Goal: Transaction & Acquisition: Purchase product/service

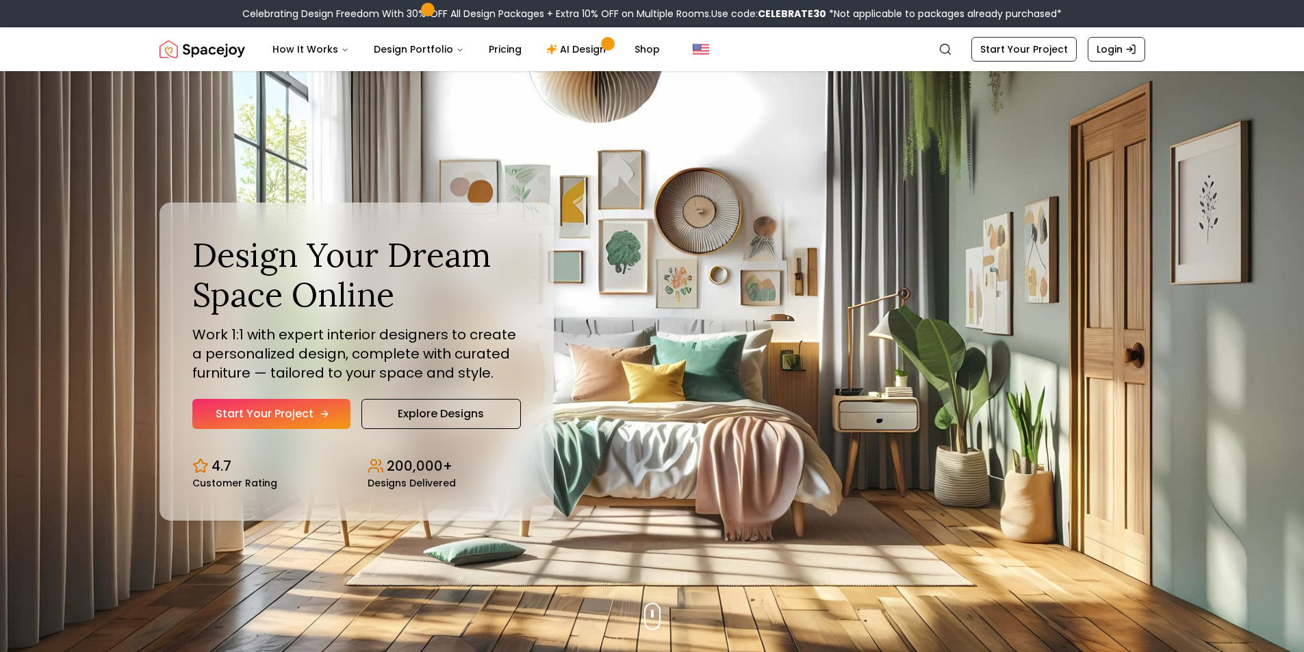
click at [281, 419] on link "Start Your Project" at bounding box center [271, 414] width 158 height 30
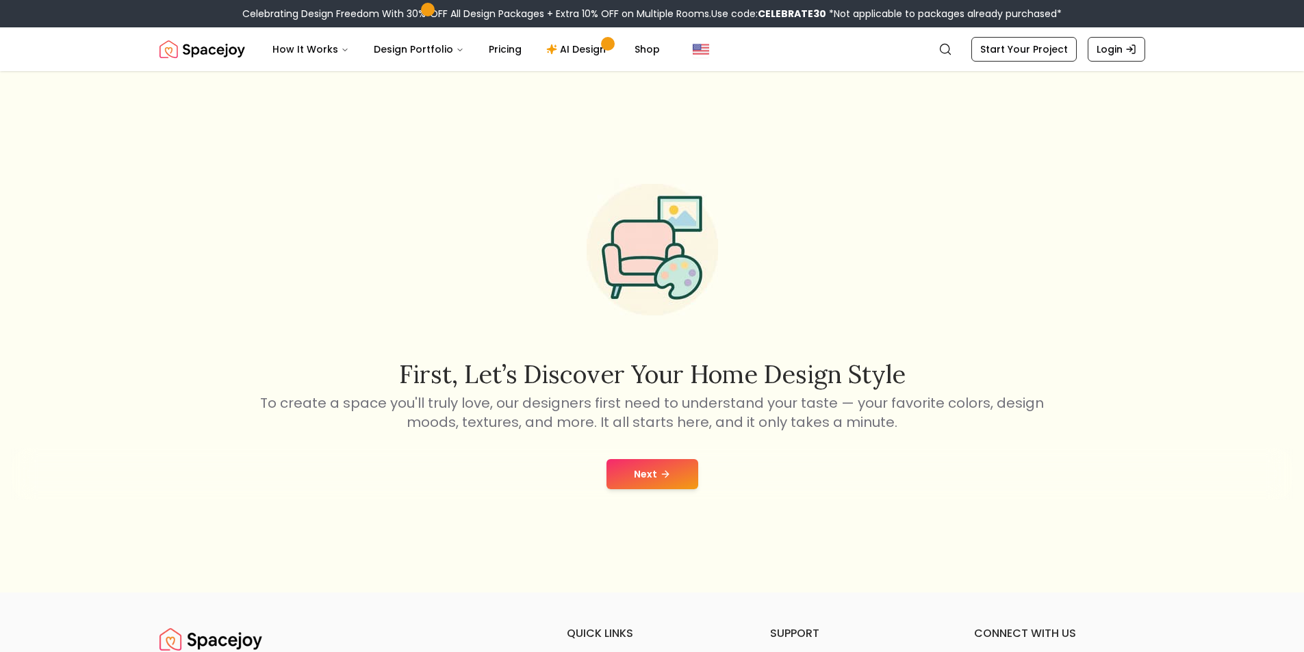
click at [673, 476] on button "Next" at bounding box center [652, 474] width 92 height 30
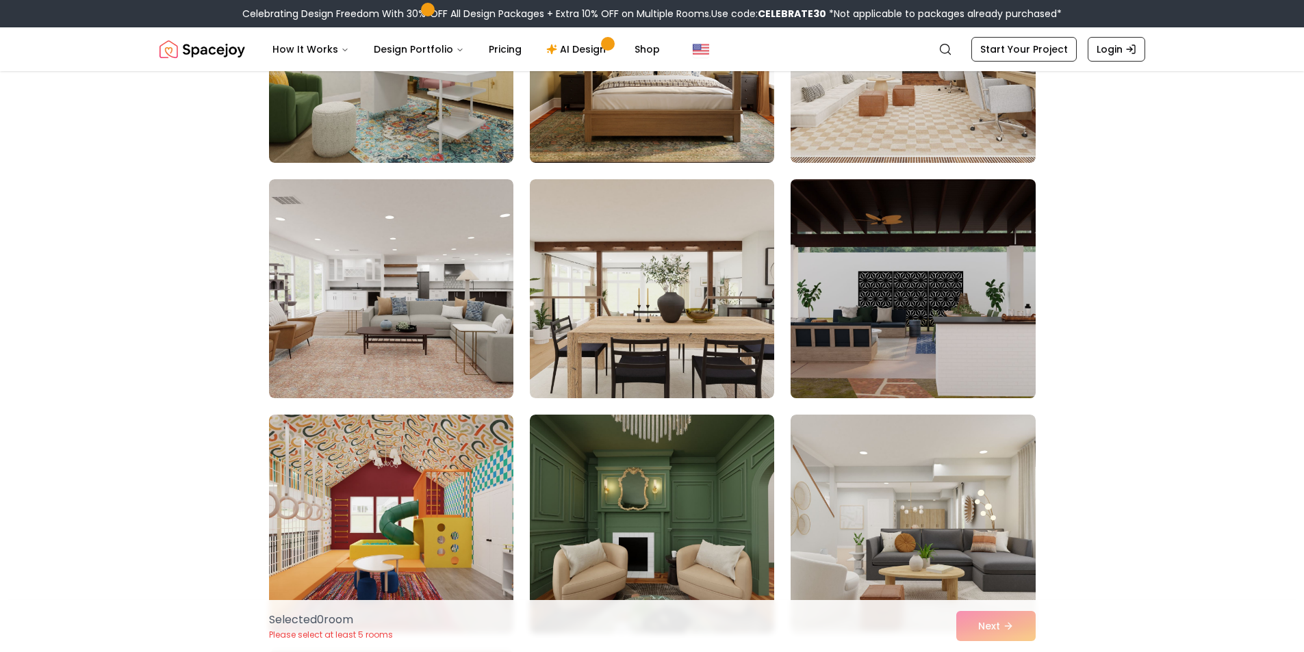
scroll to position [342, 0]
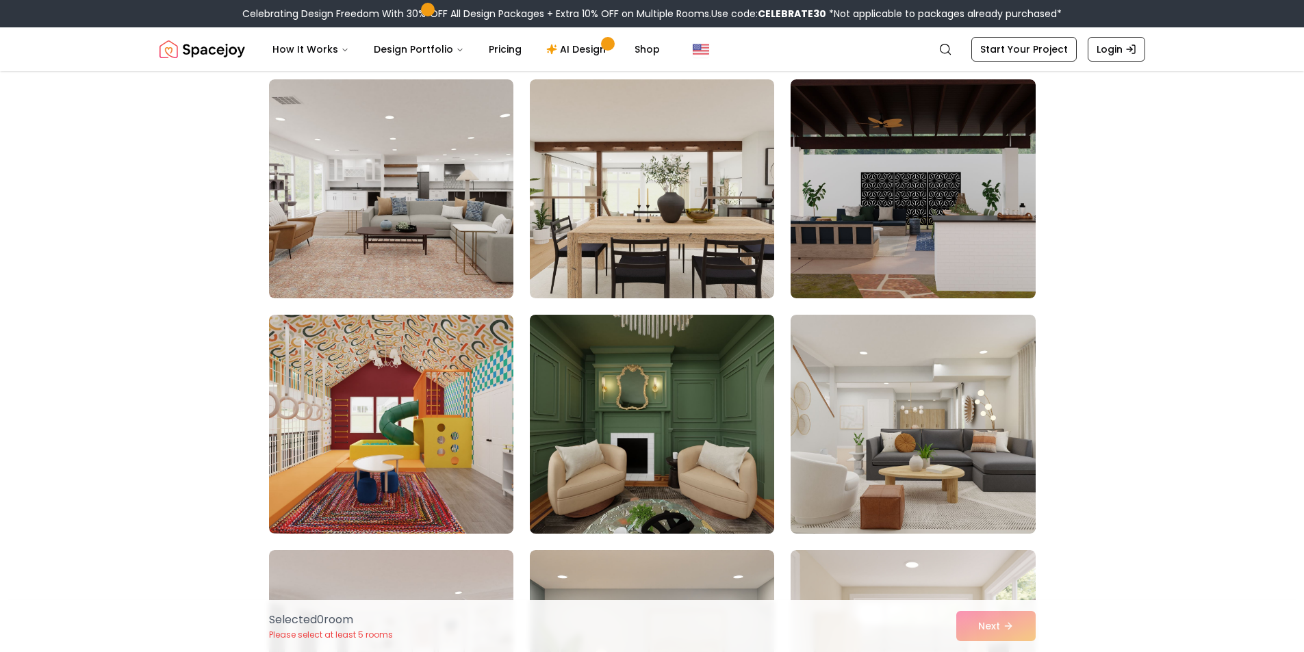
click at [632, 470] on img at bounding box center [652, 424] width 257 height 230
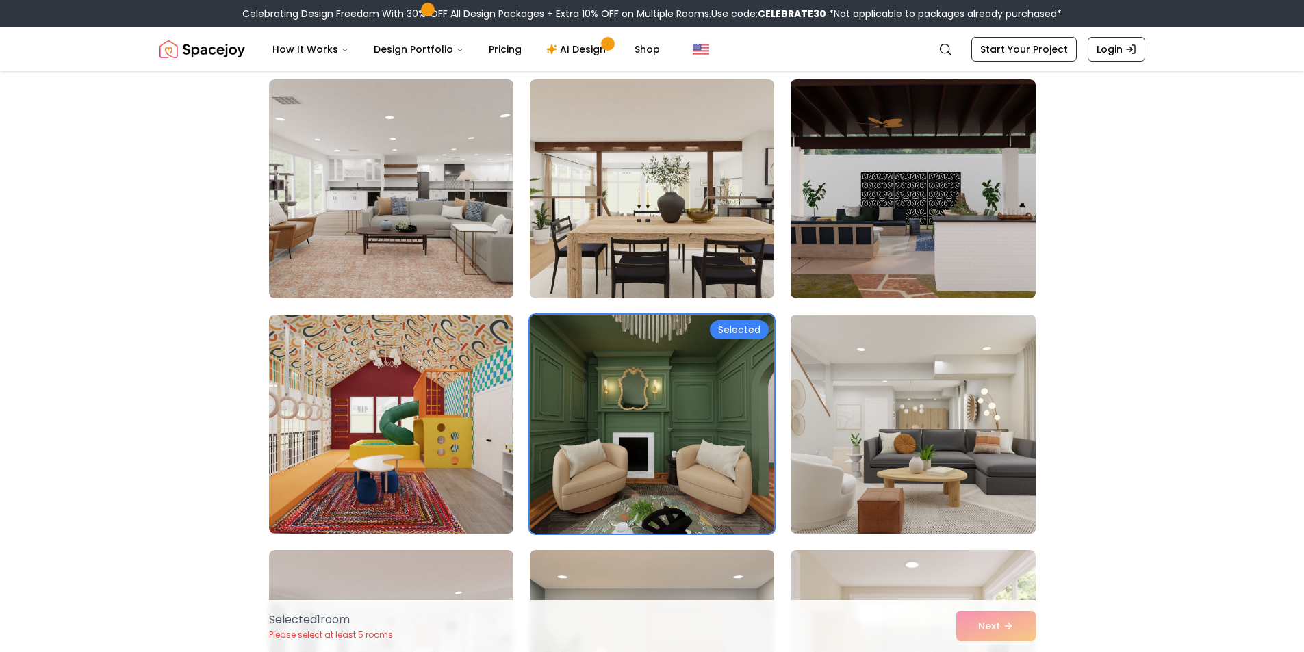
click at [880, 442] on img at bounding box center [912, 424] width 257 height 230
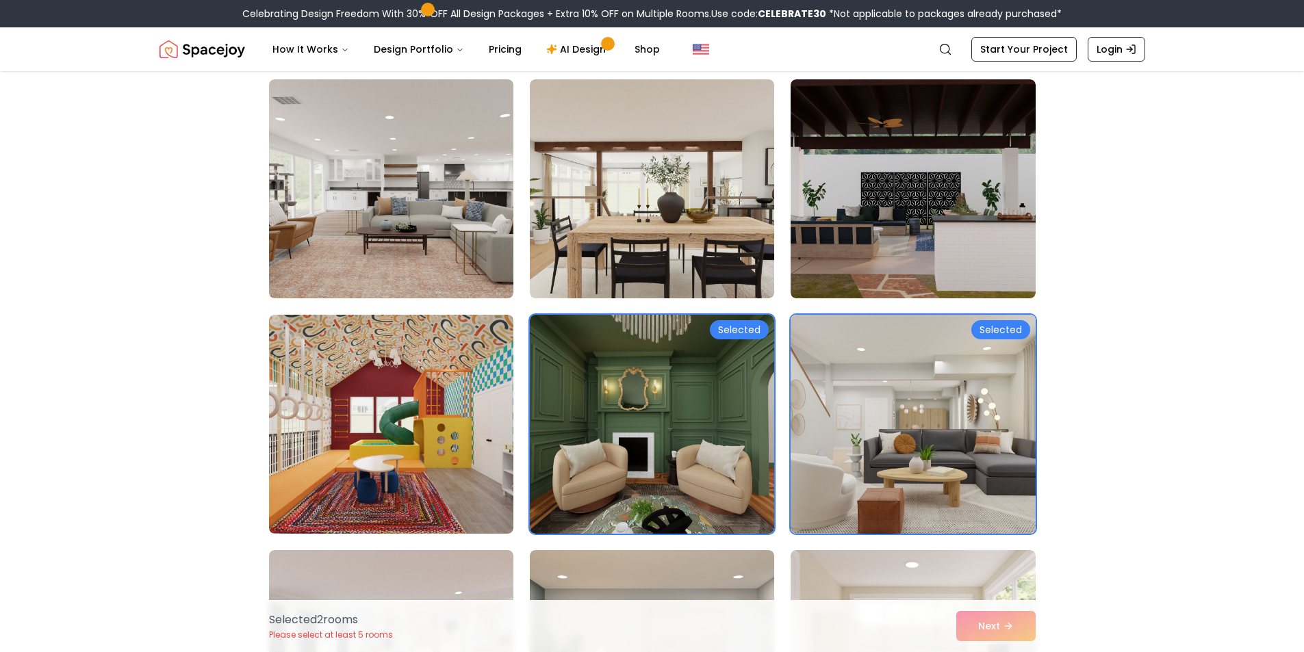
click at [880, 442] on img at bounding box center [912, 424] width 257 height 230
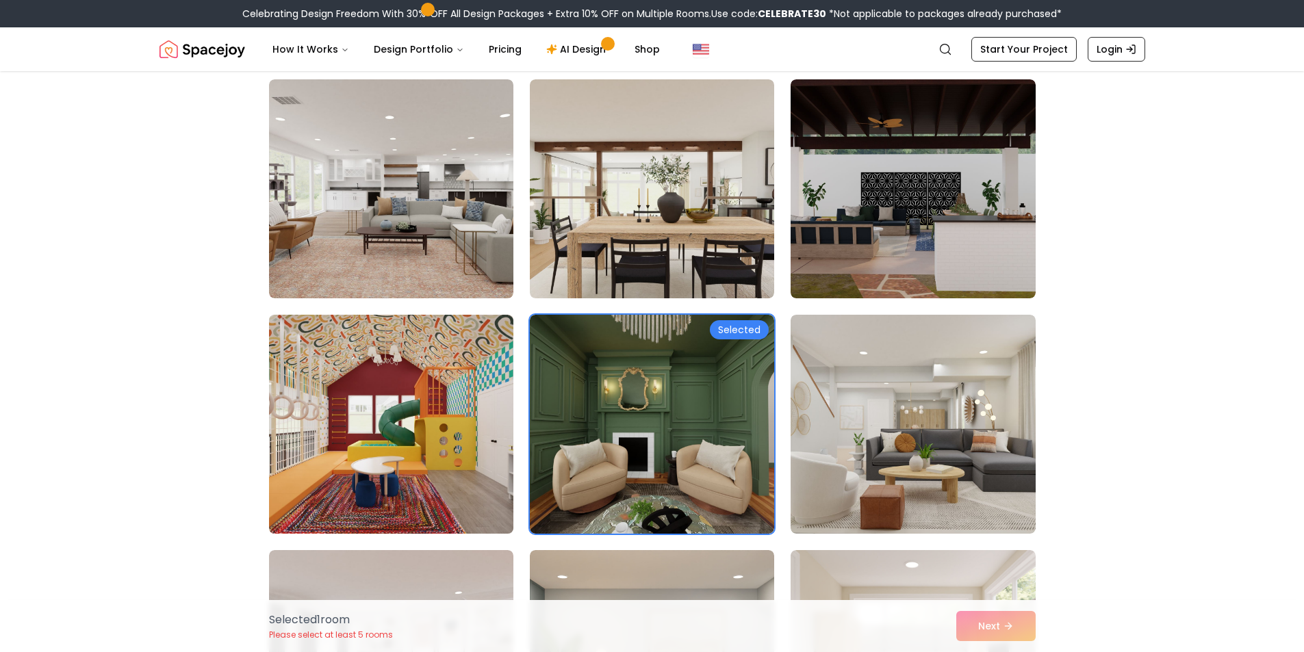
click at [422, 431] on img at bounding box center [391, 424] width 257 height 230
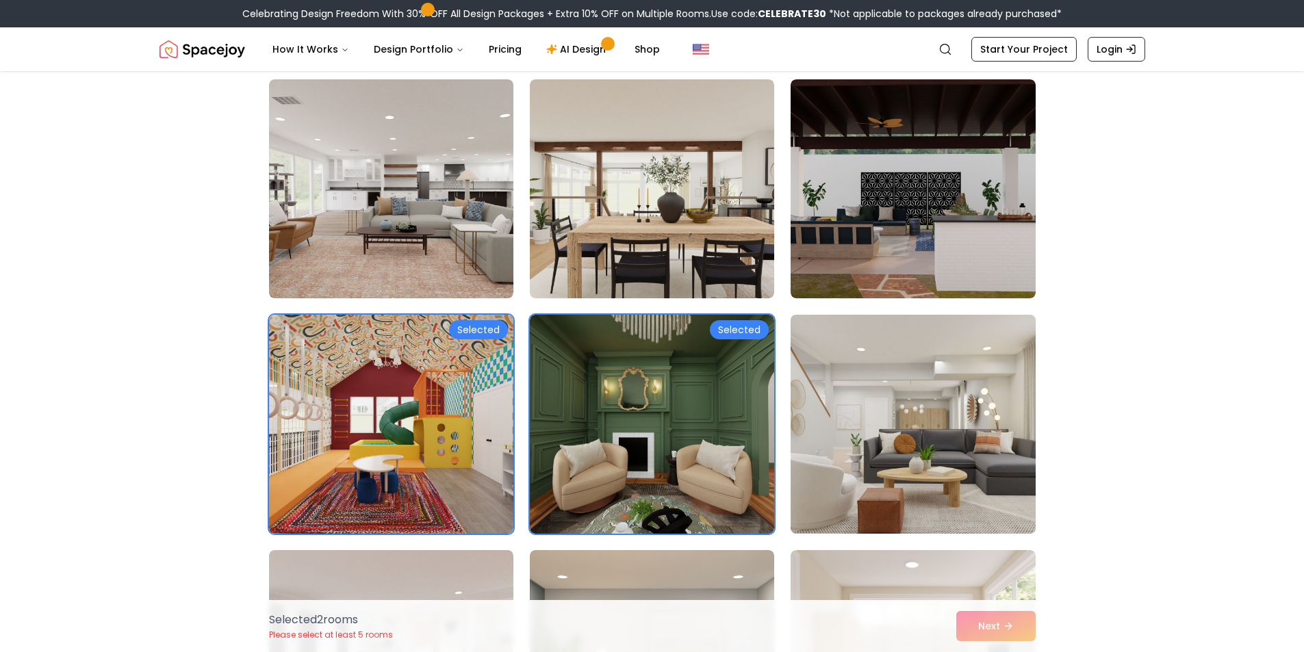
click at [895, 419] on img at bounding box center [912, 424] width 257 height 230
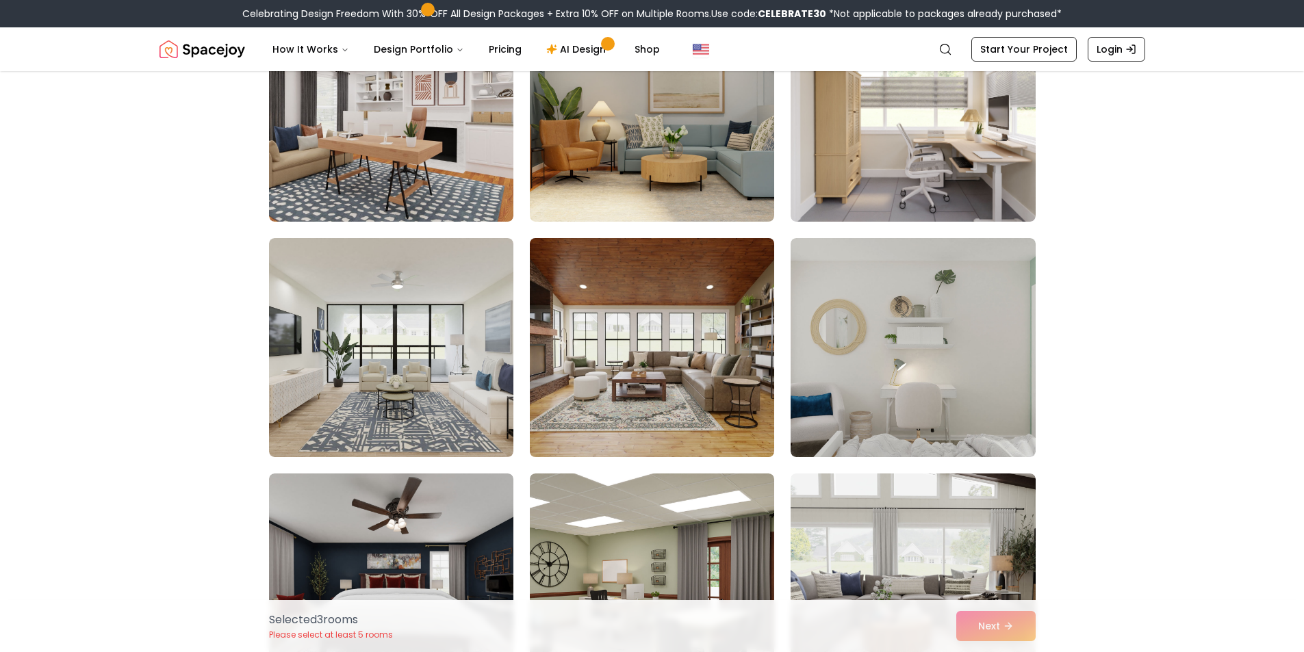
scroll to position [1164, 0]
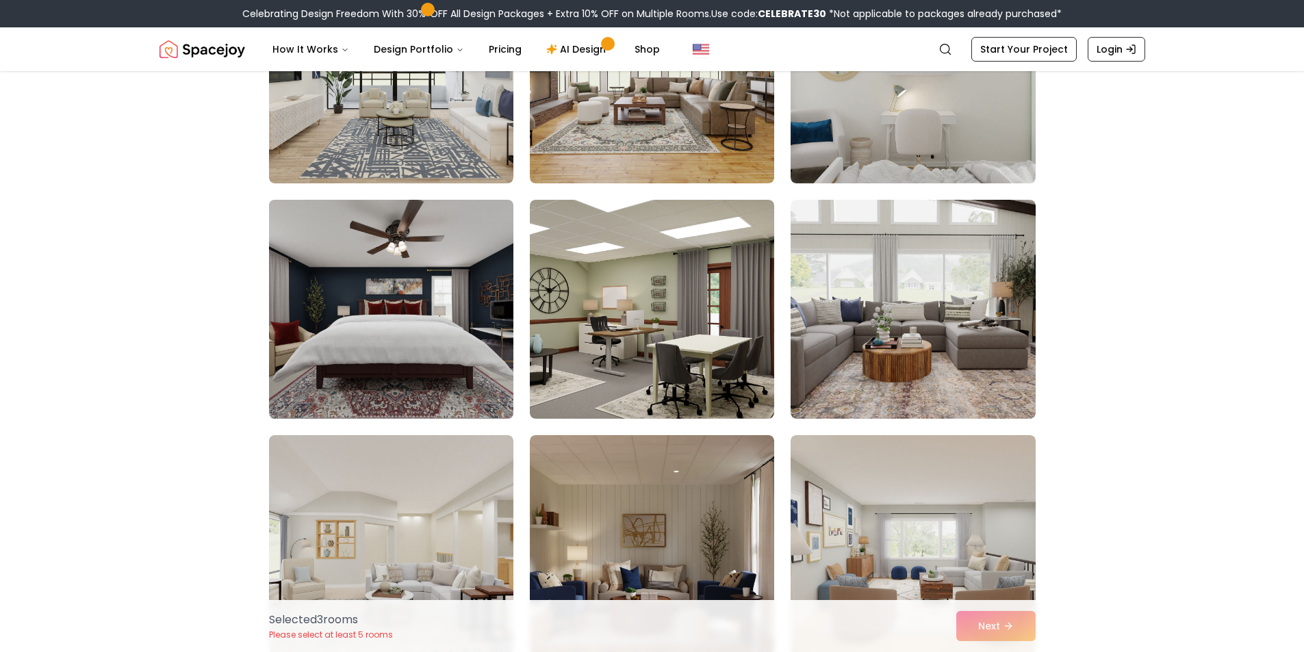
click at [460, 277] on img at bounding box center [391, 309] width 257 height 230
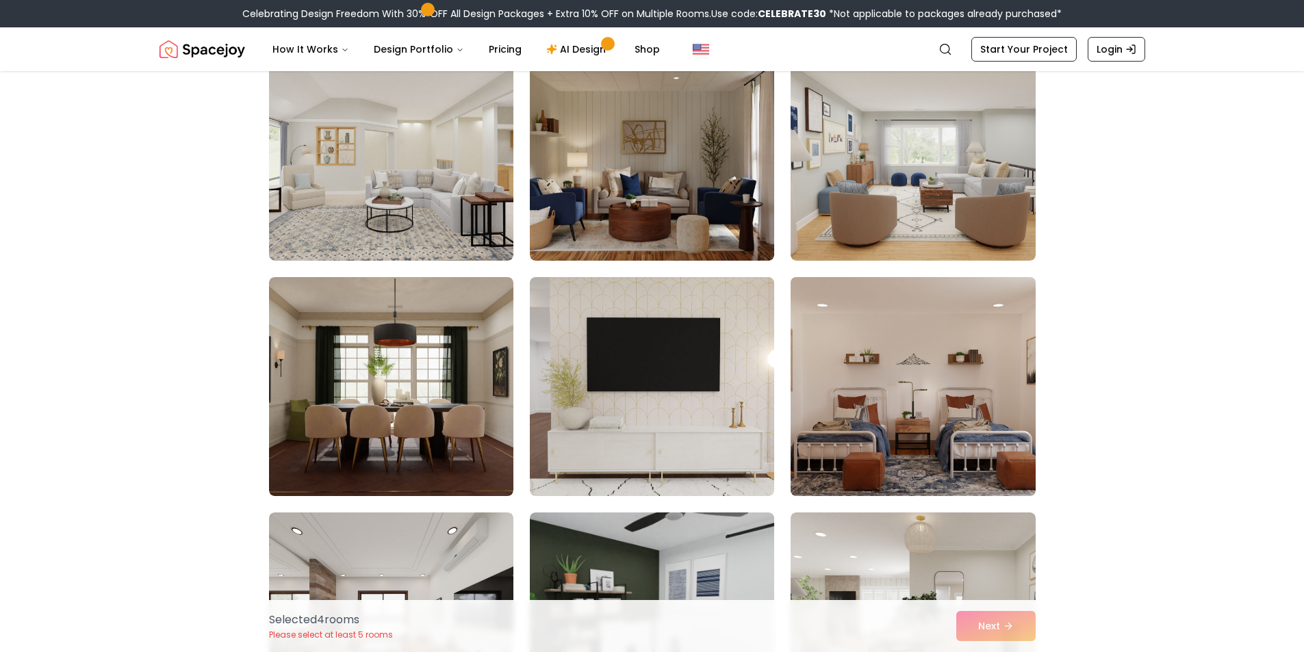
scroll to position [1574, 0]
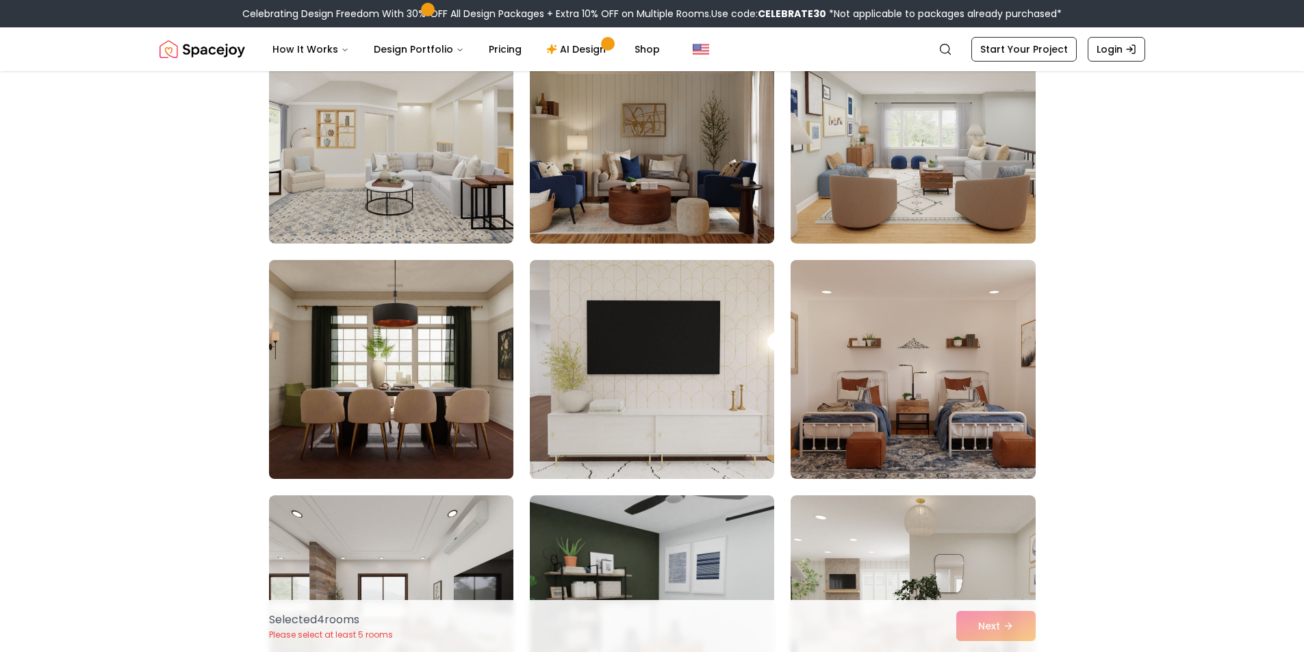
click at [368, 390] on img at bounding box center [391, 370] width 257 height 230
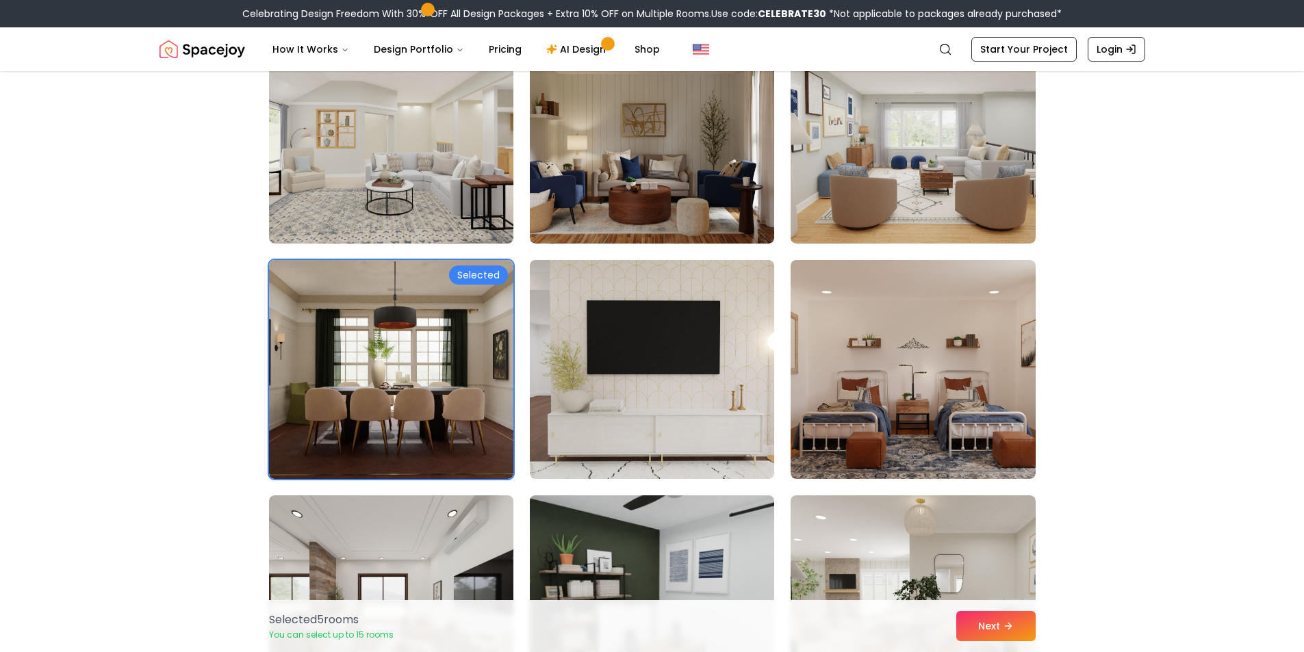
click at [552, 541] on img at bounding box center [652, 605] width 257 height 230
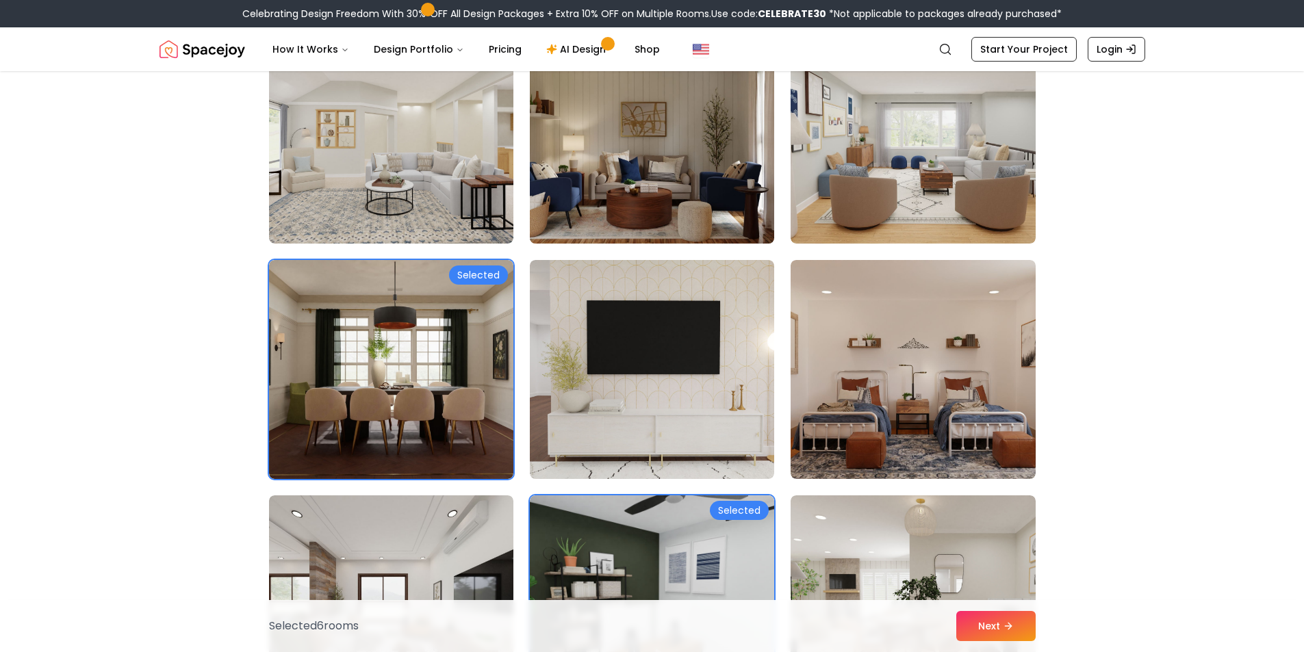
click at [627, 83] on img at bounding box center [652, 134] width 257 height 230
click at [654, 149] on img at bounding box center [652, 134] width 257 height 230
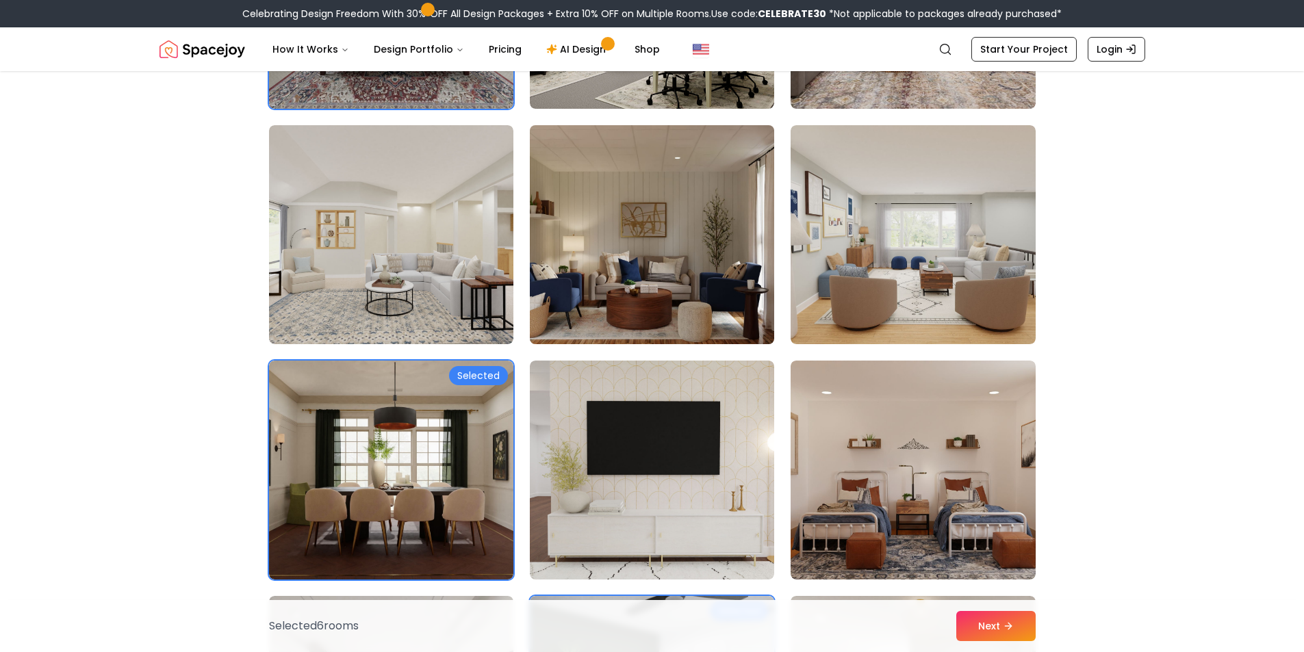
scroll to position [1437, 0]
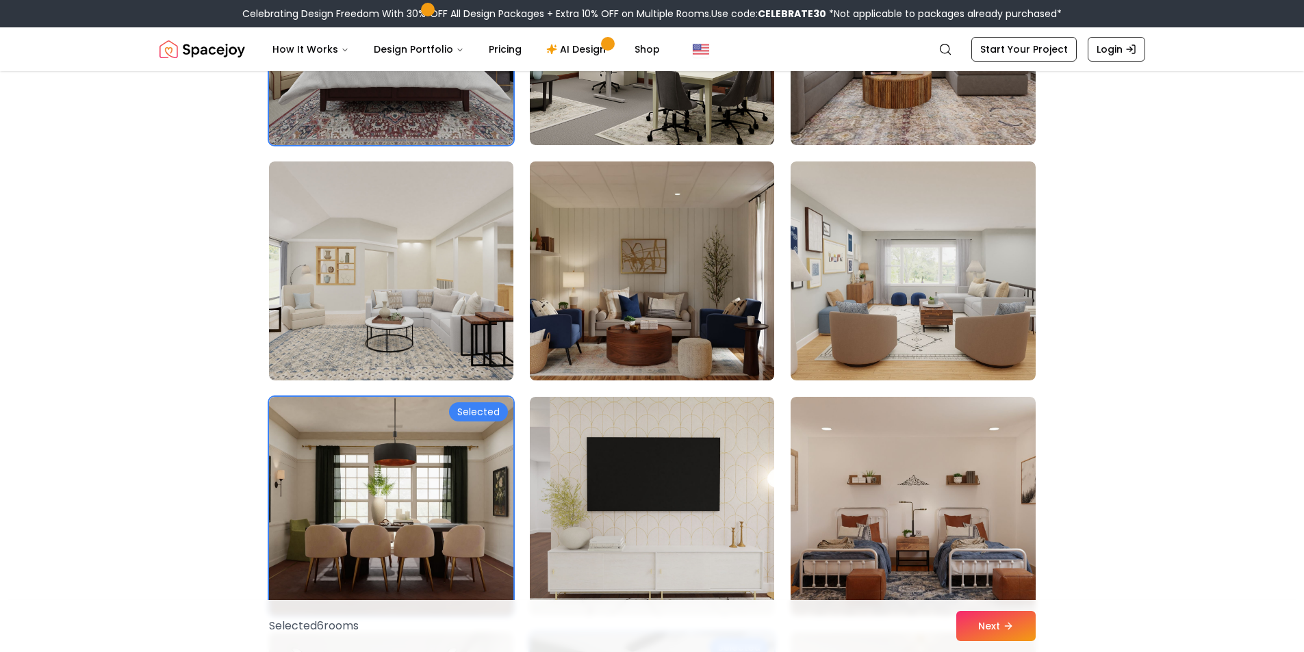
click at [700, 277] on img at bounding box center [652, 271] width 257 height 230
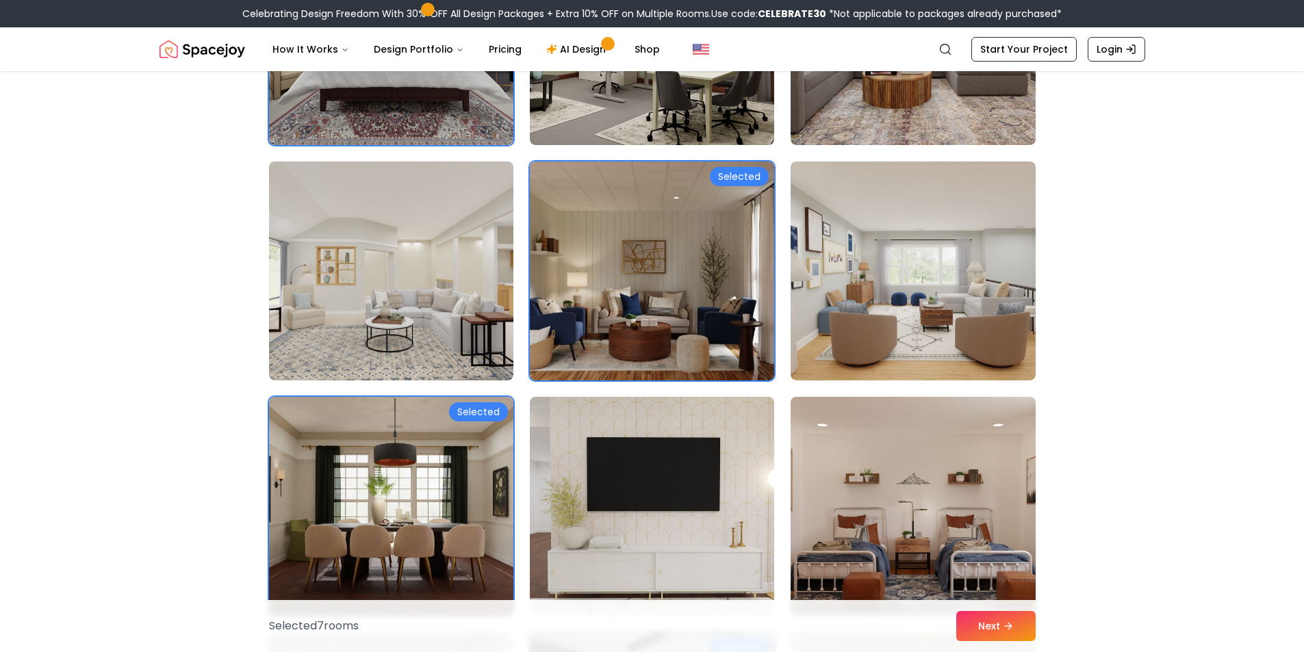
click at [874, 448] on img at bounding box center [912, 507] width 257 height 230
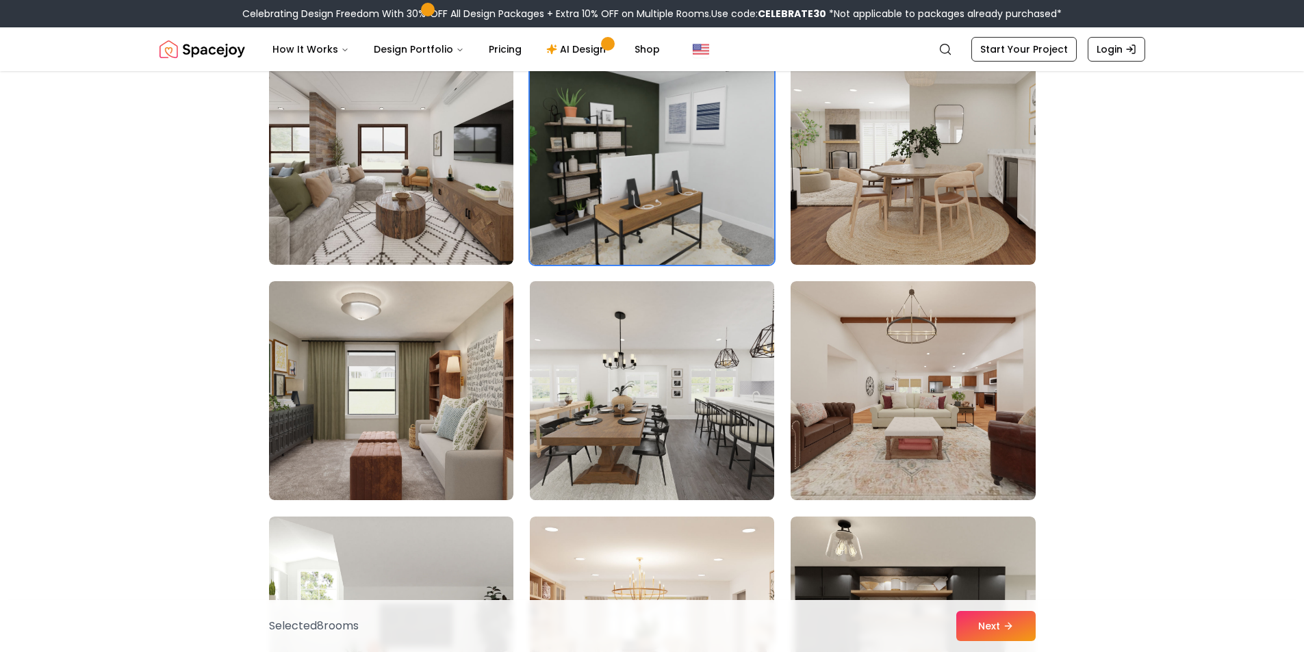
scroll to position [2327, 0]
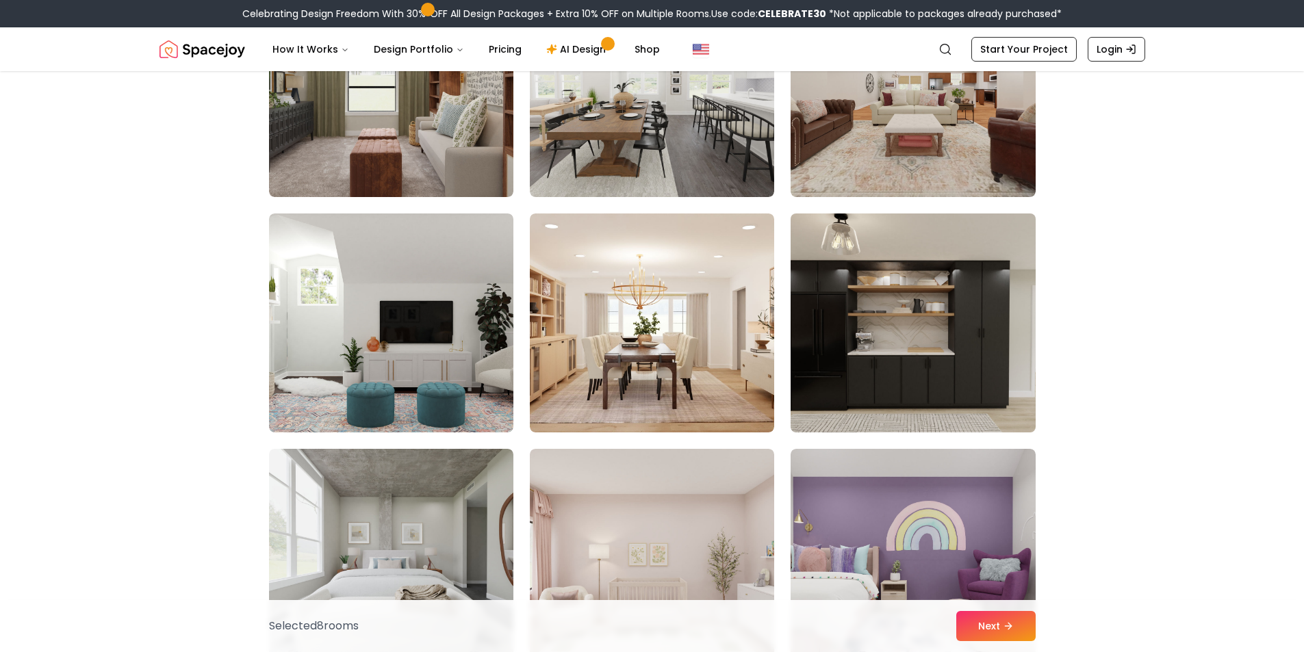
click at [968, 366] on img at bounding box center [912, 323] width 257 height 230
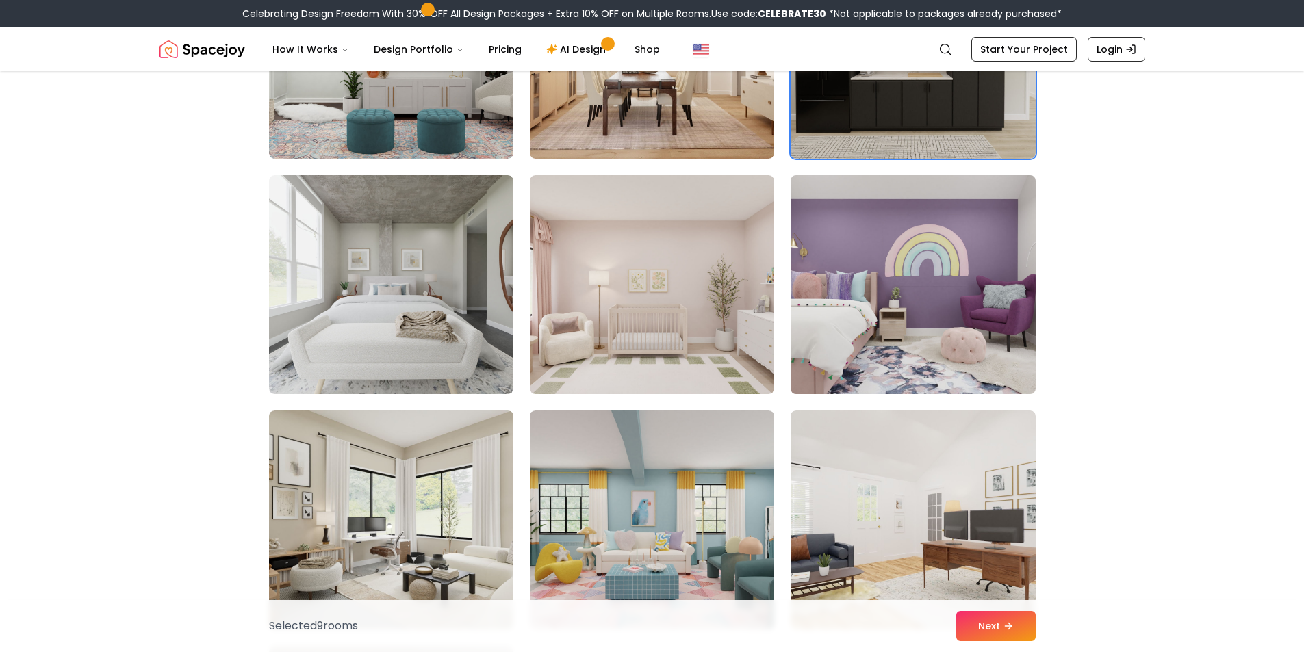
click at [938, 338] on img at bounding box center [912, 285] width 257 height 230
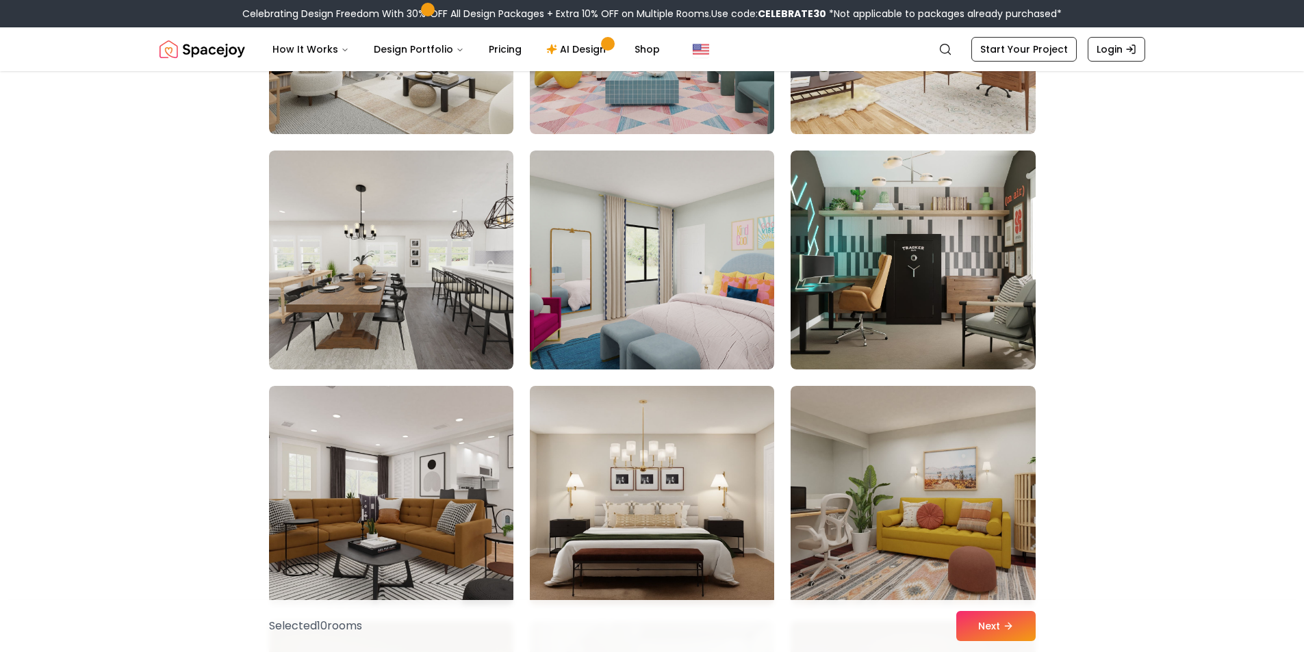
scroll to position [3149, 0]
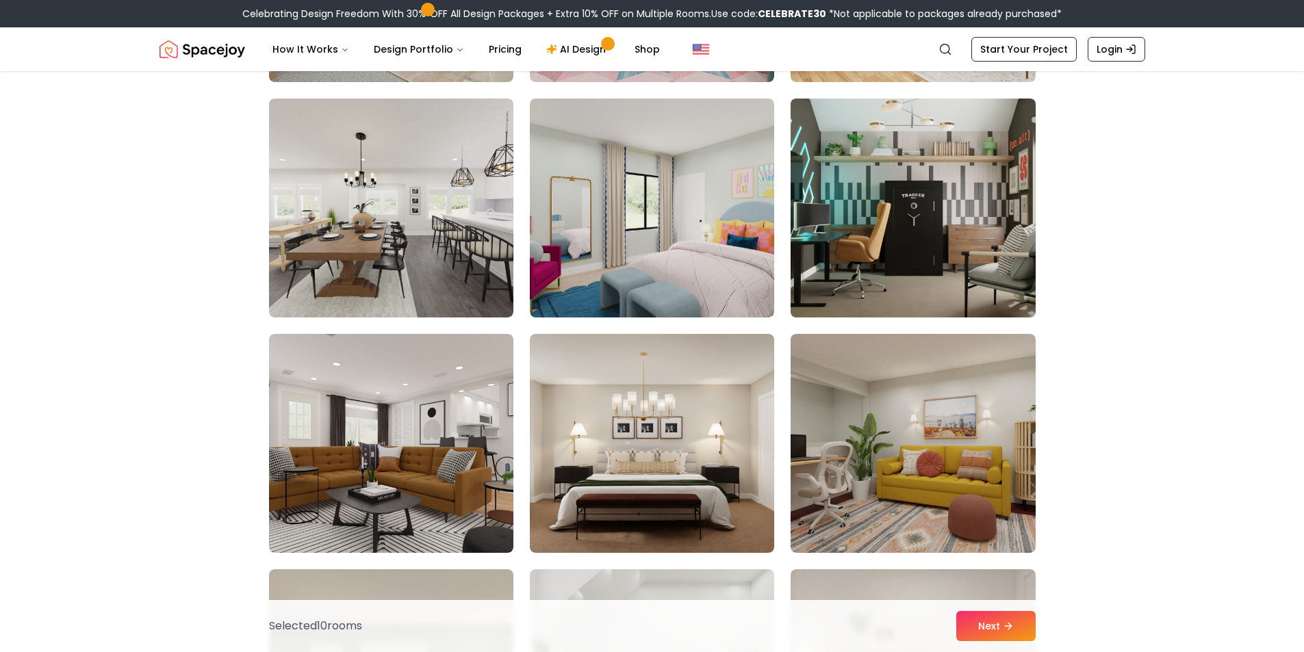
click at [909, 214] on img at bounding box center [912, 208] width 257 height 230
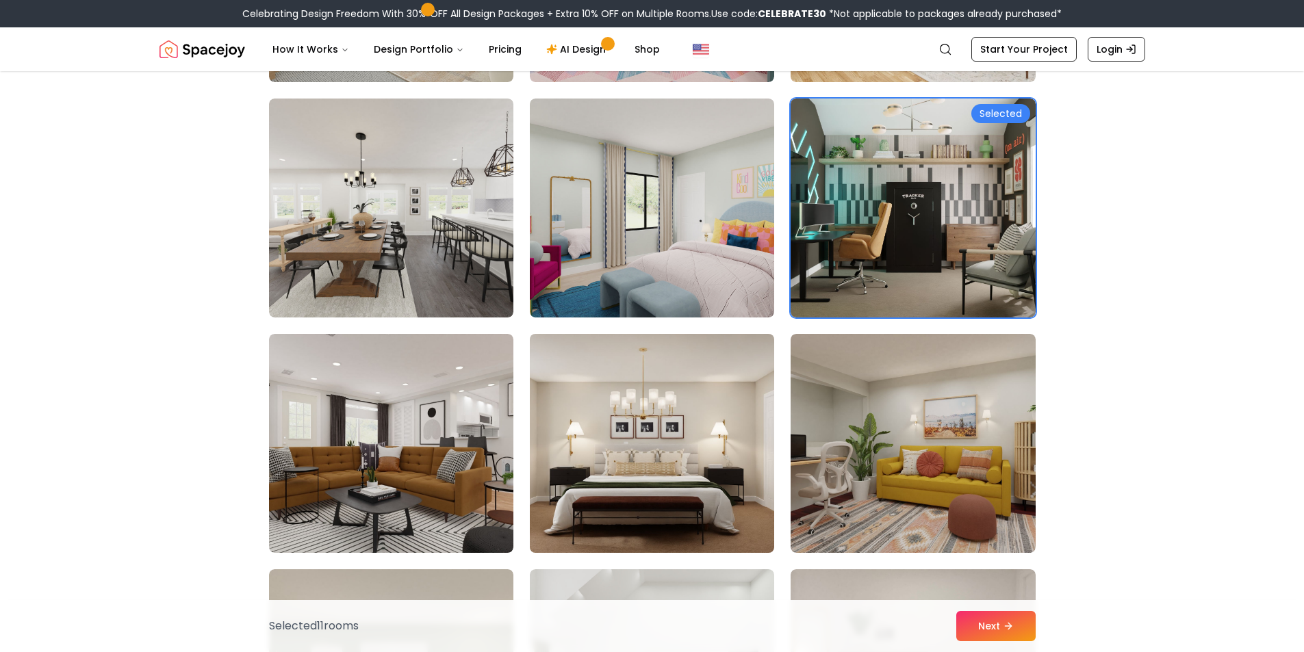
click at [609, 415] on img at bounding box center [652, 444] width 257 height 230
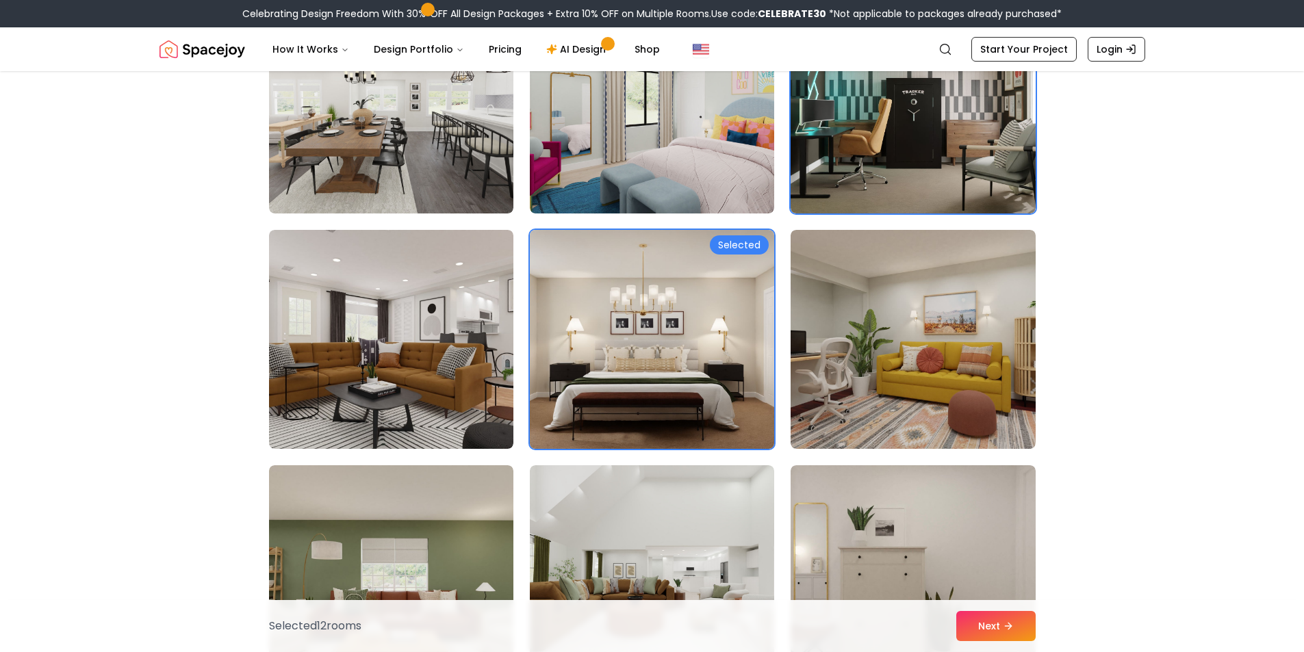
scroll to position [3285, 0]
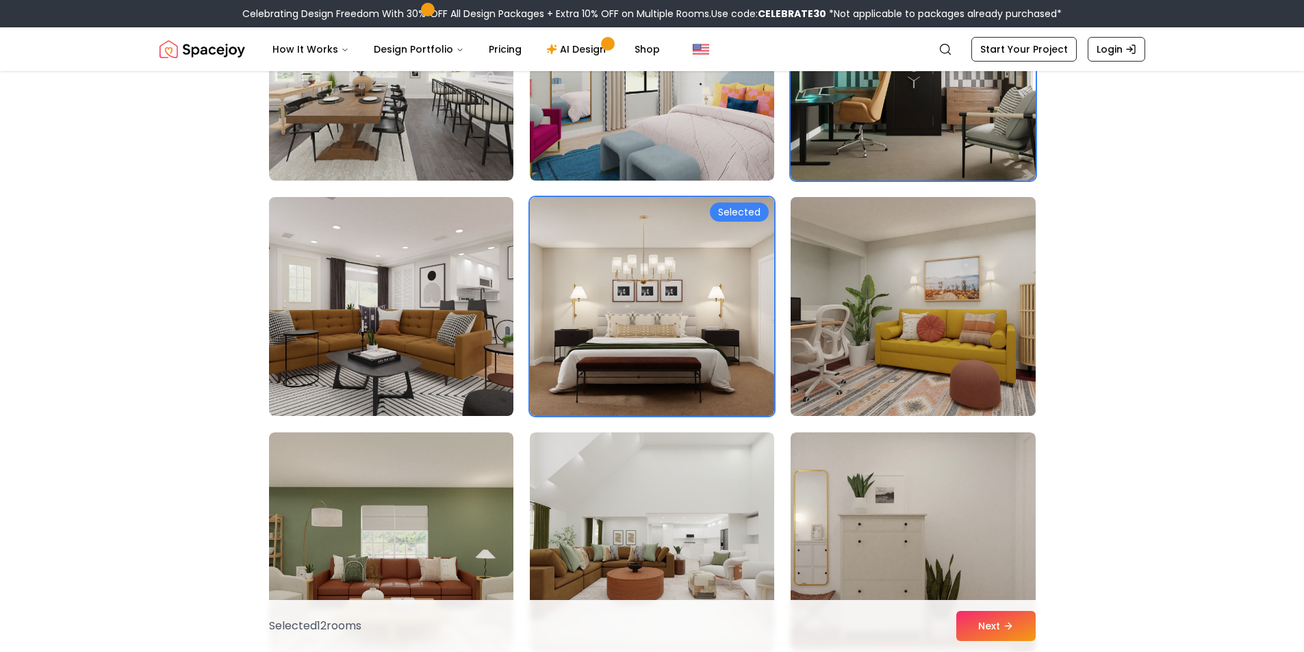
click at [871, 303] on img at bounding box center [912, 307] width 257 height 230
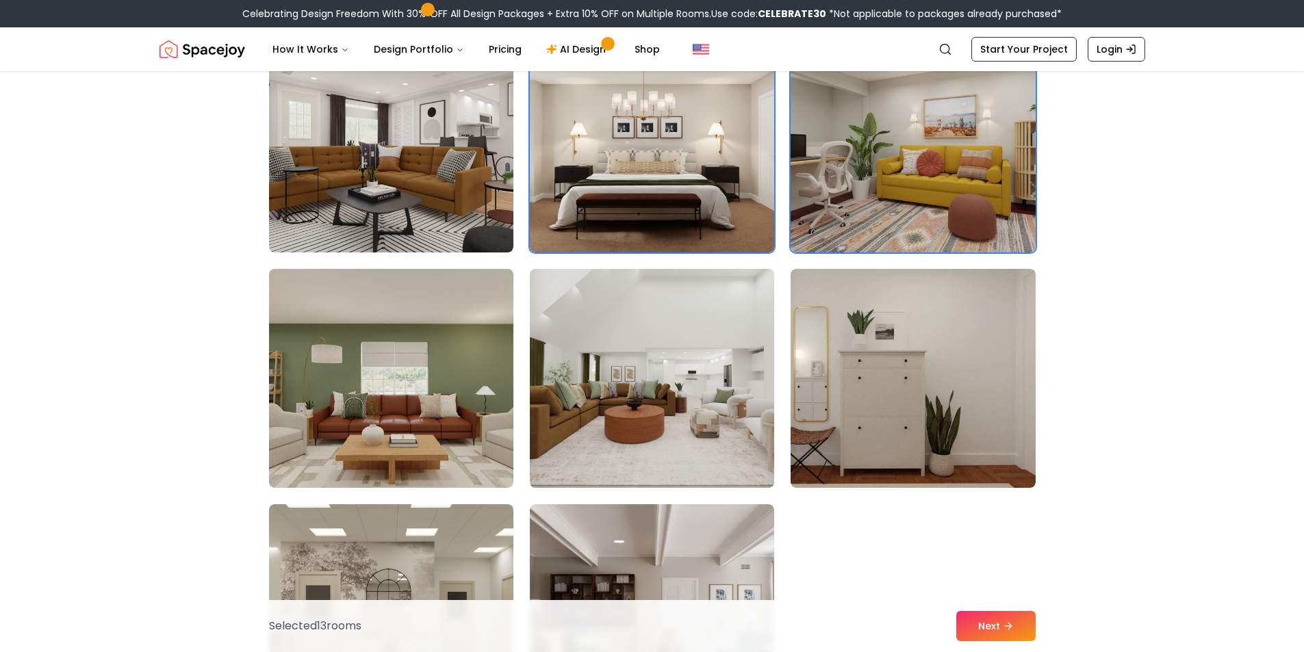
scroll to position [3491, 0]
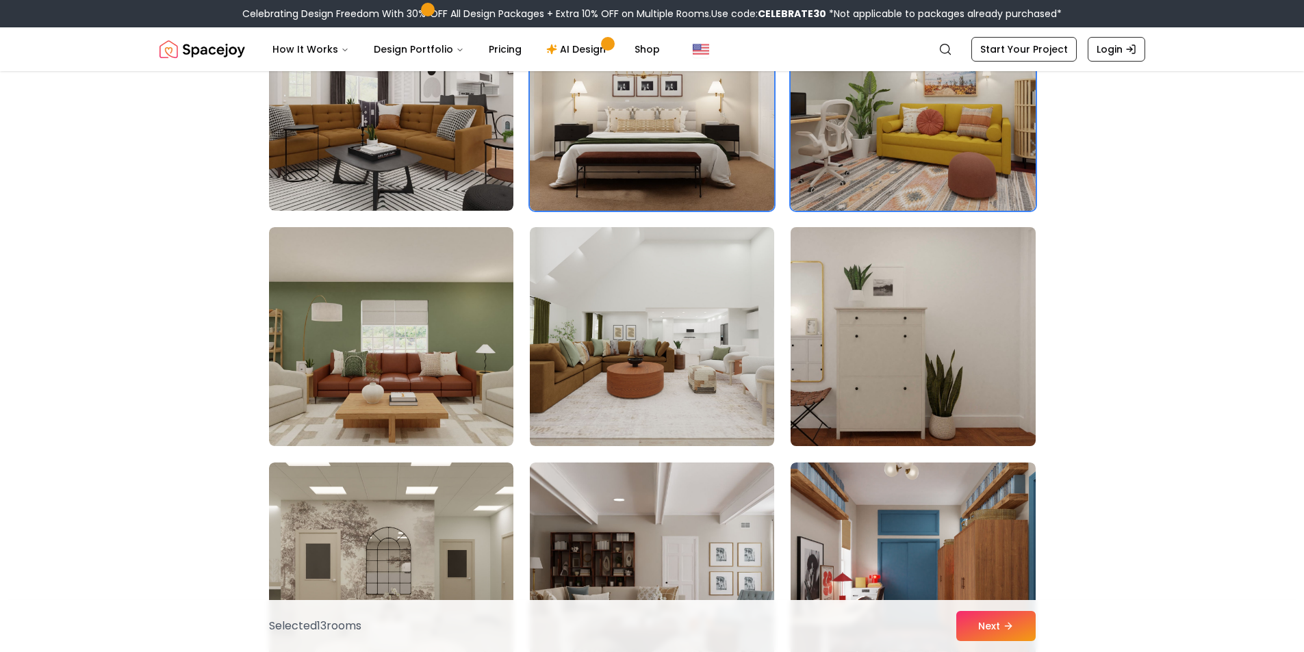
click at [869, 345] on img at bounding box center [912, 337] width 257 height 230
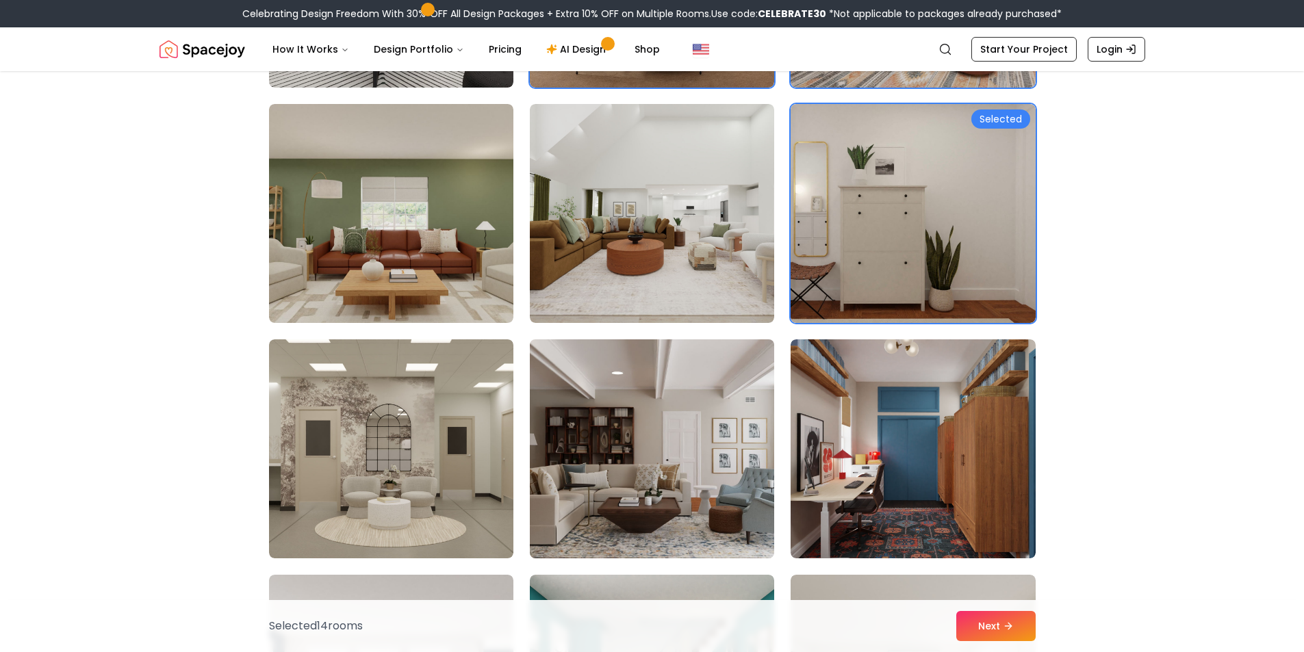
scroll to position [3696, 0]
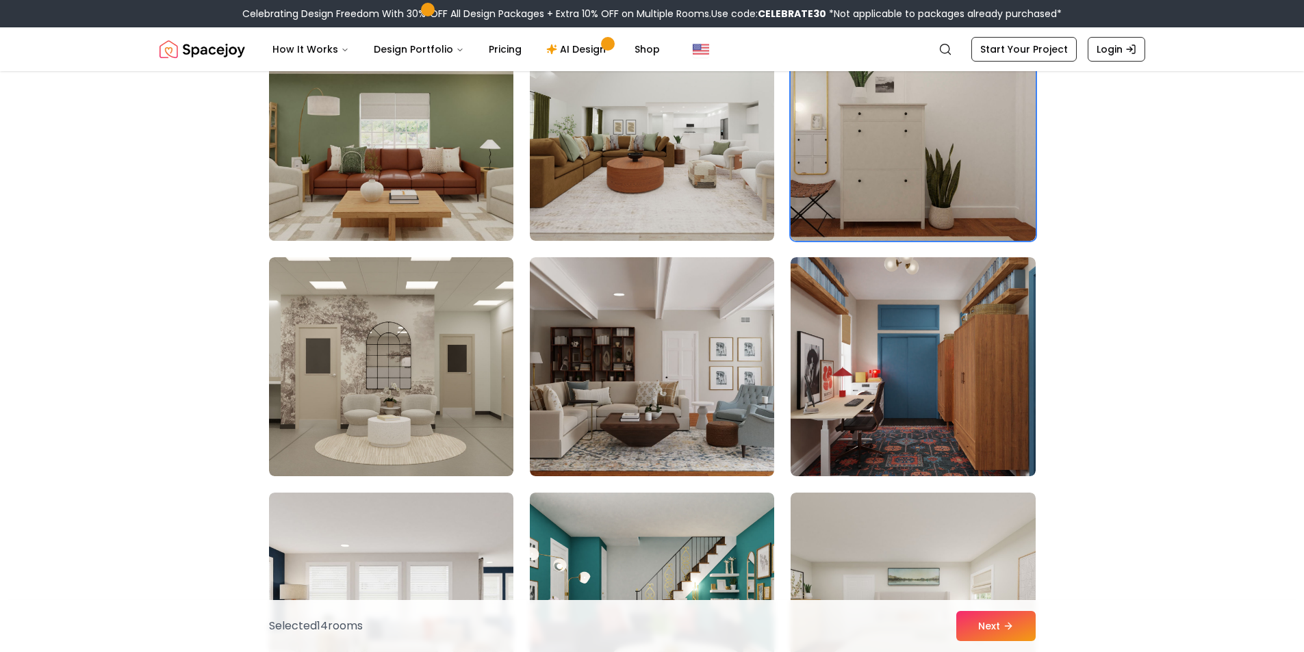
click at [417, 166] on img at bounding box center [391, 131] width 257 height 230
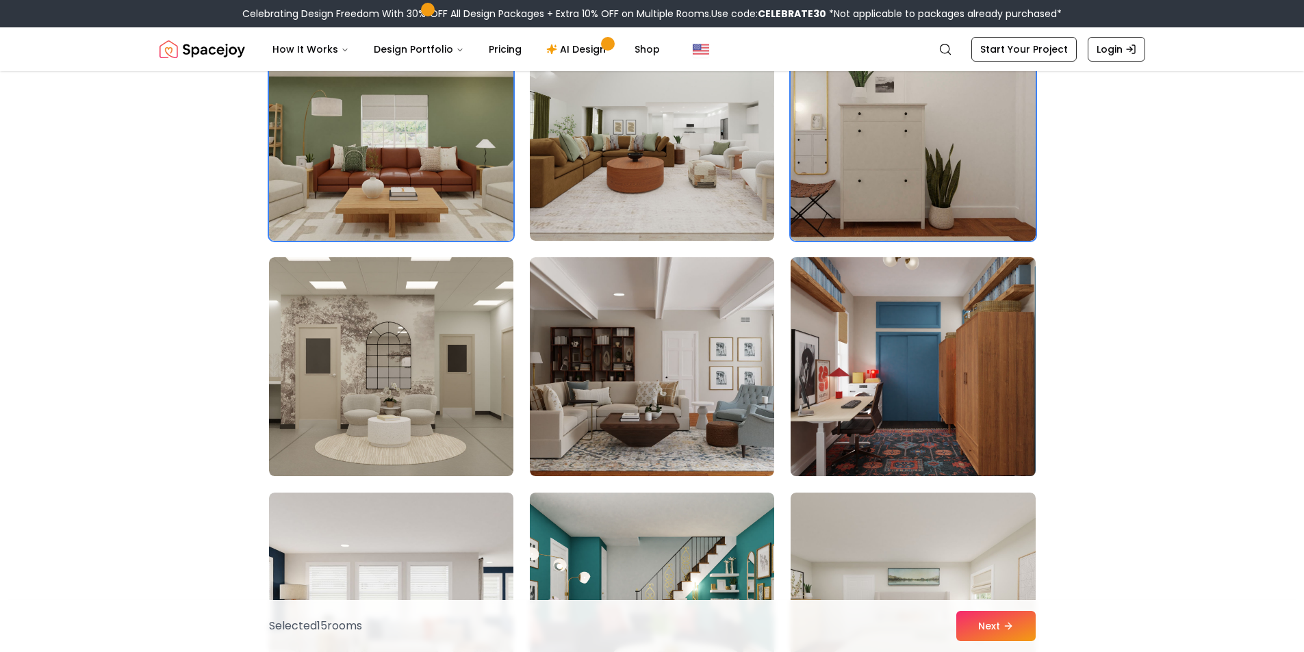
click at [890, 343] on img at bounding box center [912, 367] width 257 height 230
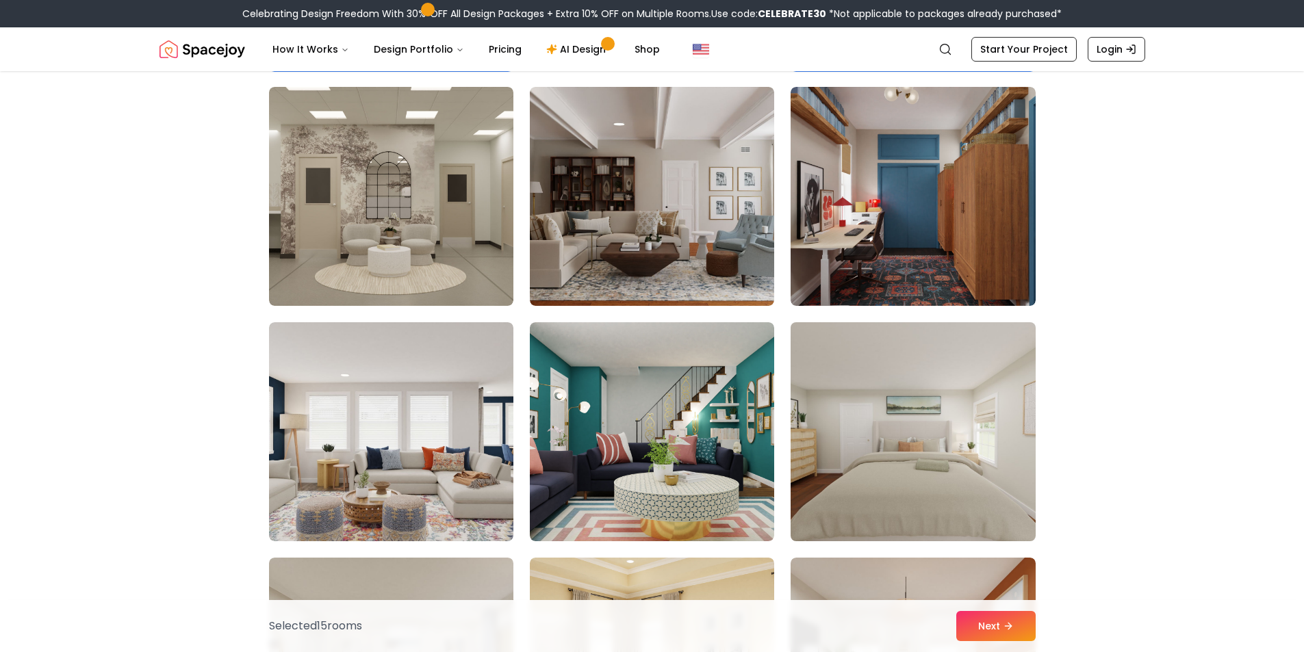
scroll to position [3901, 0]
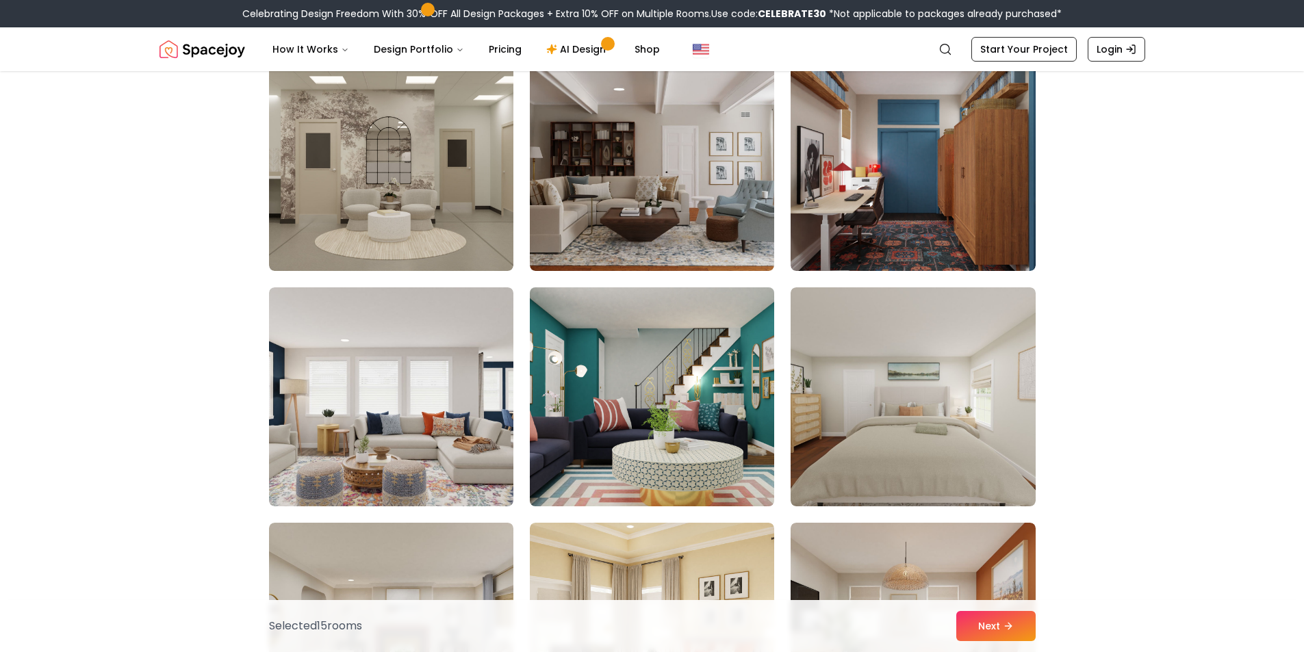
click at [661, 389] on img at bounding box center [652, 397] width 257 height 230
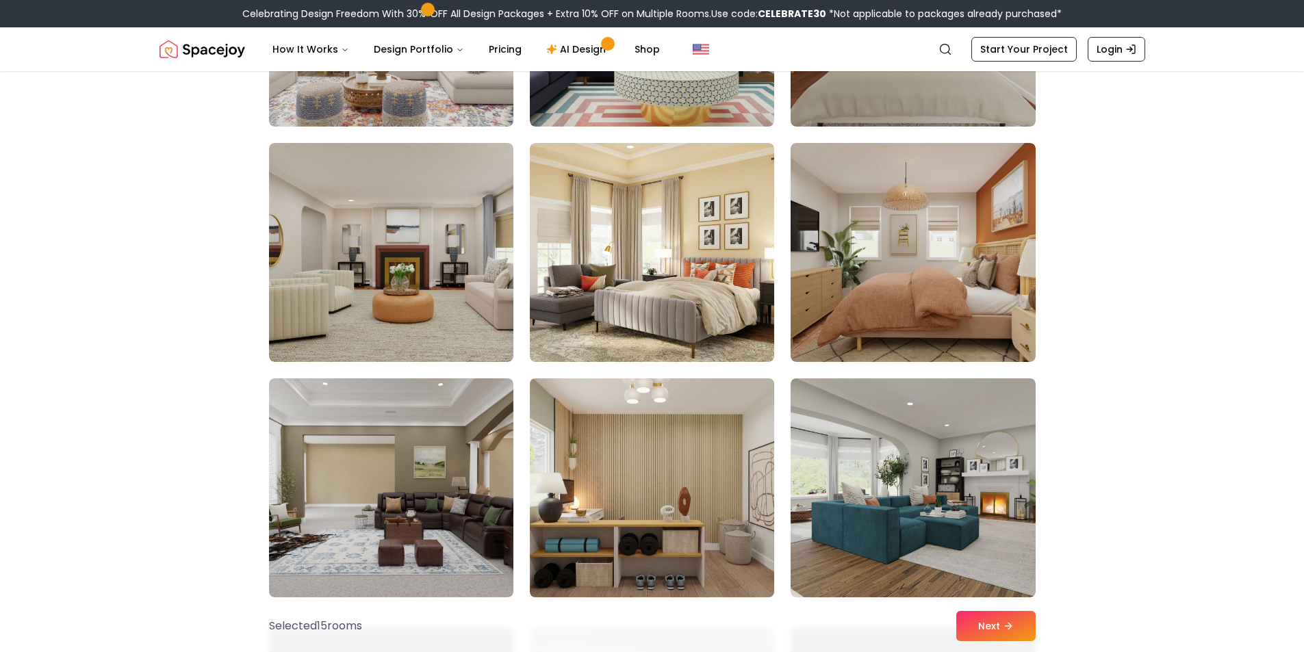
scroll to position [4312, 0]
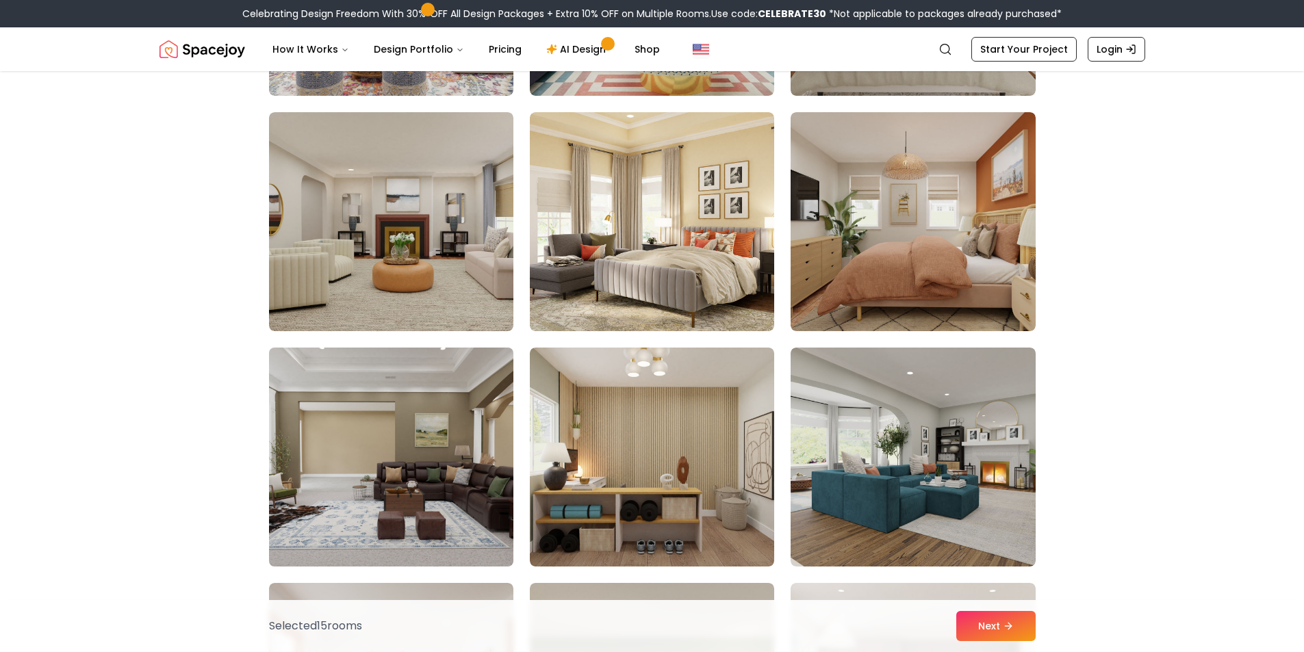
click at [464, 461] on img at bounding box center [391, 457] width 257 height 230
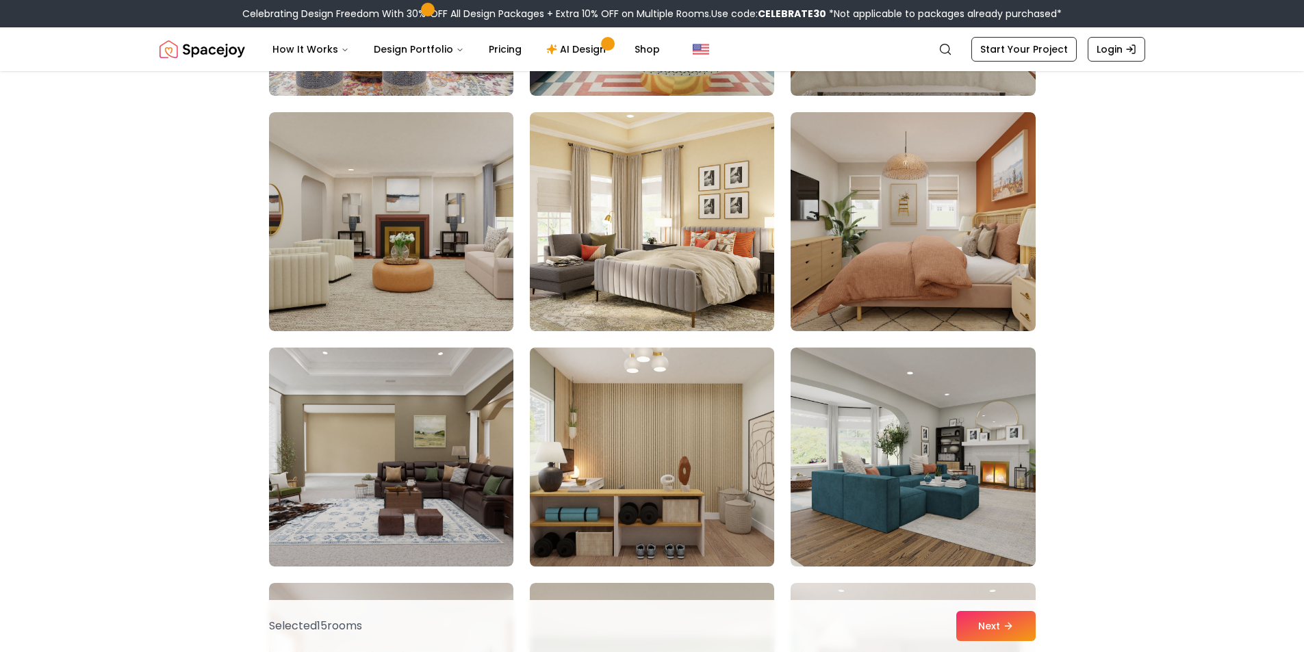
click at [639, 448] on img at bounding box center [652, 457] width 257 height 230
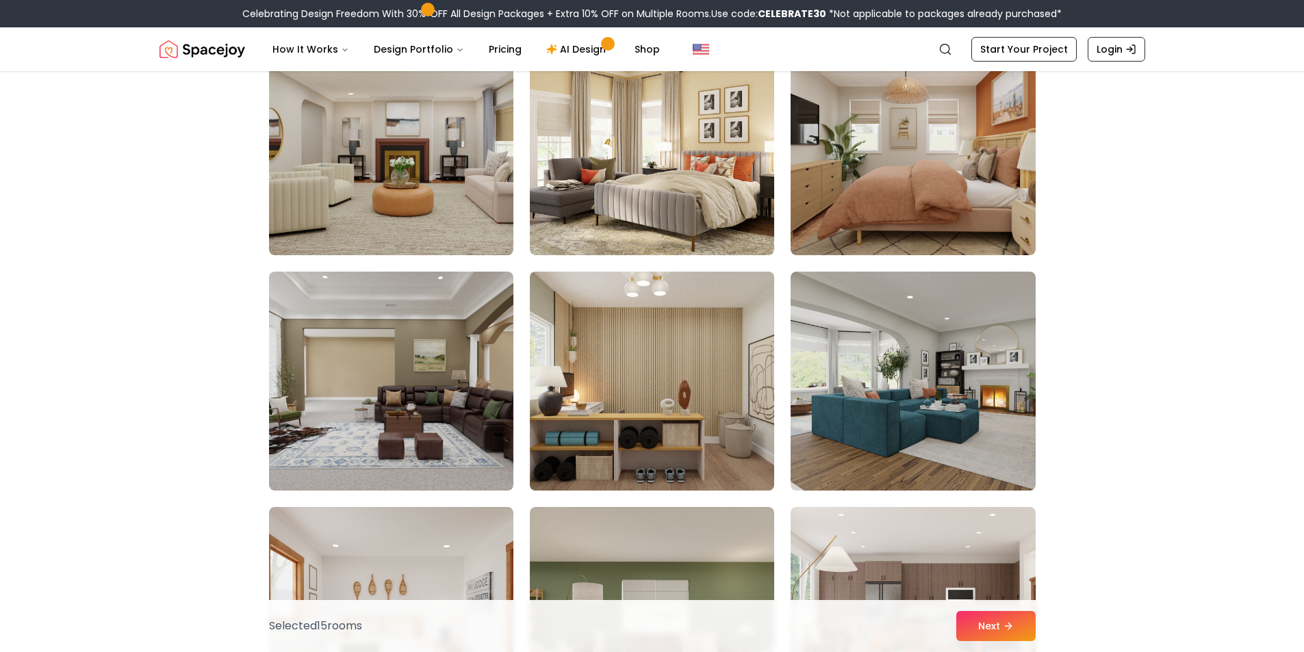
scroll to position [4449, 0]
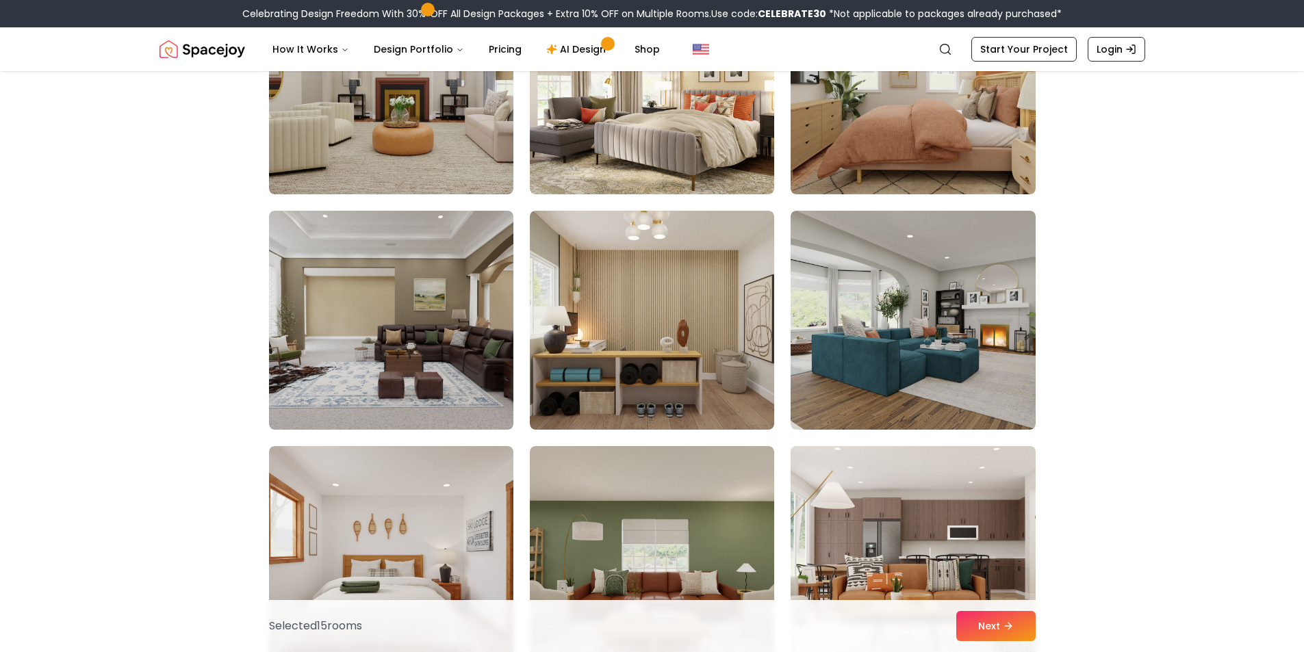
click at [838, 495] on img at bounding box center [912, 556] width 257 height 230
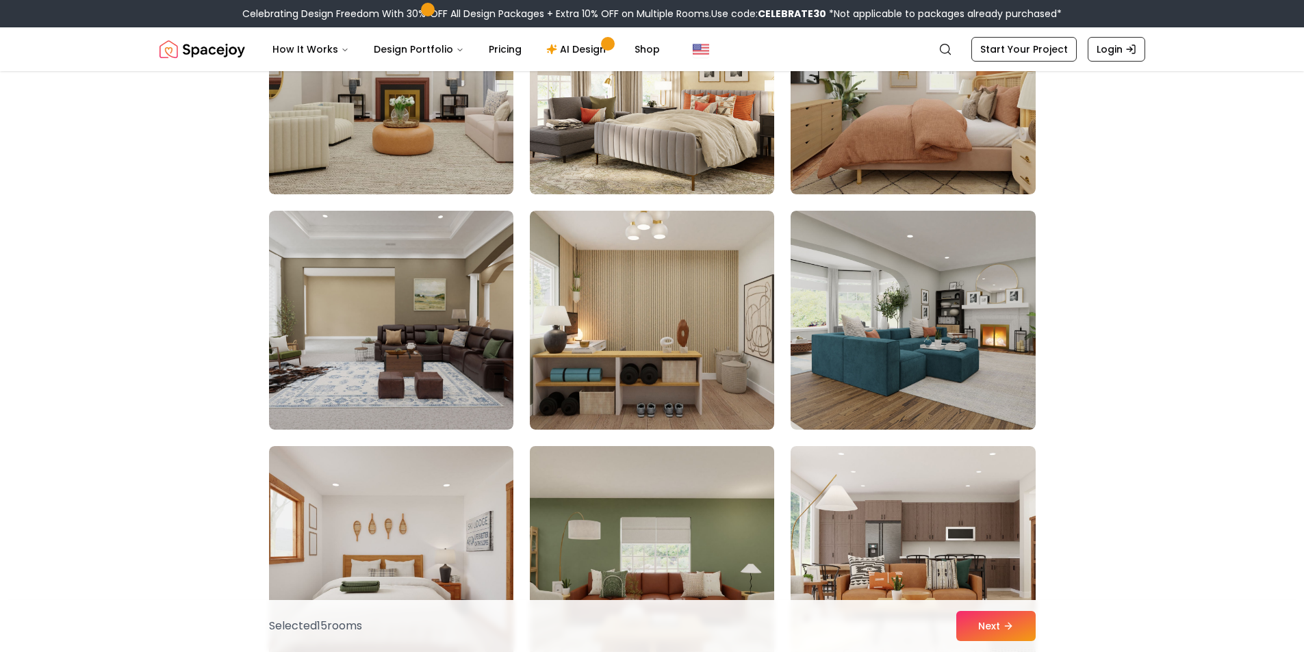
click at [719, 509] on img at bounding box center [652, 556] width 257 height 230
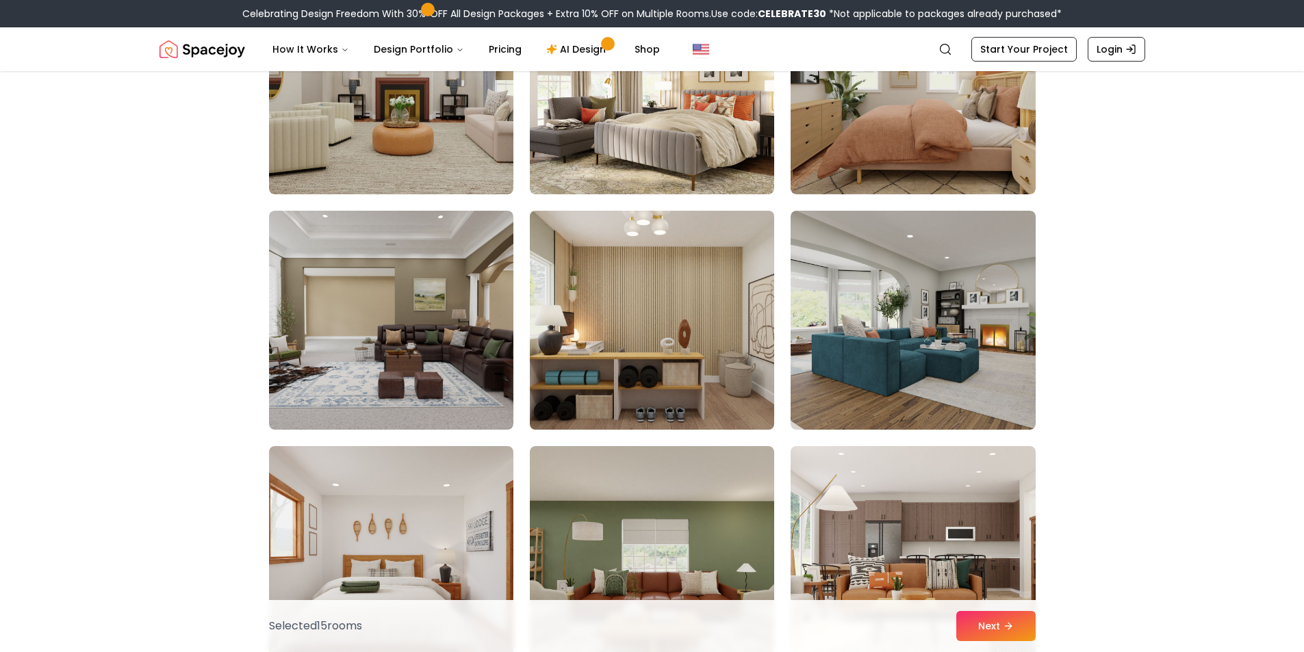
click at [694, 398] on img at bounding box center [652, 320] width 257 height 230
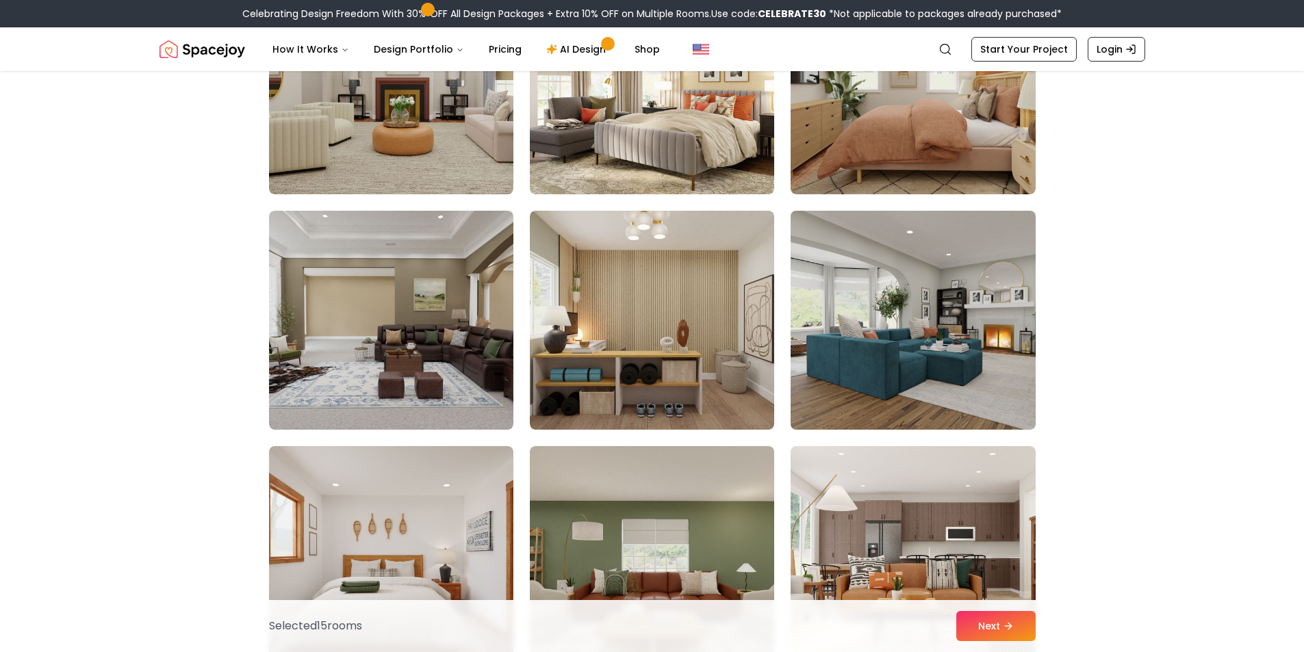
click at [895, 393] on img at bounding box center [912, 320] width 257 height 230
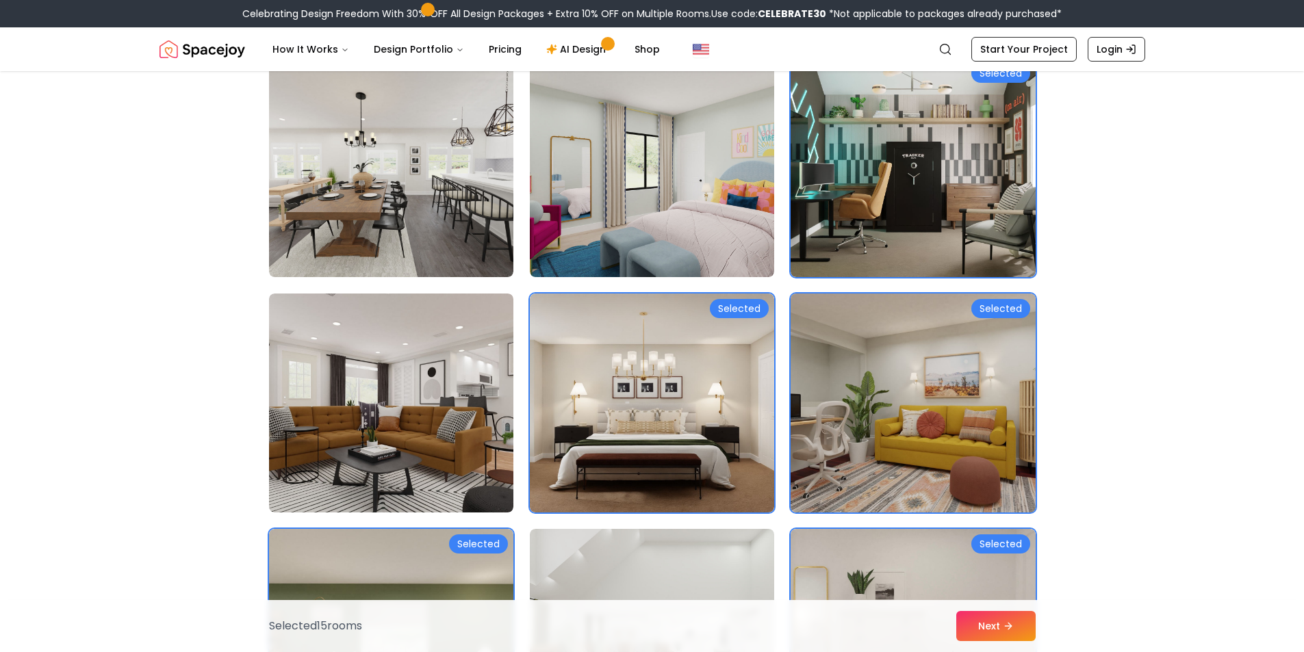
scroll to position [3422, 0]
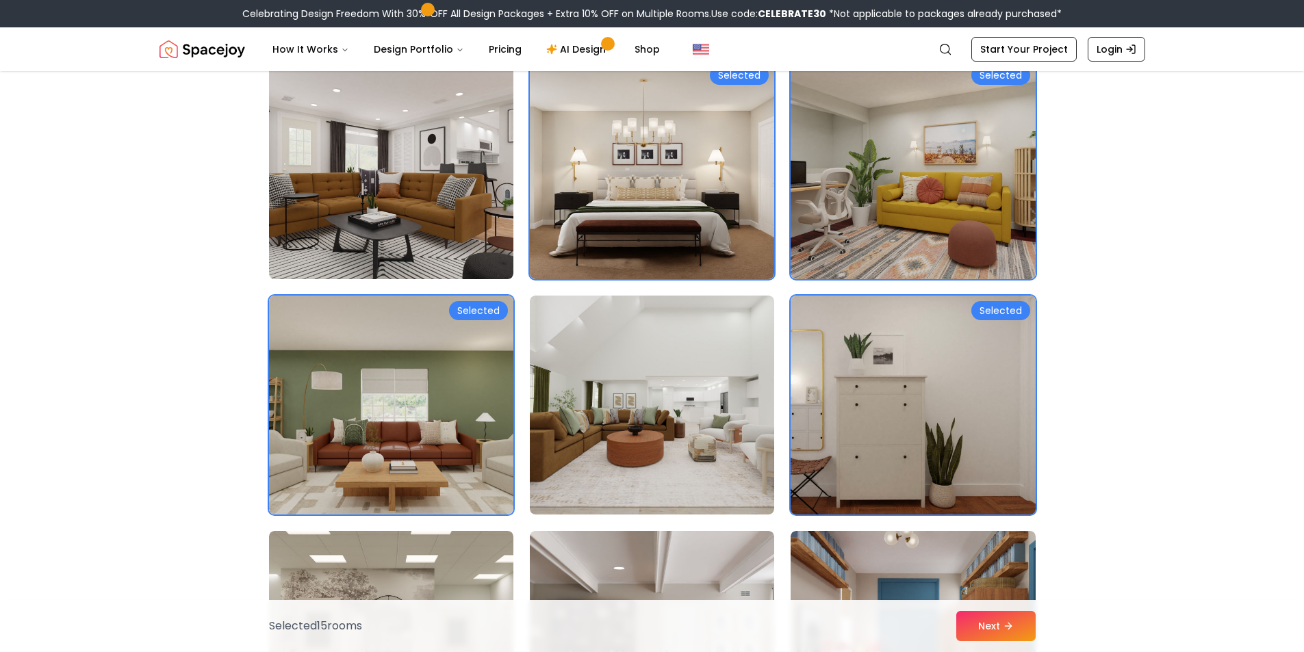
click at [920, 441] on img at bounding box center [912, 405] width 257 height 230
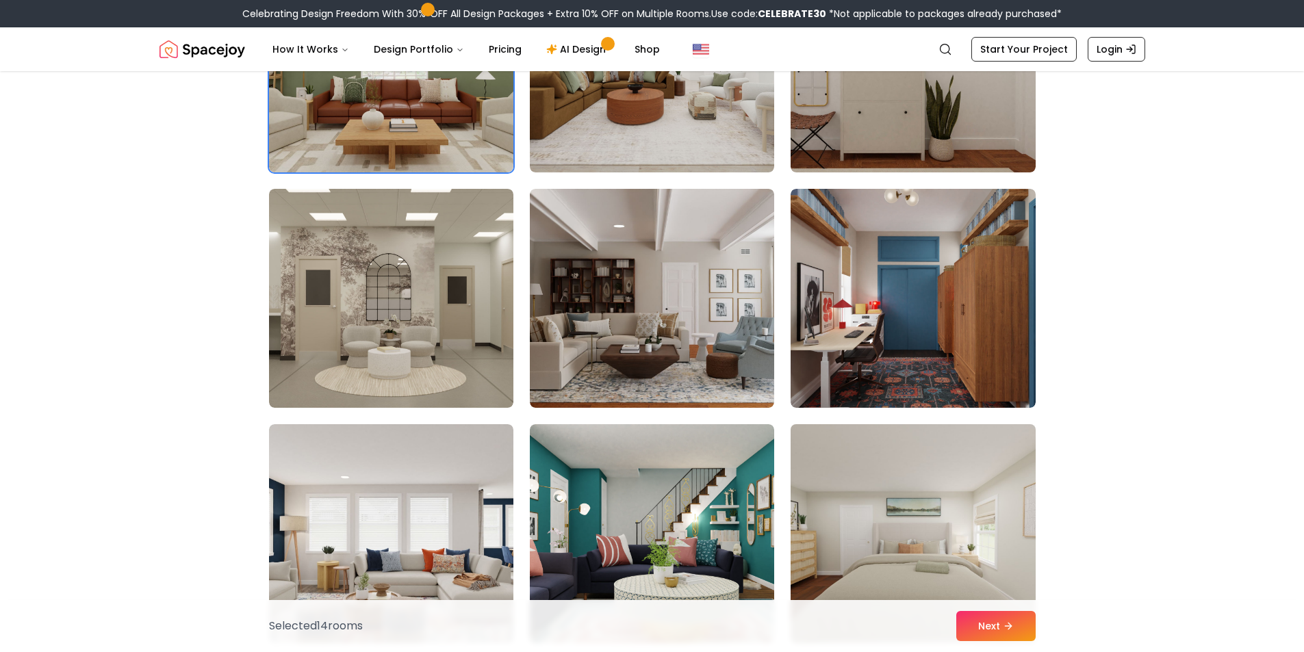
scroll to position [3970, 0]
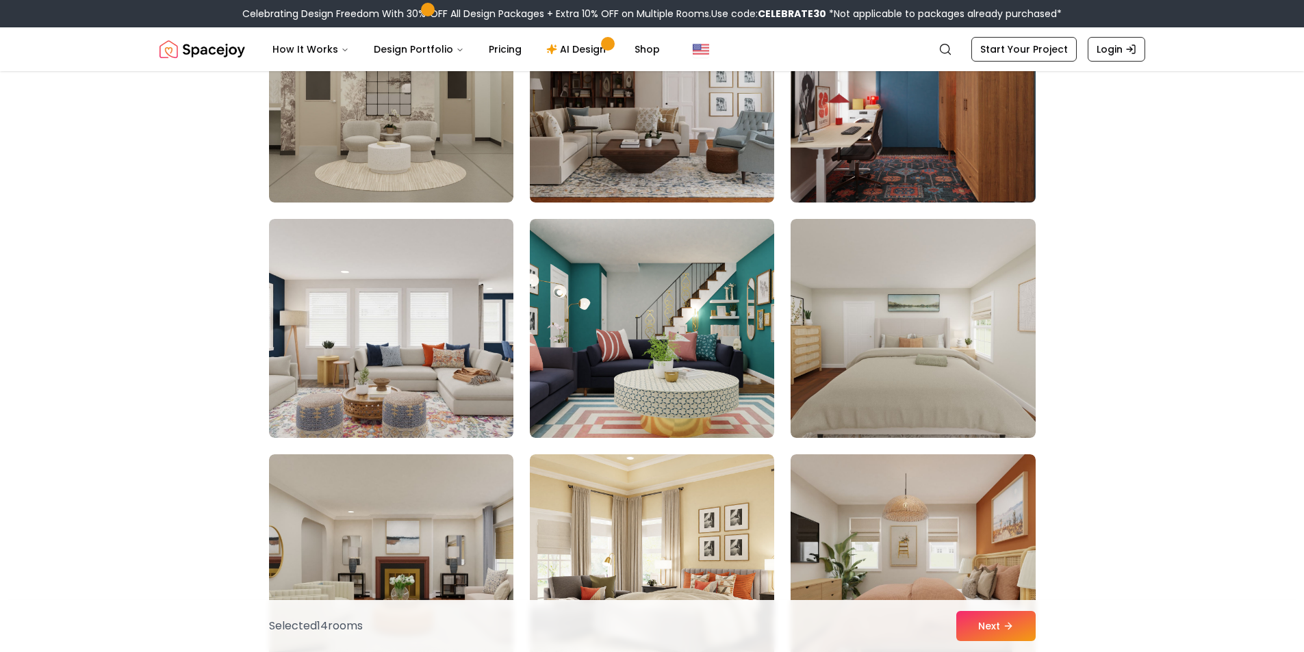
click at [858, 166] on img at bounding box center [912, 93] width 257 height 230
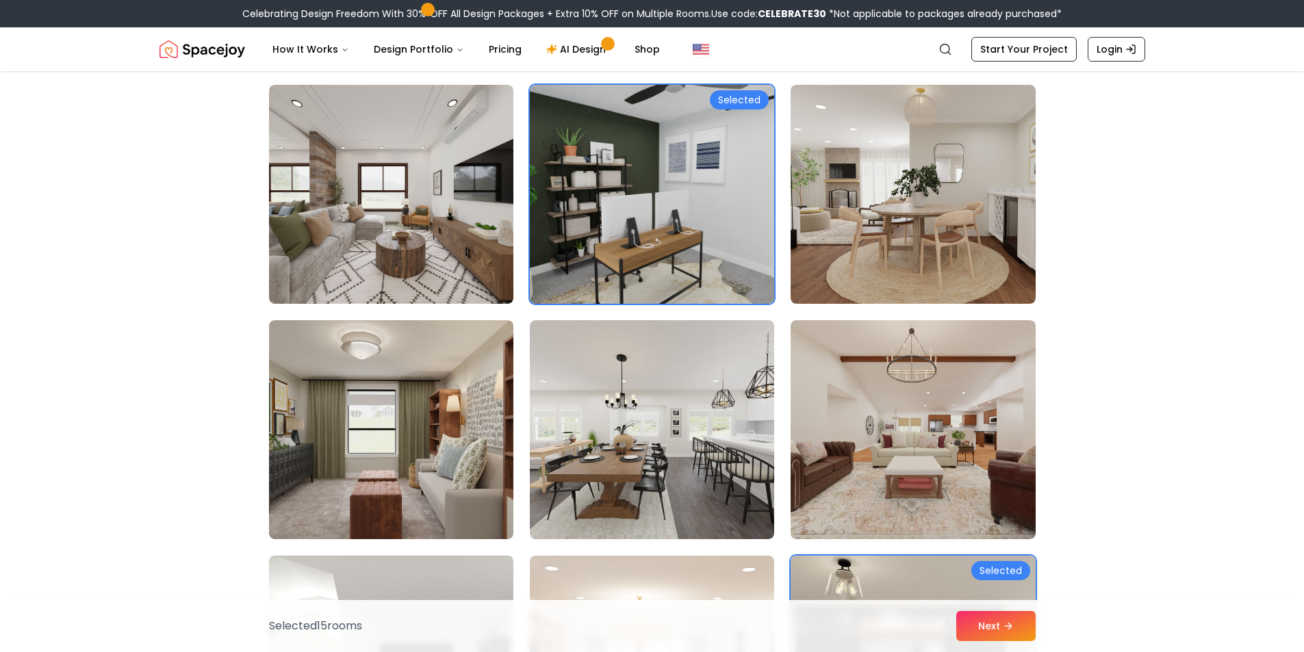
scroll to position [2396, 0]
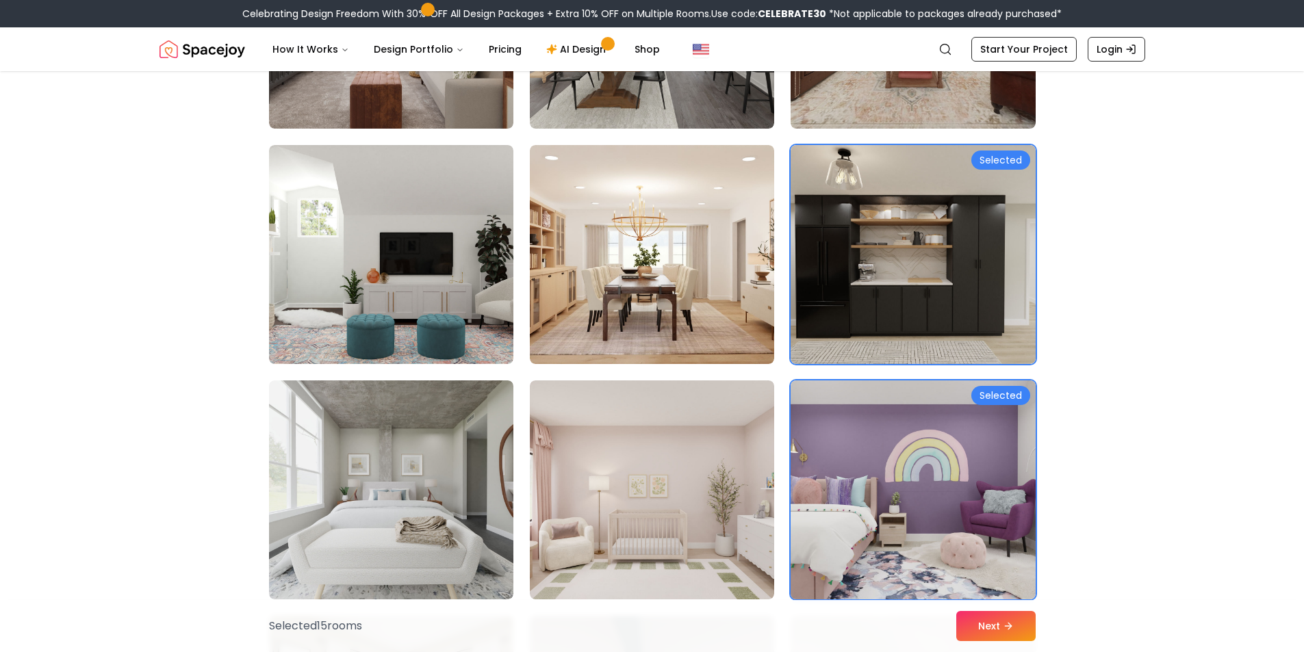
click at [935, 461] on img at bounding box center [912, 490] width 257 height 230
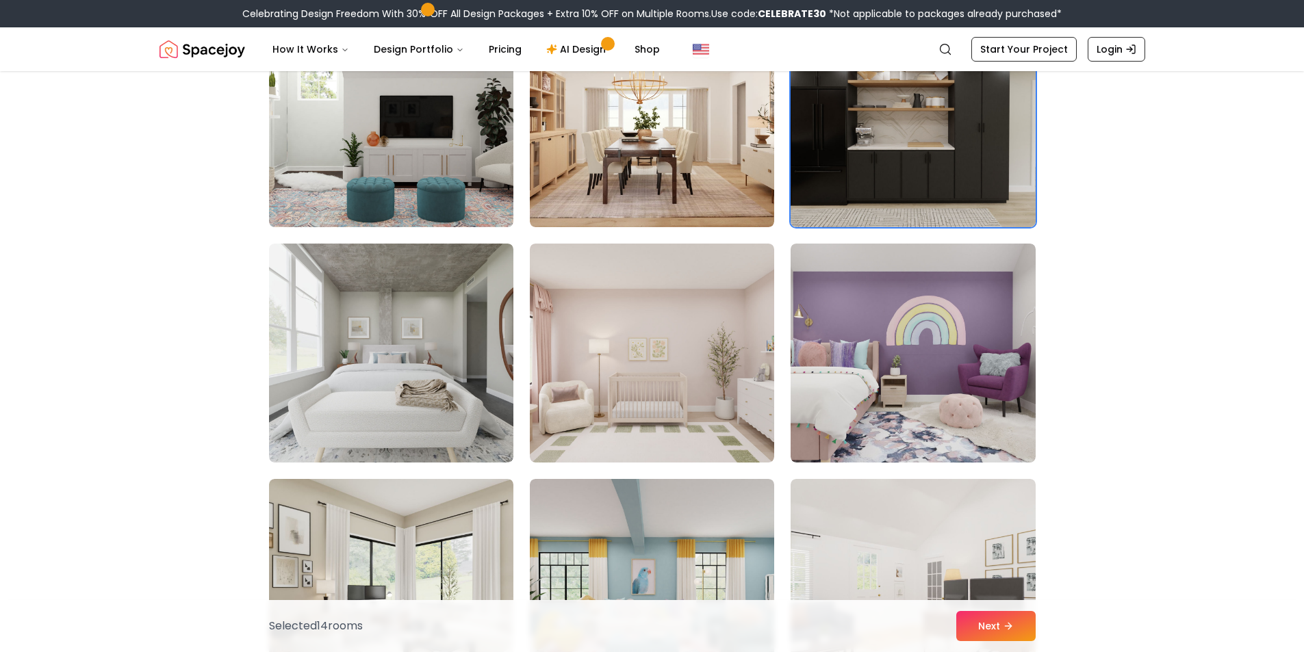
click at [852, 164] on img at bounding box center [912, 118] width 257 height 230
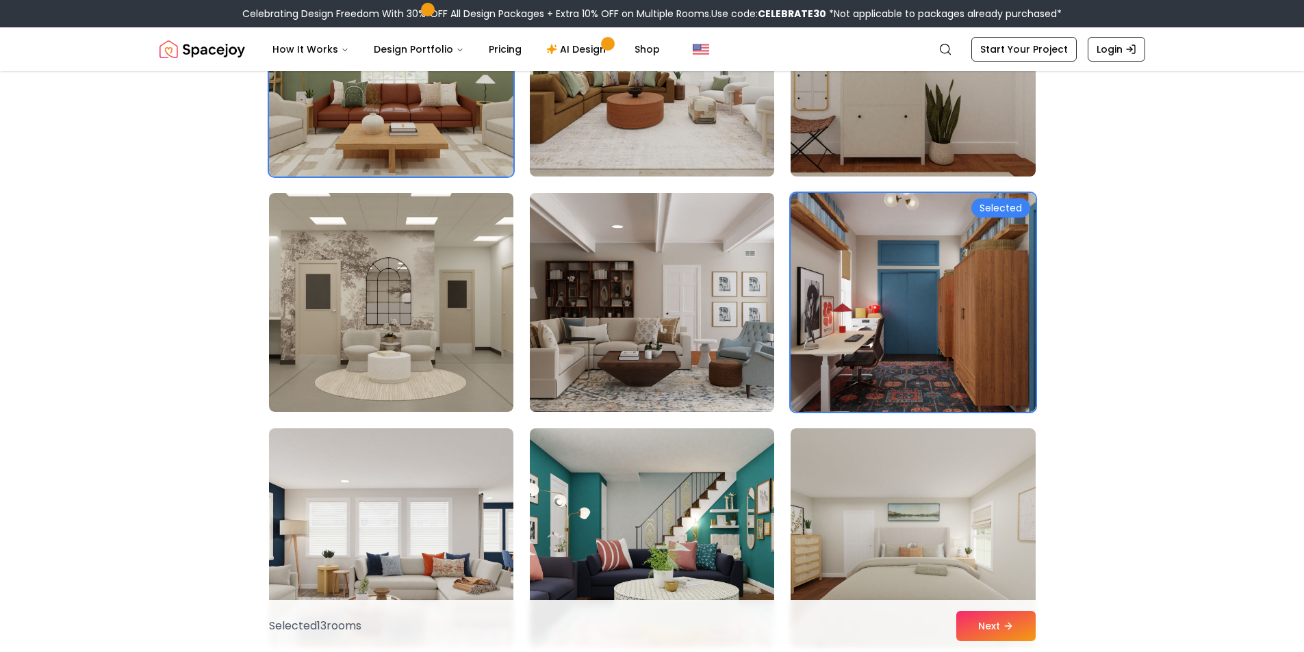
scroll to position [3765, 0]
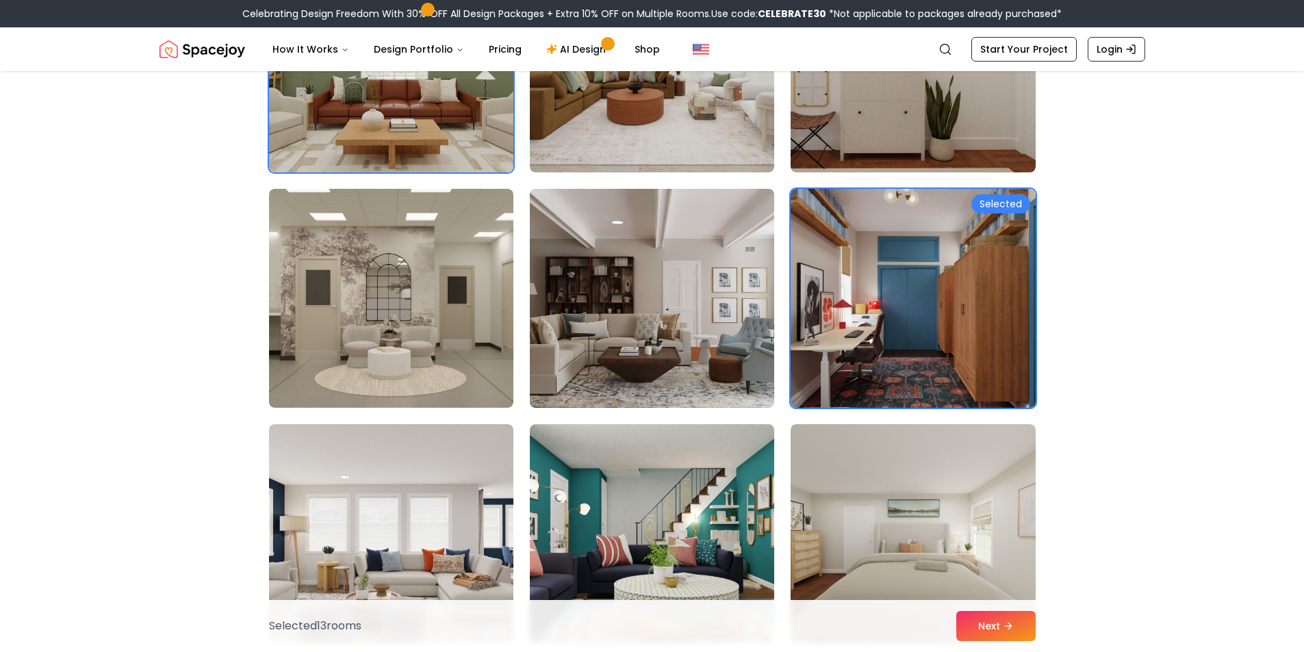
click at [626, 290] on img at bounding box center [652, 298] width 257 height 230
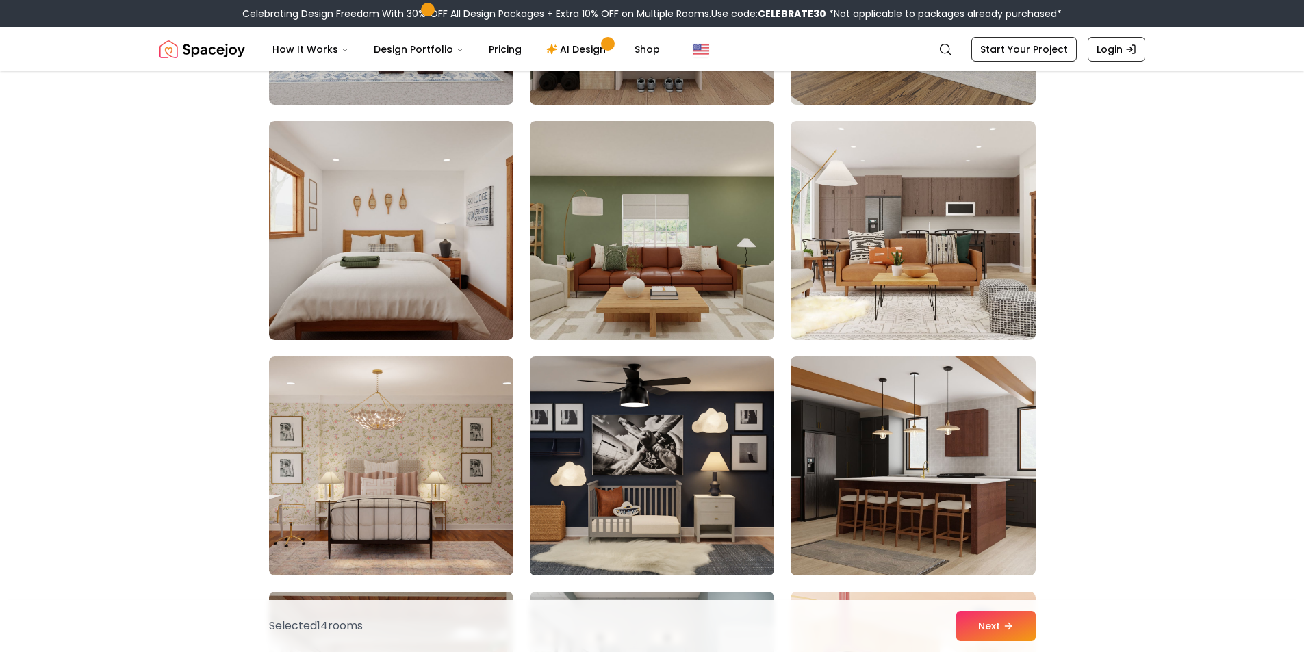
scroll to position [4791, 0]
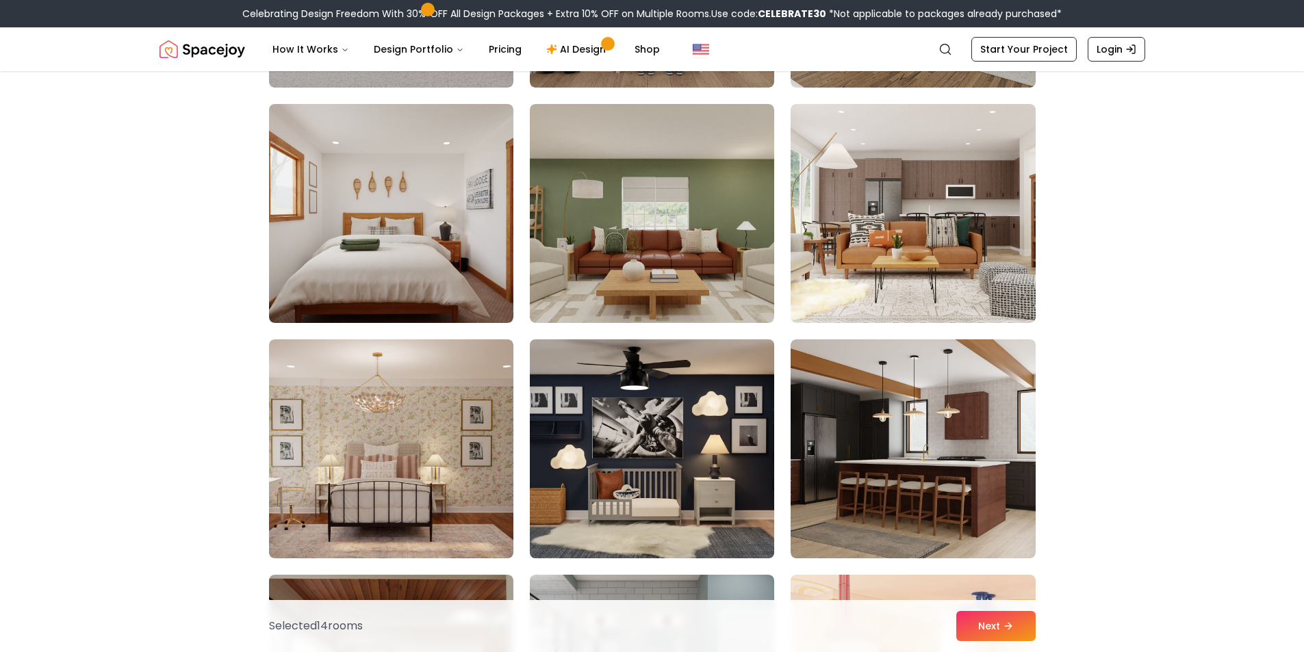
click at [638, 437] on img at bounding box center [652, 449] width 257 height 230
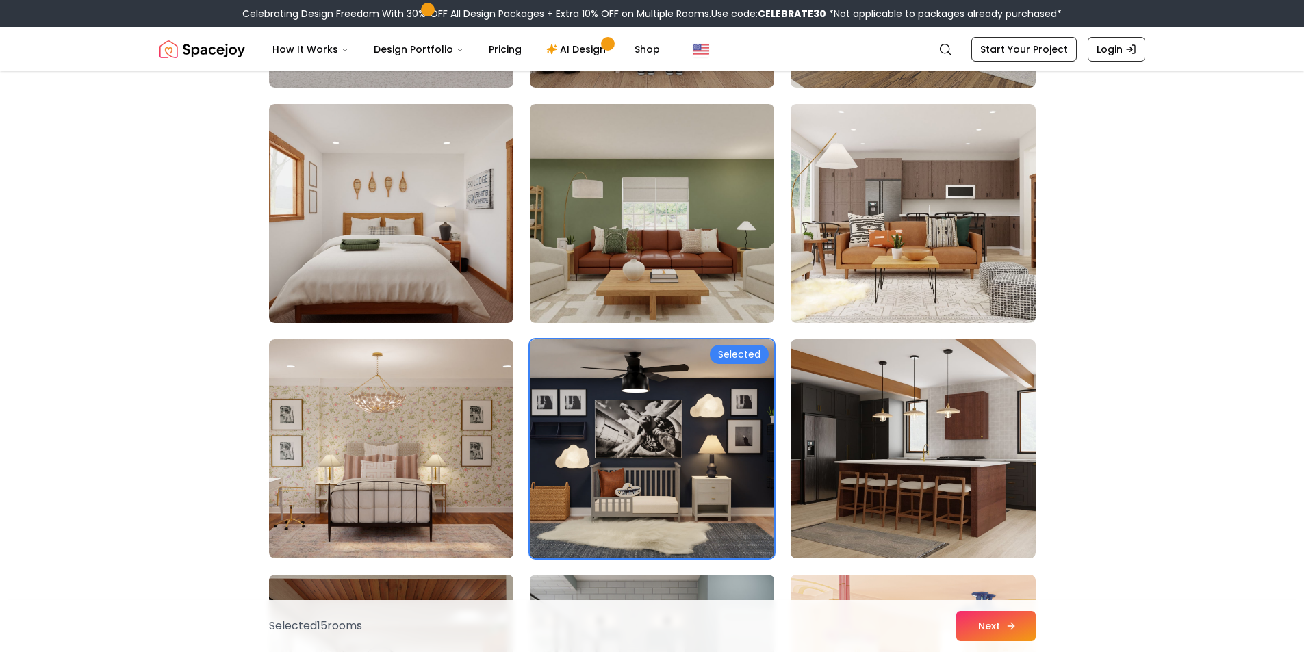
click at [982, 618] on button "Next" at bounding box center [995, 626] width 79 height 30
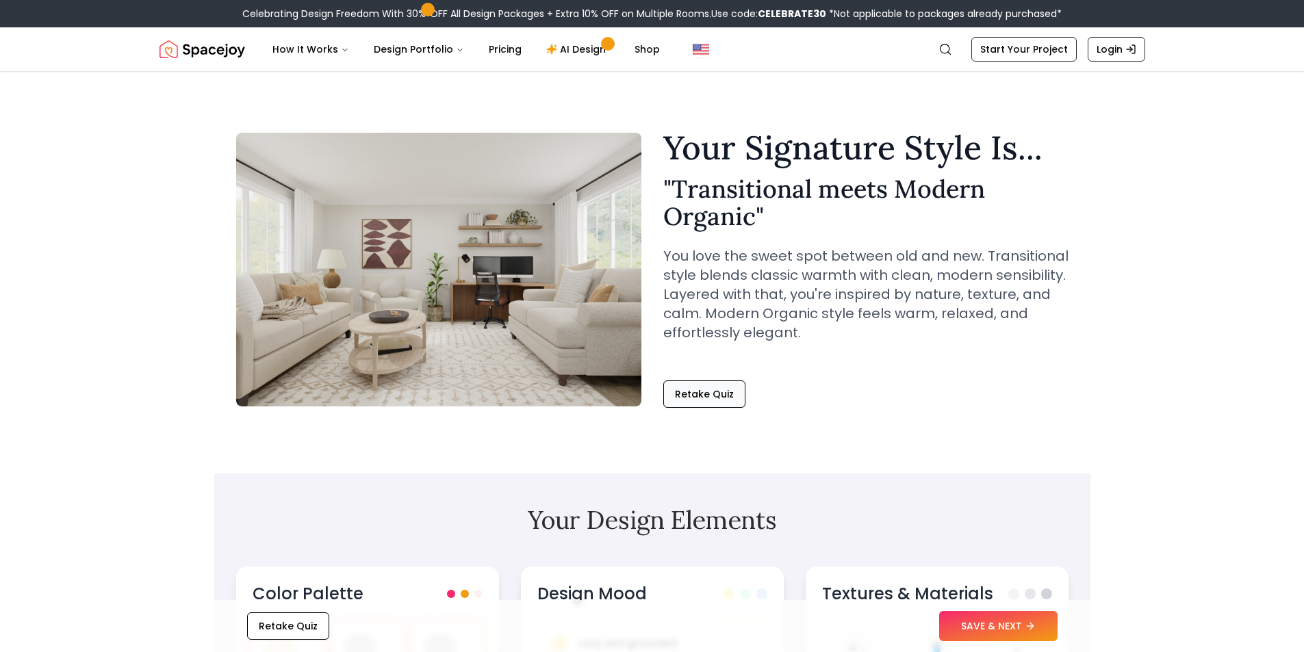
click at [691, 394] on button "Retake Quiz" at bounding box center [704, 394] width 82 height 27
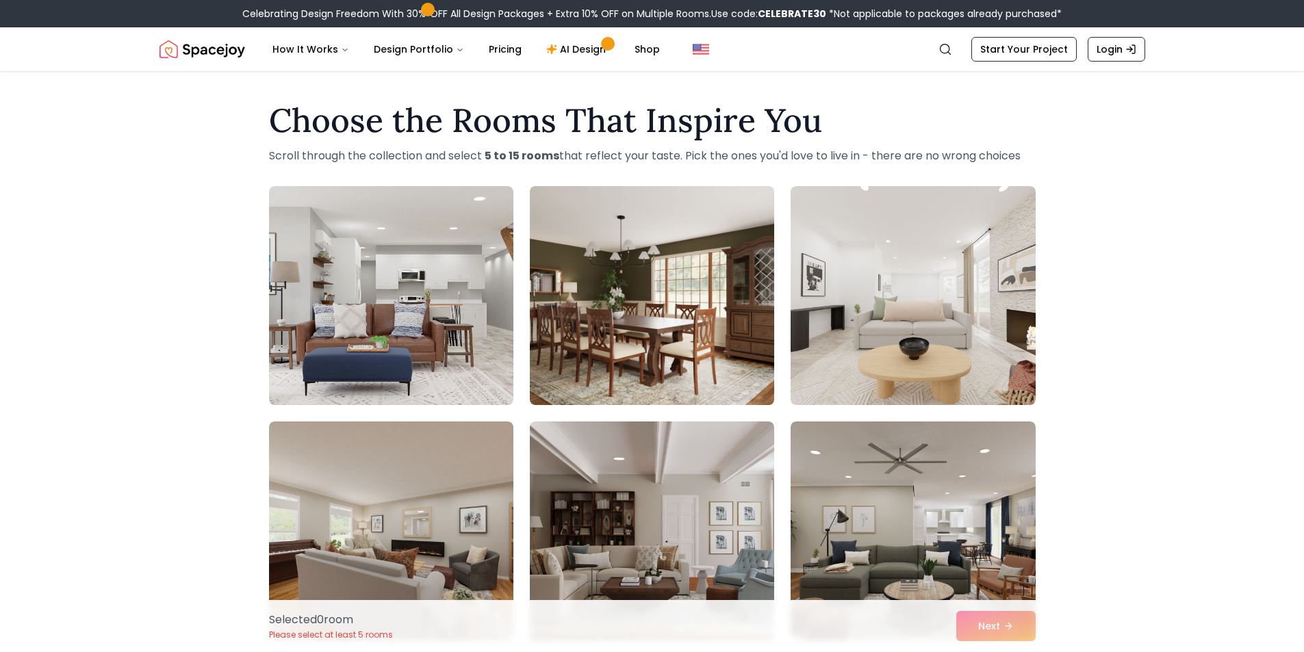
click at [693, 327] on img at bounding box center [652, 296] width 257 height 230
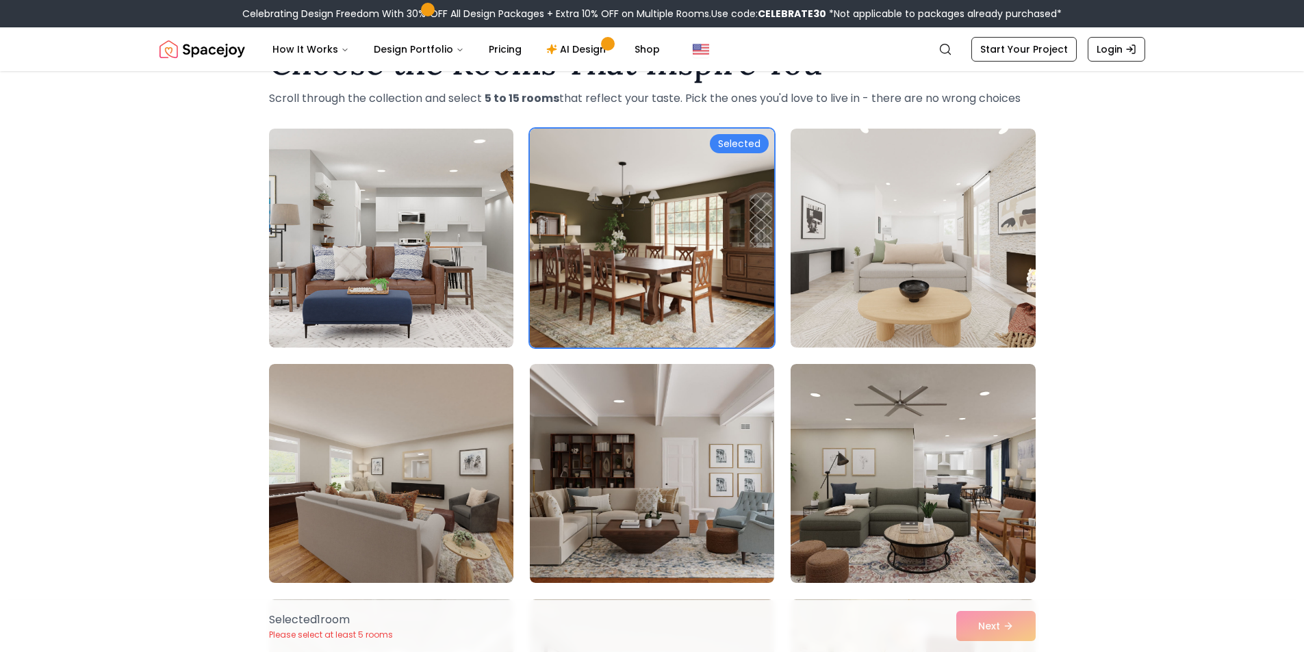
scroll to position [205, 0]
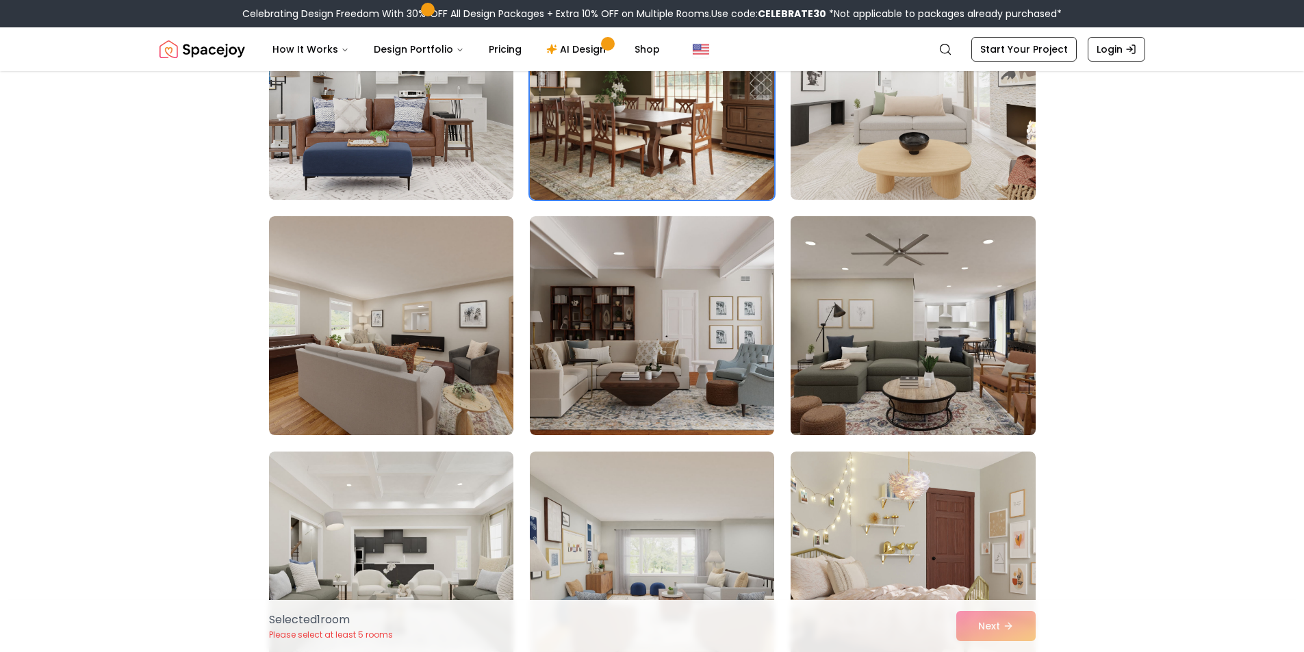
click at [883, 333] on img at bounding box center [912, 326] width 257 height 230
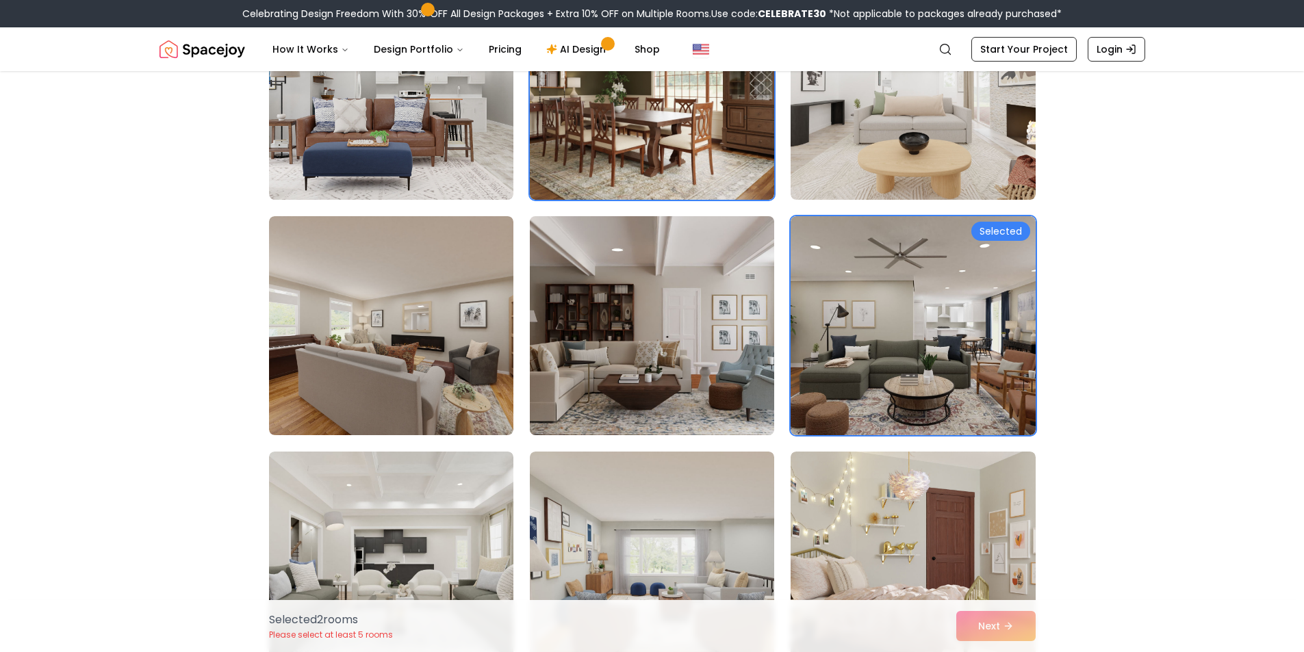
click at [610, 324] on img at bounding box center [652, 326] width 257 height 230
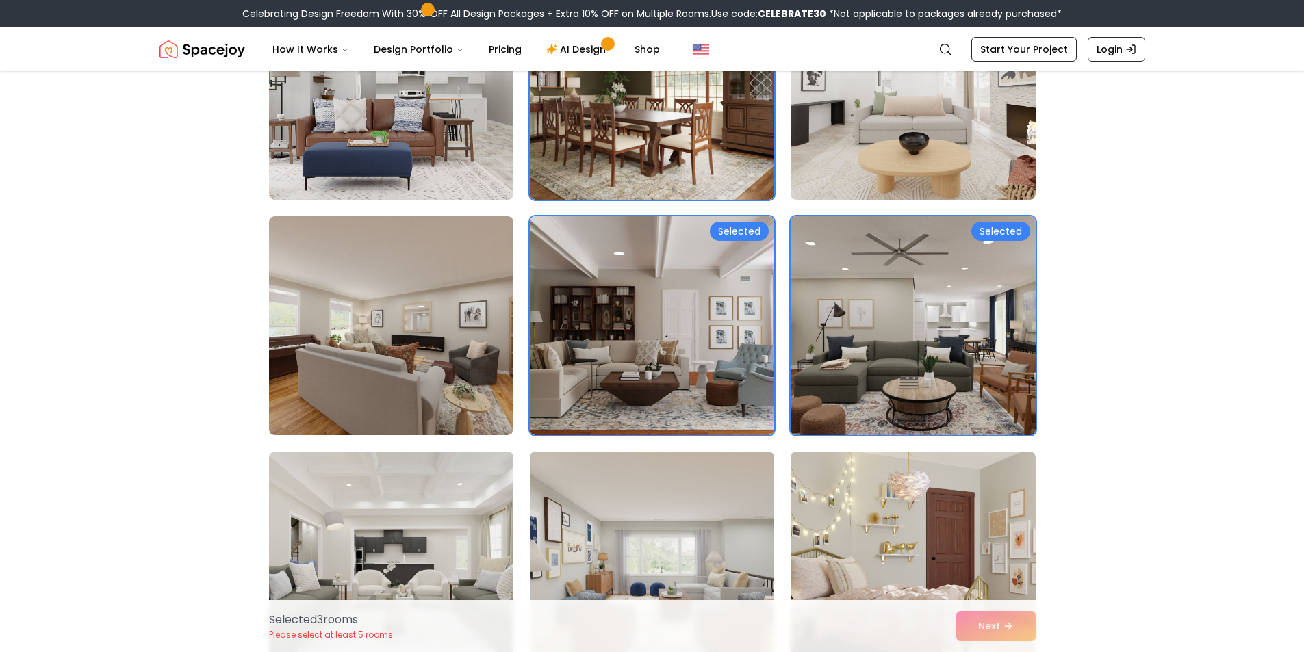
click at [889, 326] on img at bounding box center [912, 326] width 257 height 230
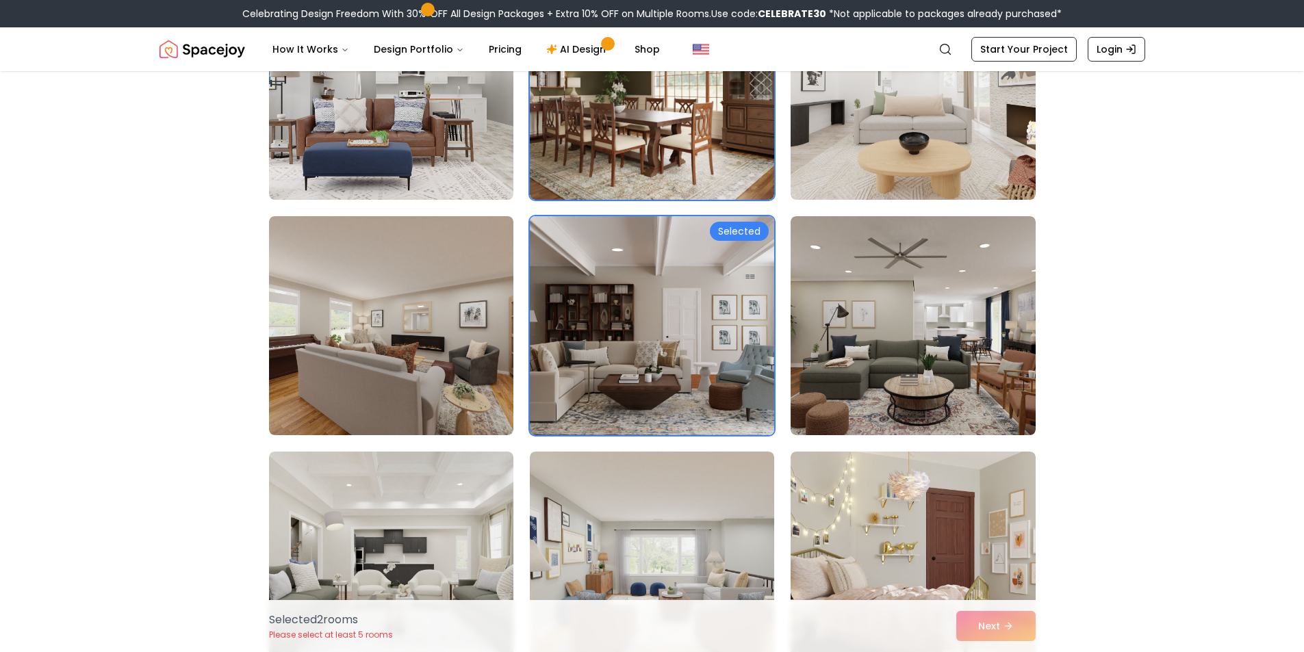
click at [673, 333] on img at bounding box center [652, 326] width 257 height 230
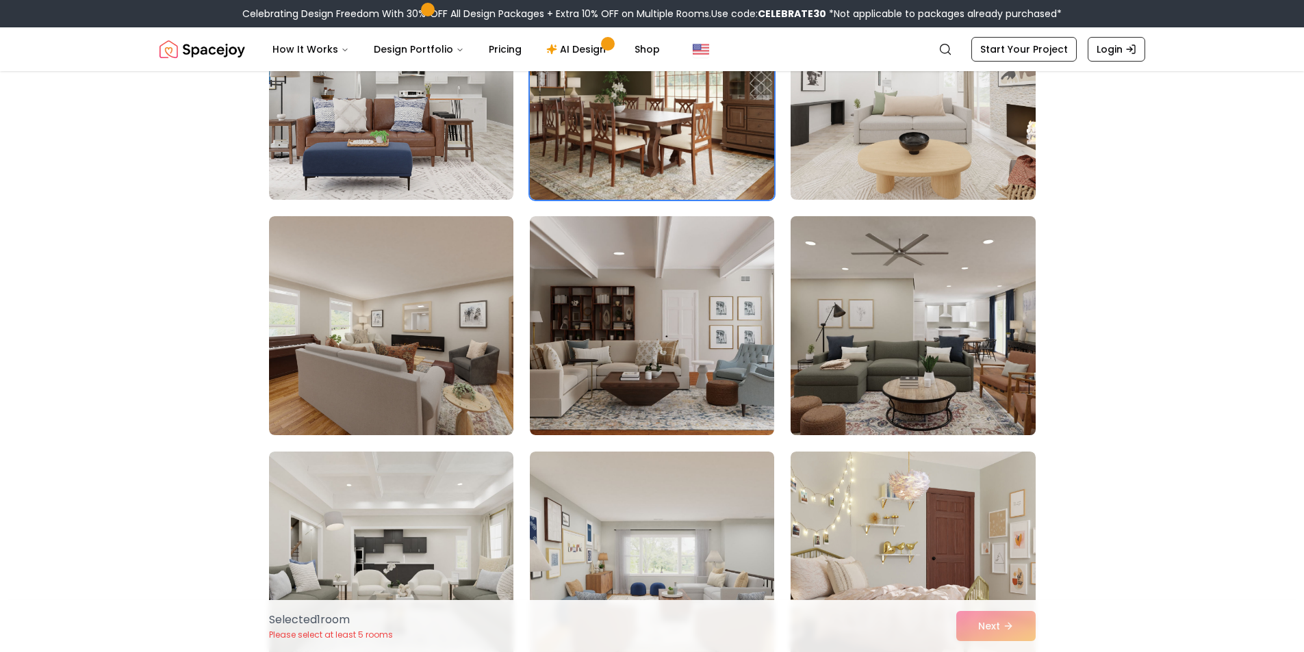
click at [882, 347] on img at bounding box center [912, 326] width 257 height 230
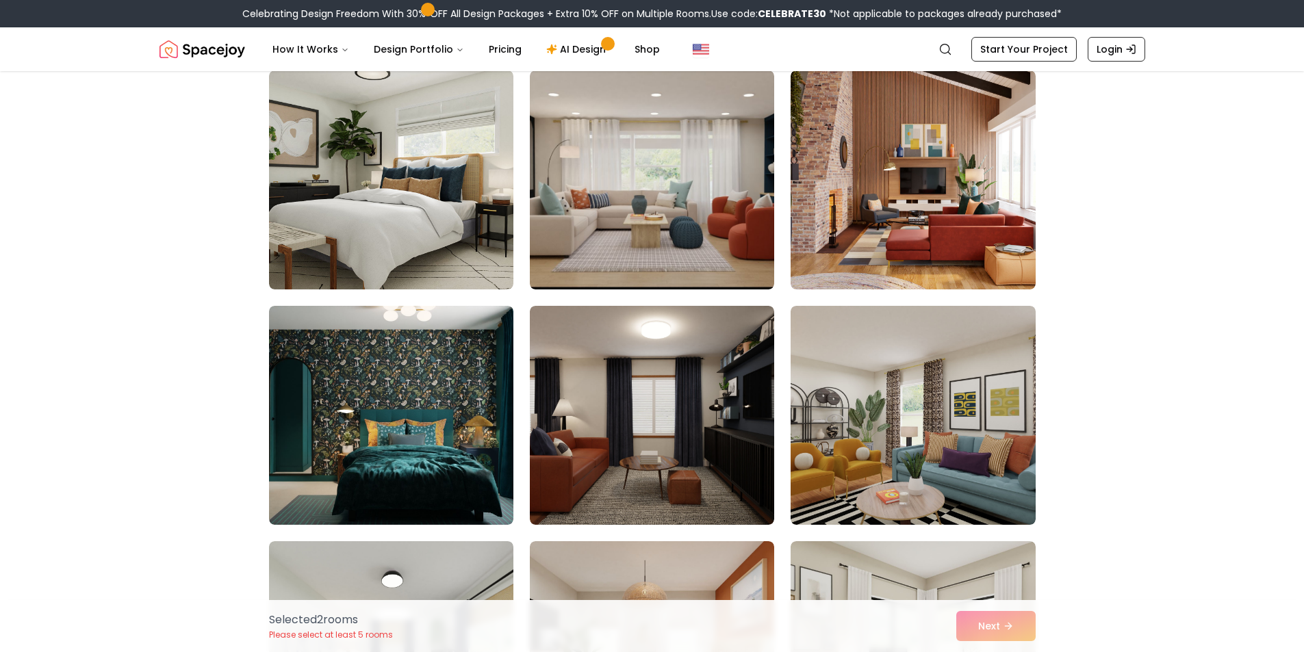
scroll to position [890, 0]
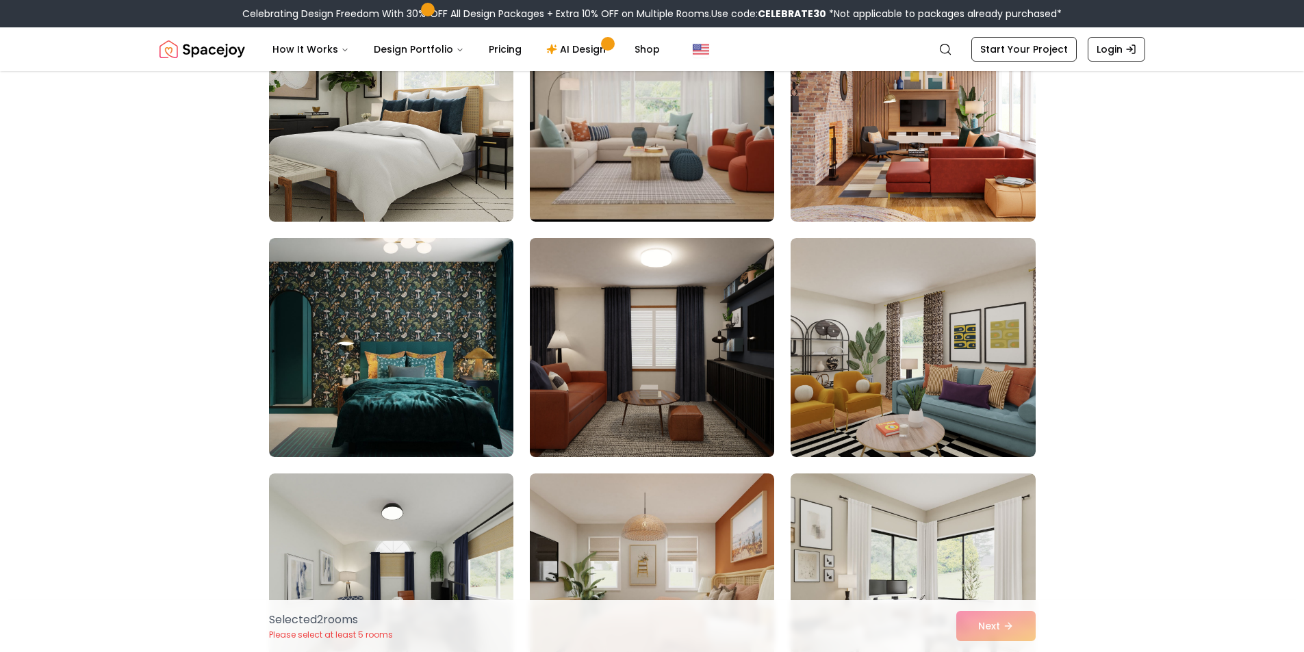
click at [658, 348] on img at bounding box center [652, 348] width 257 height 230
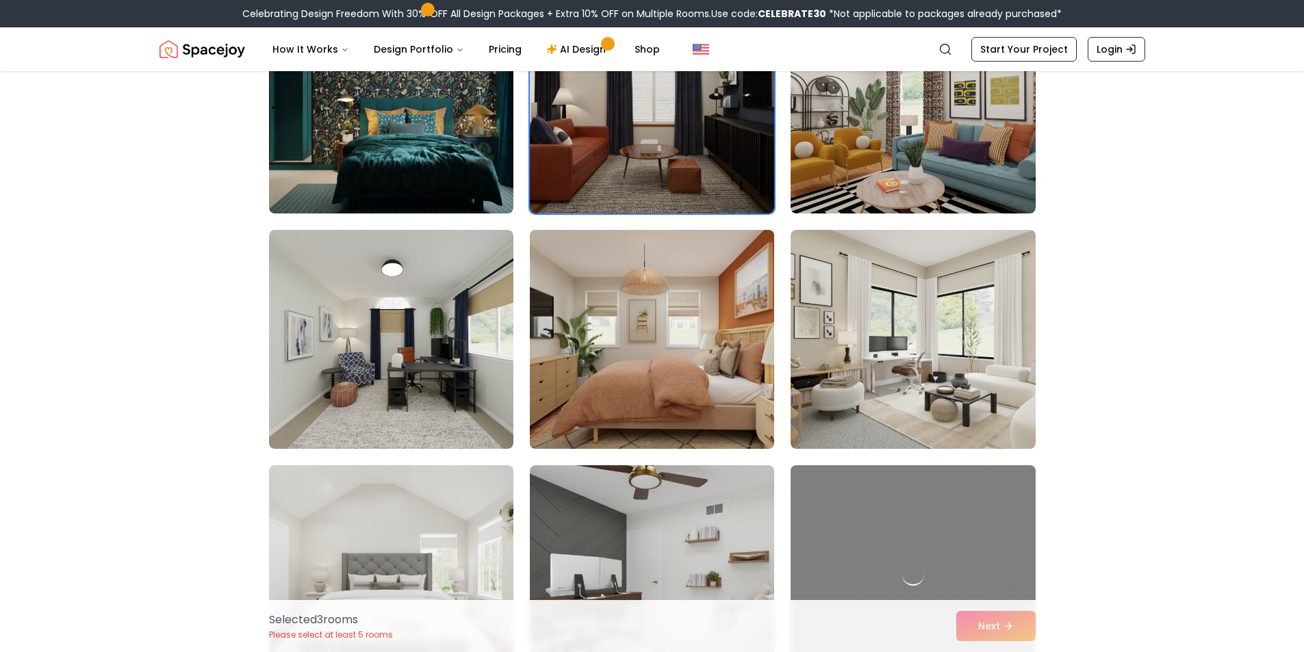
scroll to position [1164, 0]
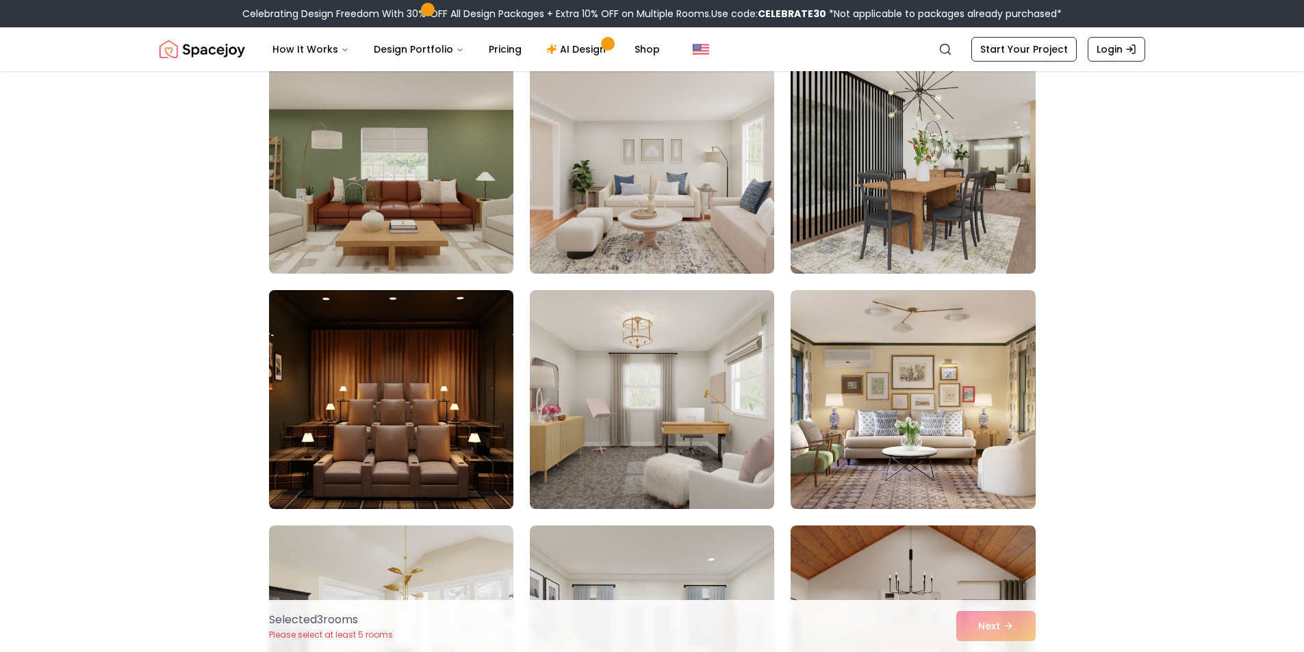
click at [441, 379] on img at bounding box center [391, 400] width 257 height 230
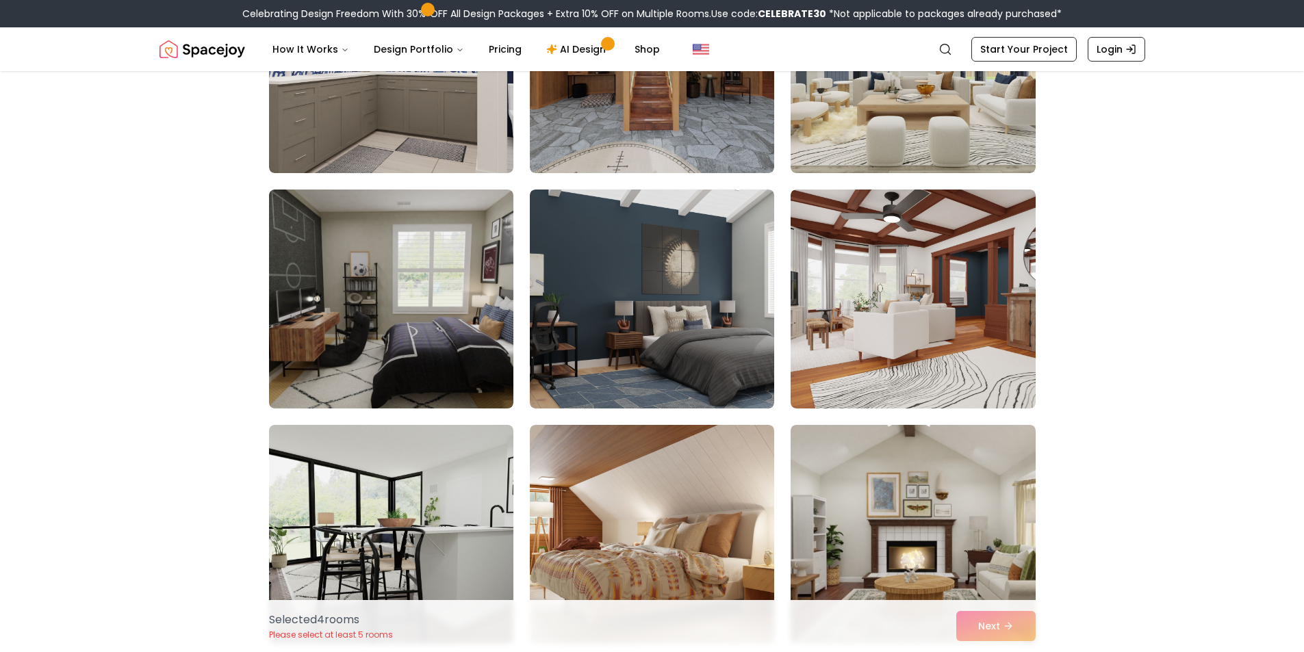
scroll to position [2601, 0]
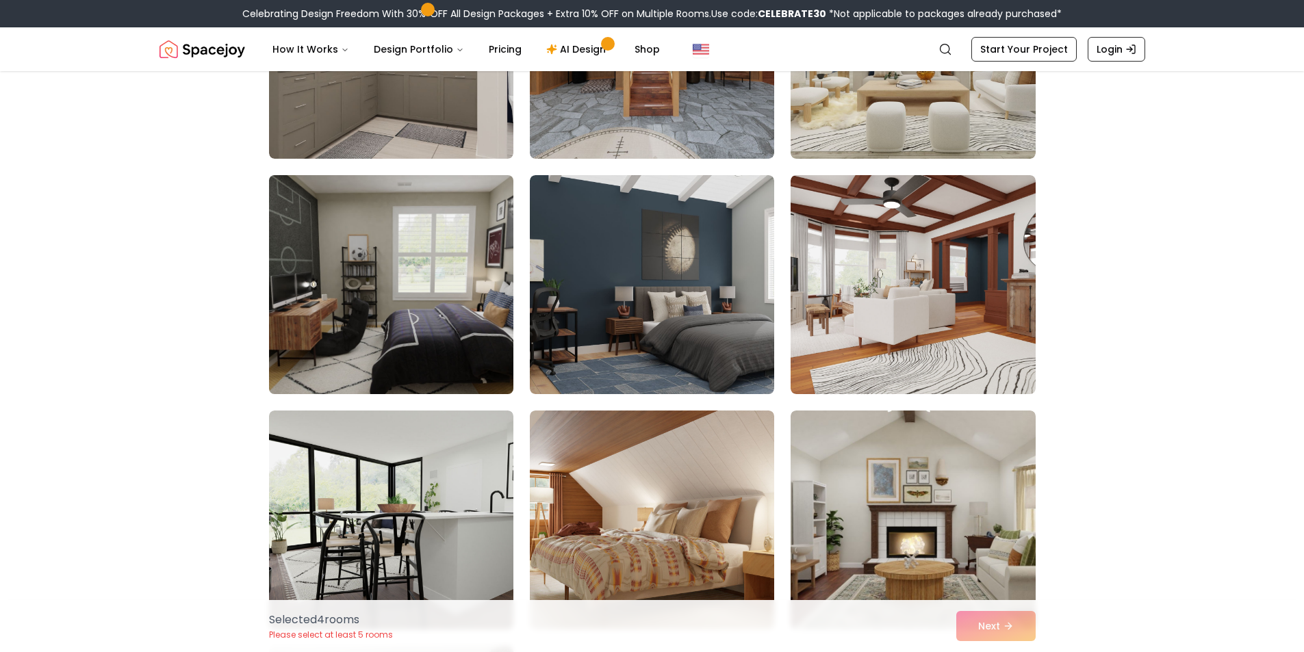
click at [449, 309] on img at bounding box center [391, 285] width 257 height 230
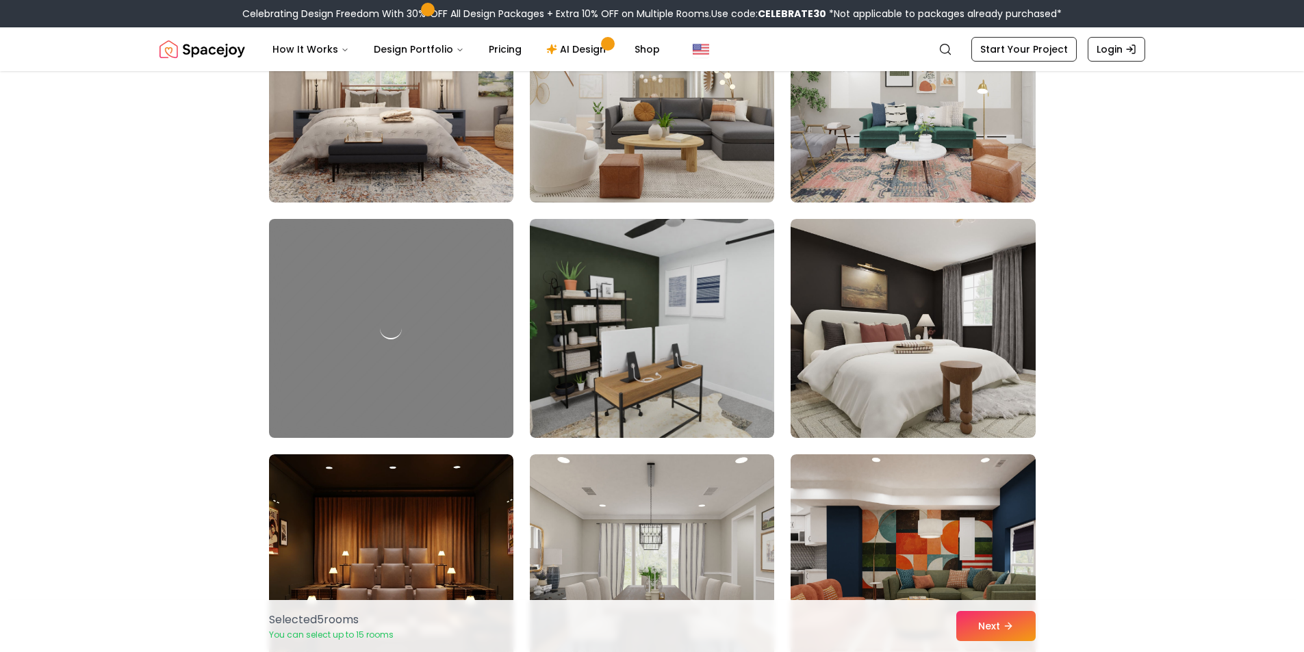
scroll to position [4107, 0]
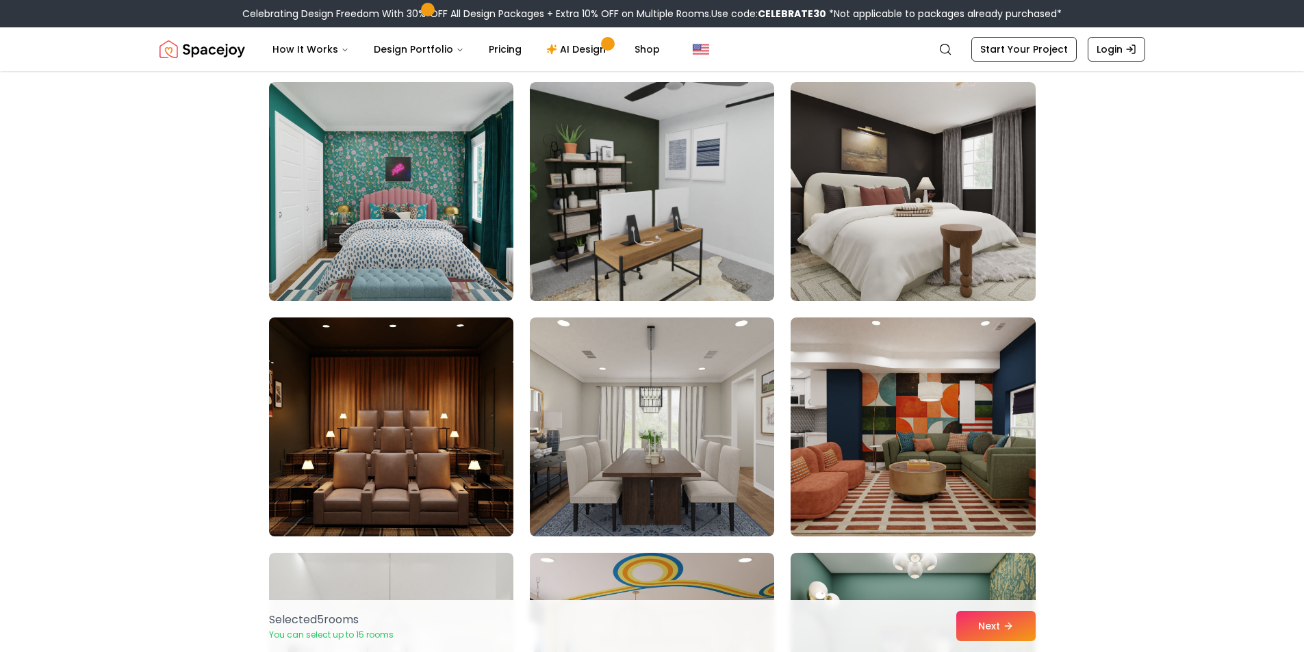
click at [437, 399] on img at bounding box center [391, 427] width 257 height 230
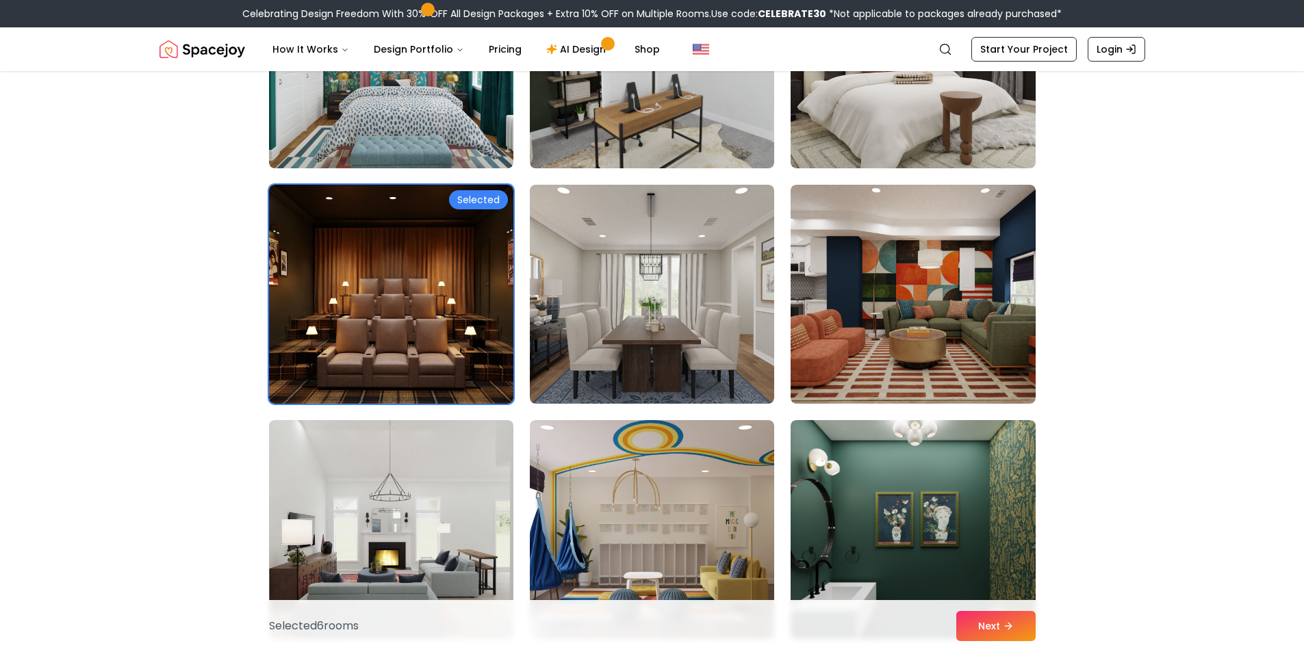
scroll to position [4518, 0]
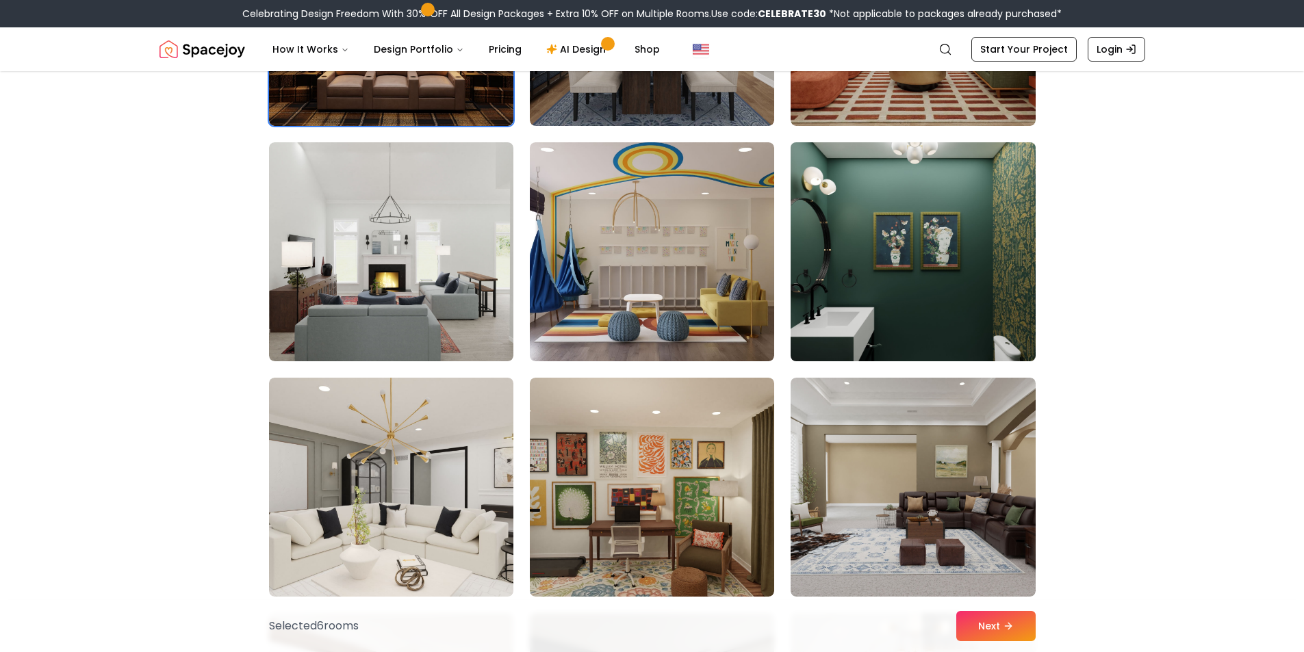
click at [926, 190] on img at bounding box center [912, 252] width 257 height 230
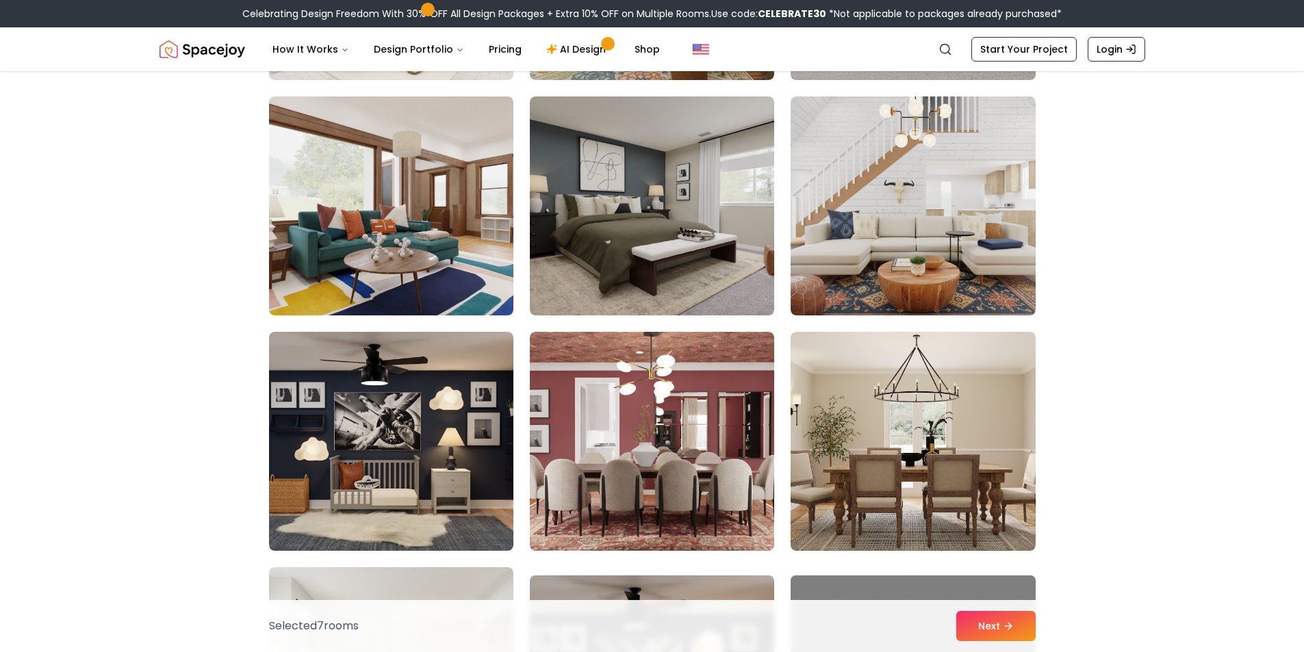
scroll to position [5134, 0]
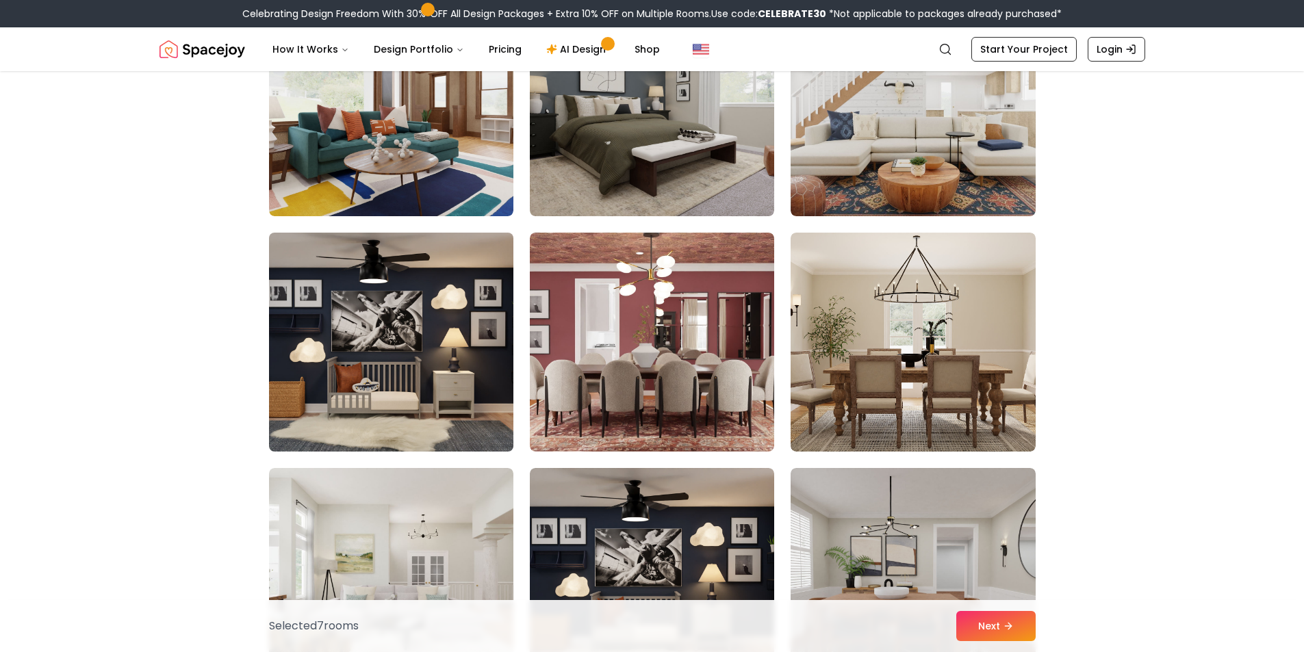
click at [452, 376] on img at bounding box center [391, 342] width 257 height 230
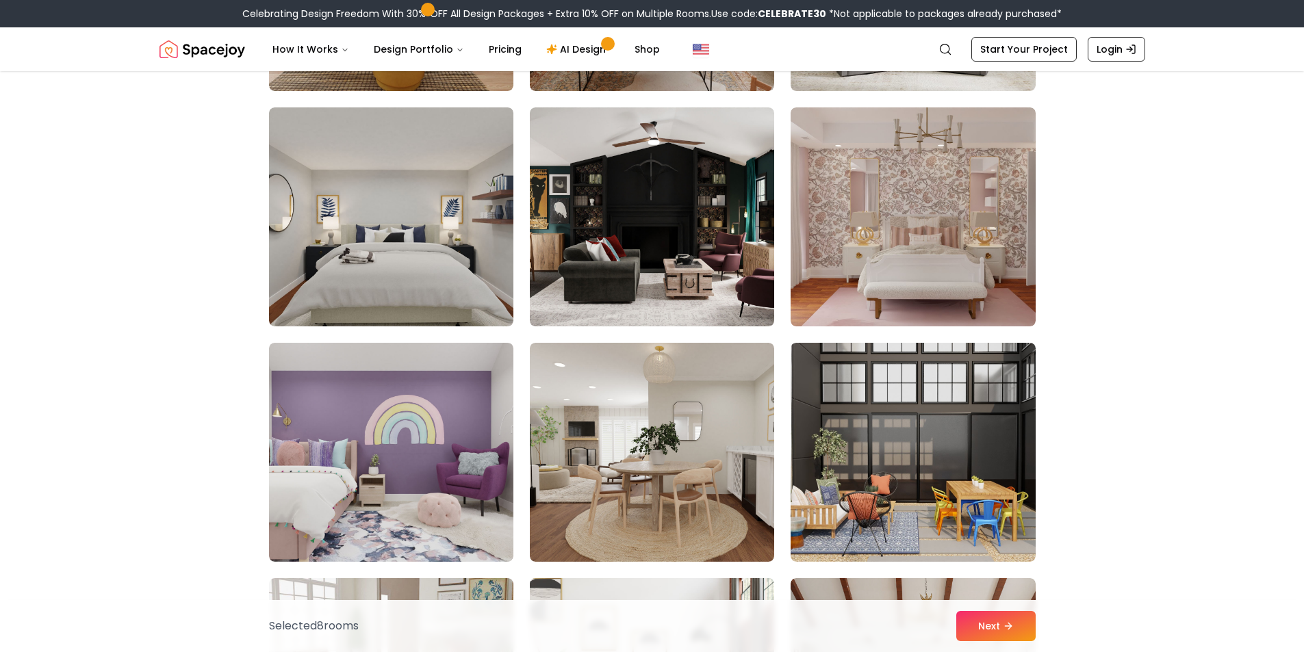
scroll to position [6434, 0]
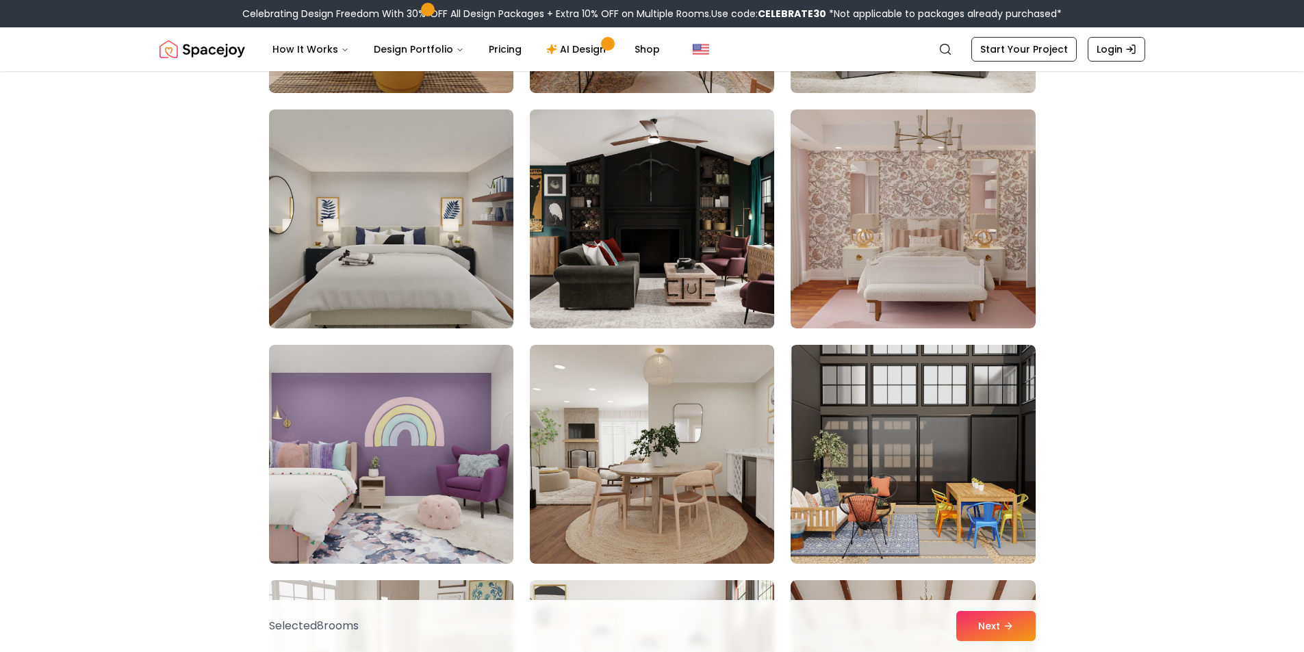
click at [635, 280] on img at bounding box center [652, 219] width 257 height 230
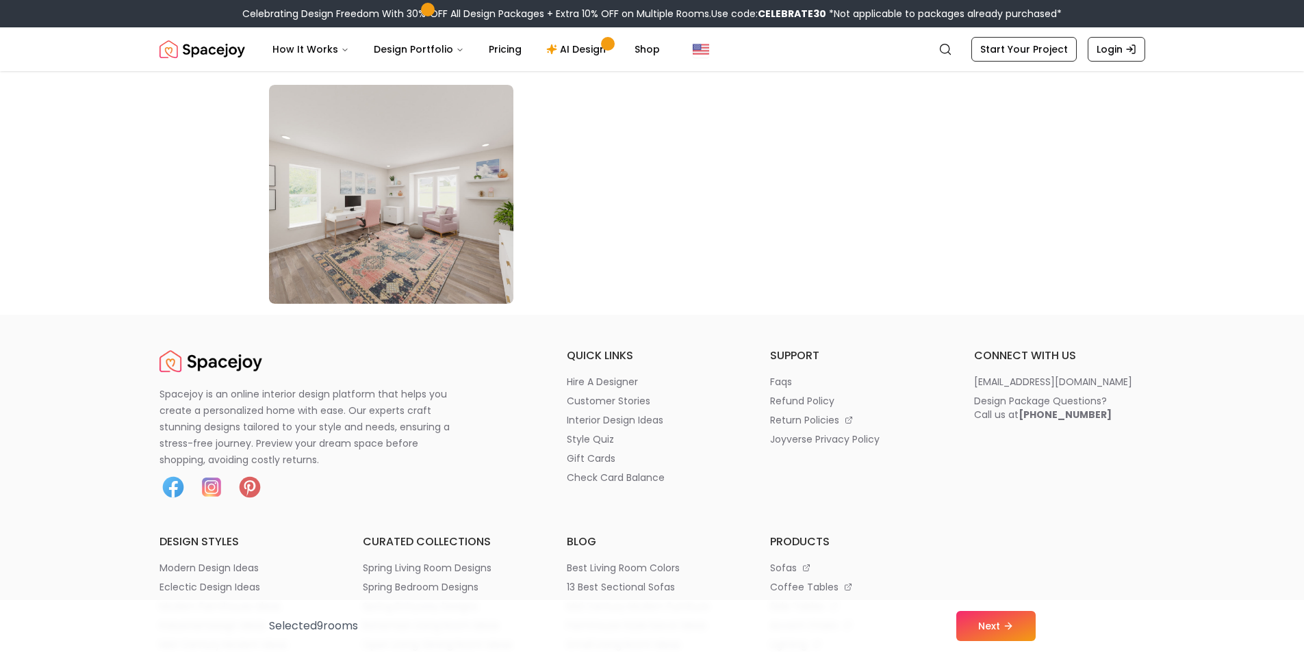
scroll to position [7255, 0]
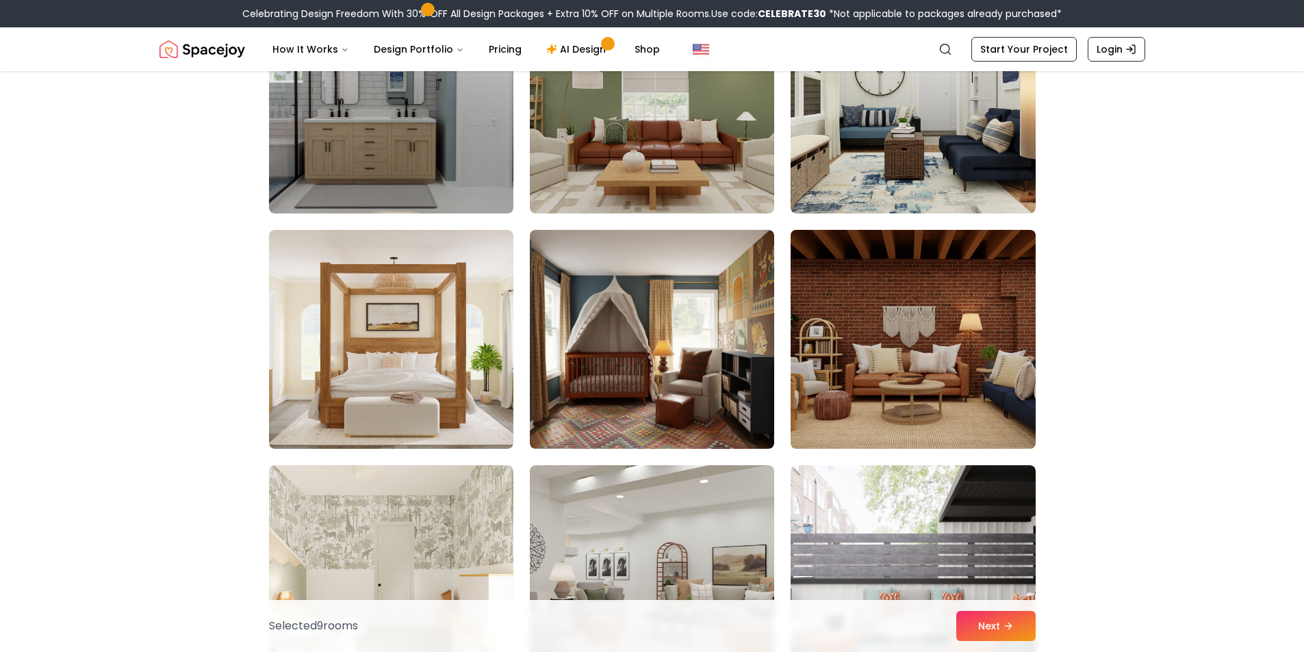
click at [893, 349] on img at bounding box center [912, 340] width 257 height 230
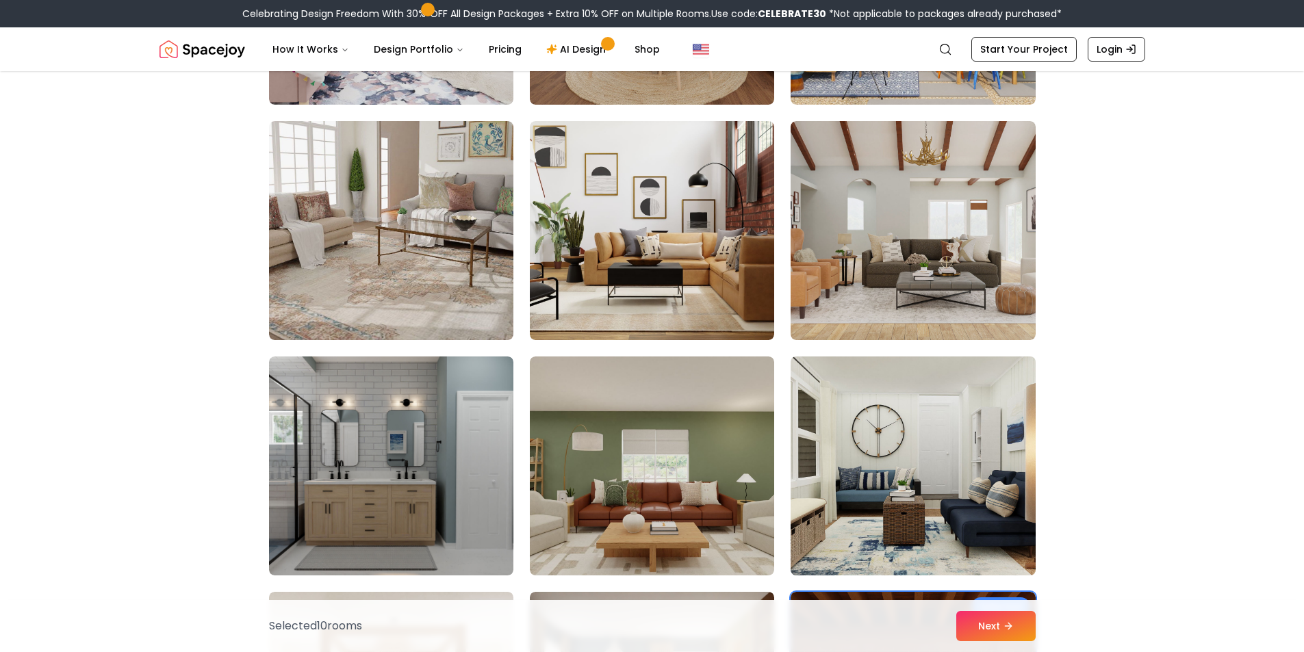
scroll to position [6708, 0]
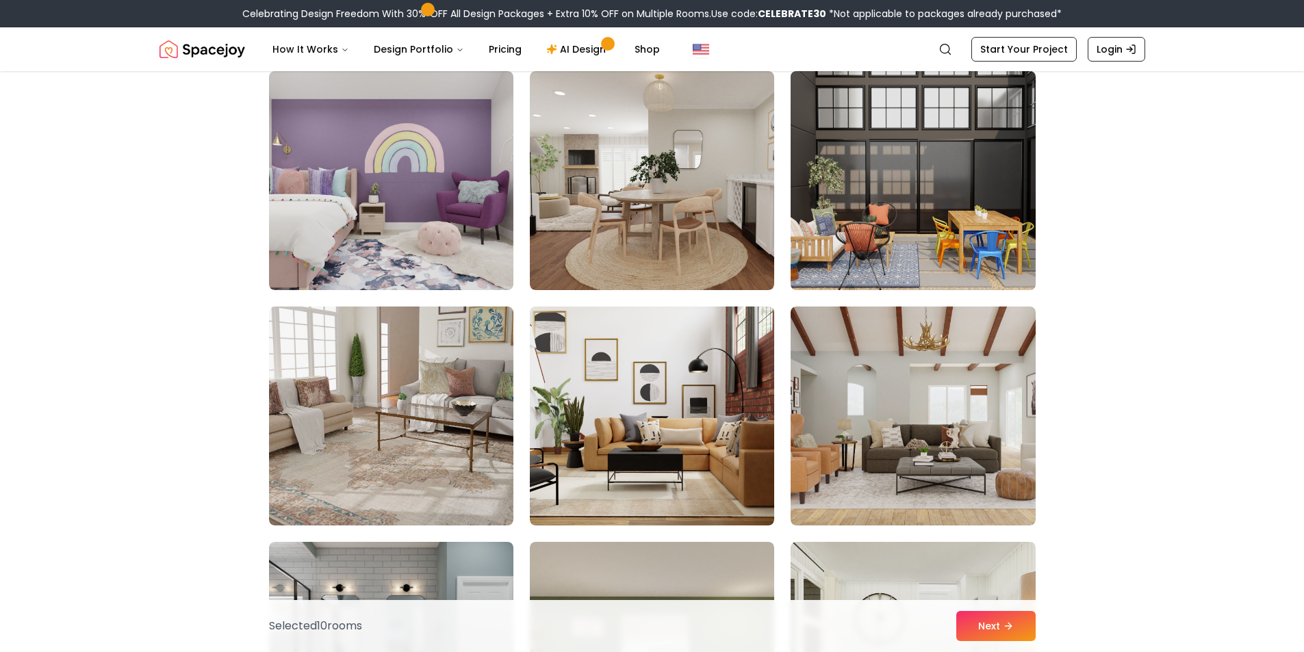
click at [947, 196] on img at bounding box center [912, 181] width 257 height 230
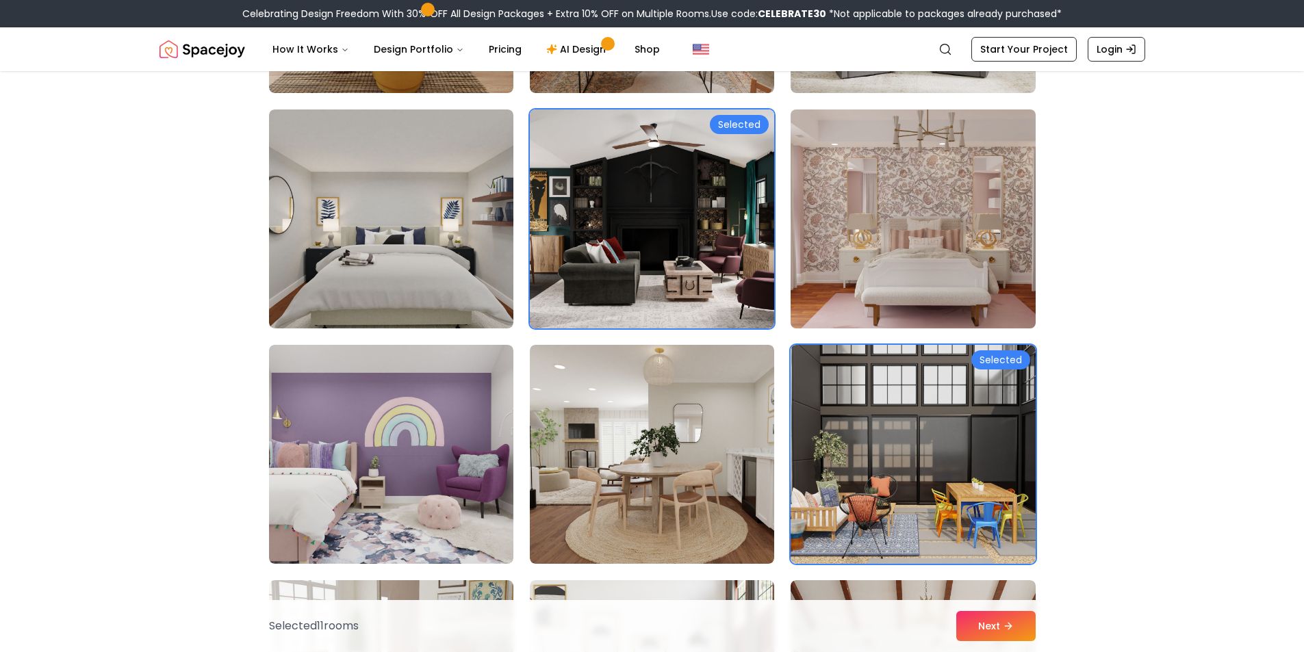
scroll to position [6160, 0]
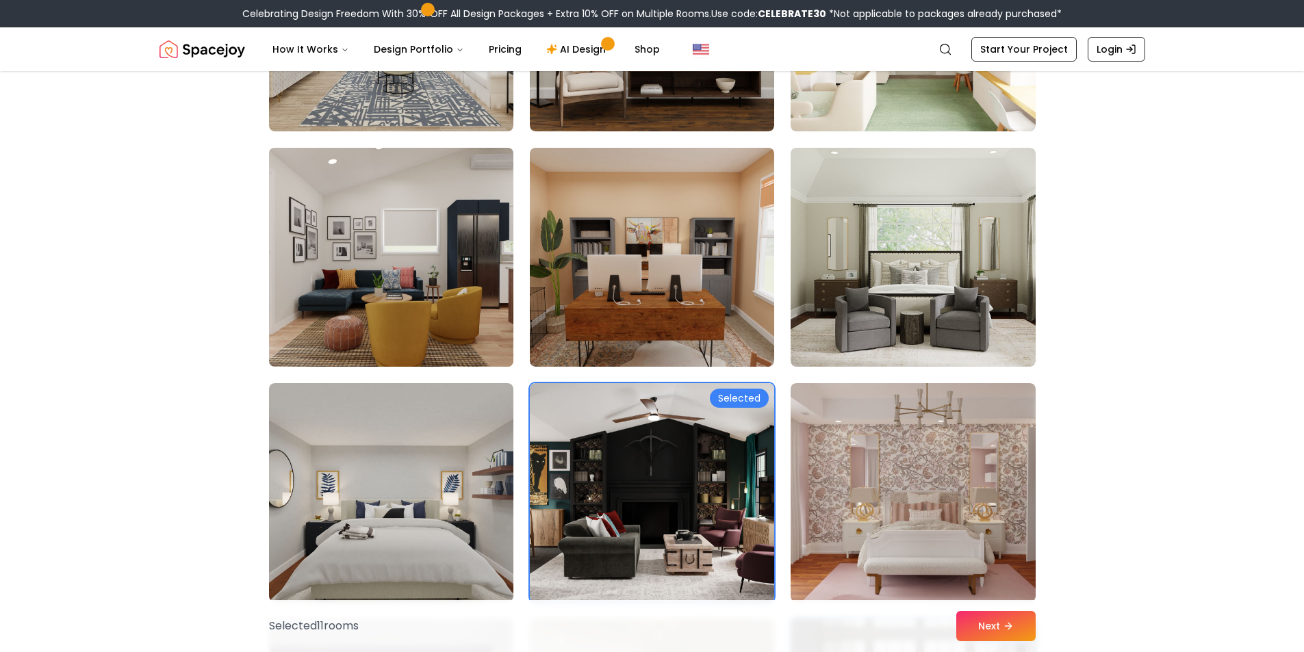
click at [302, 309] on img at bounding box center [391, 257] width 257 height 230
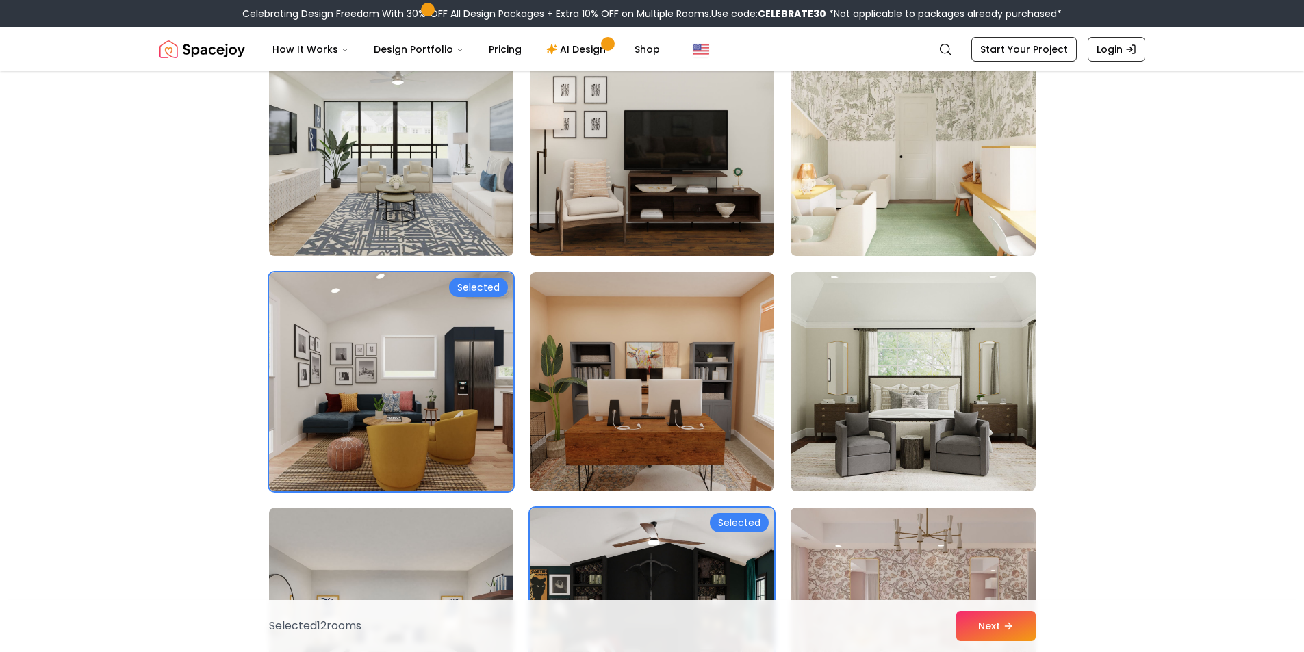
scroll to position [5886, 0]
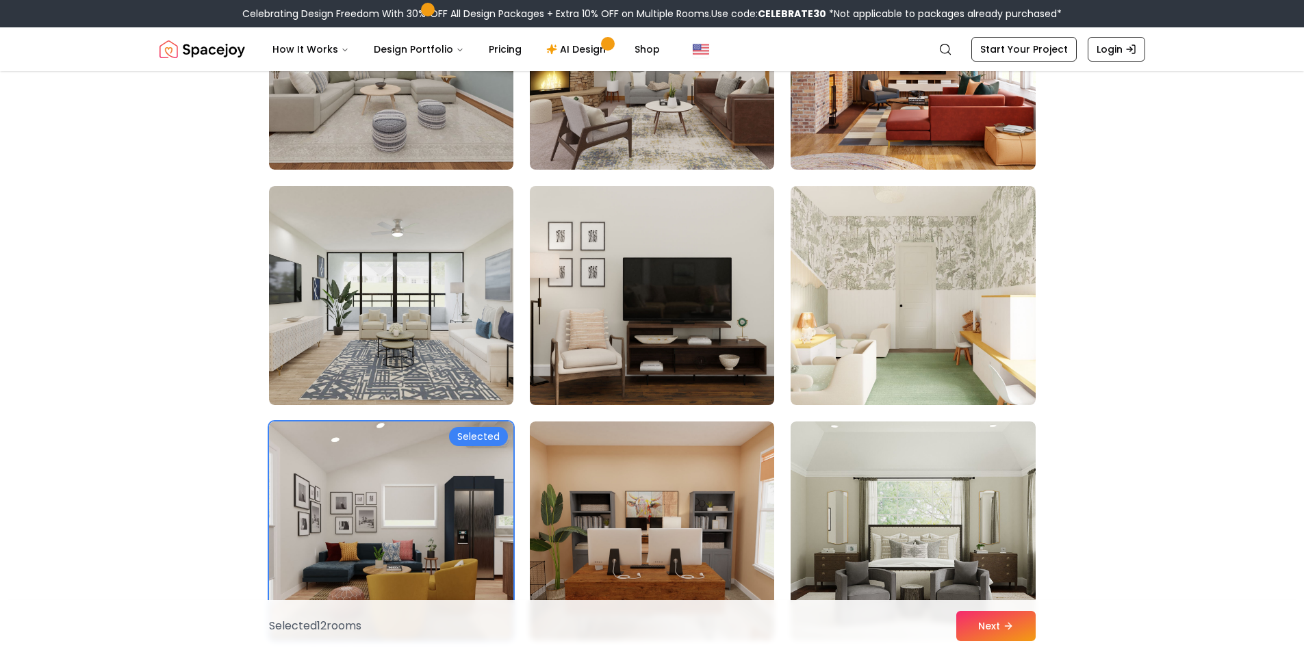
click at [686, 308] on img at bounding box center [652, 296] width 257 height 230
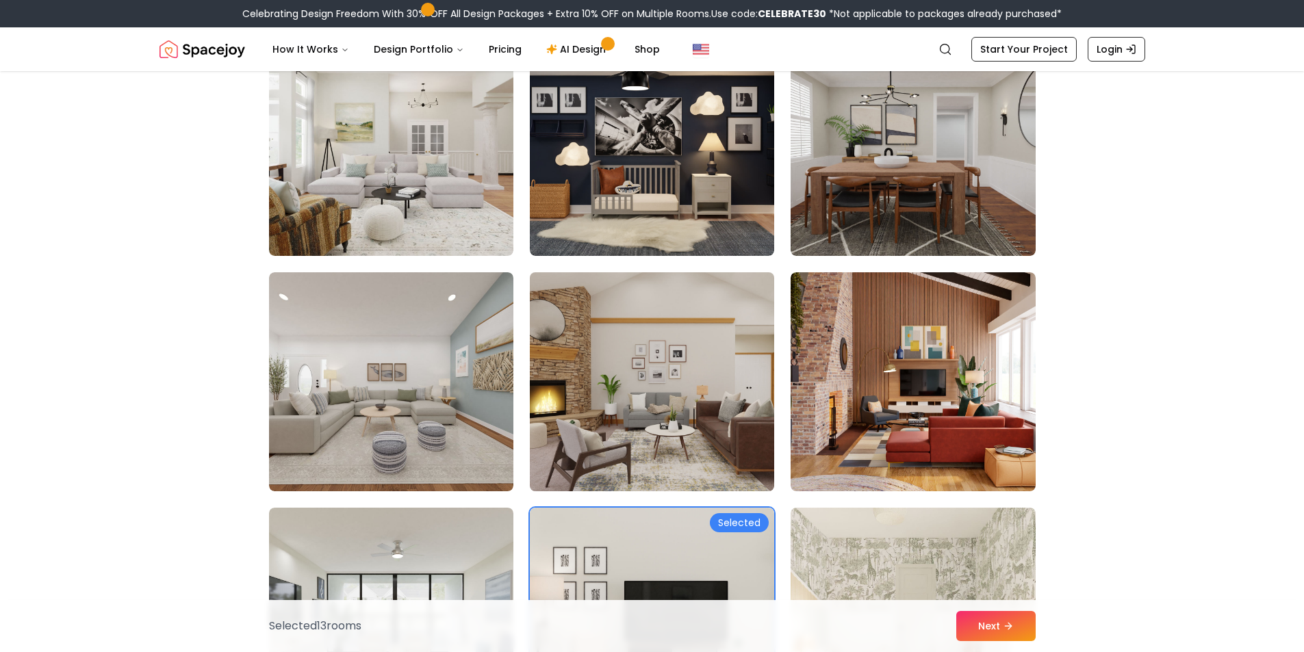
scroll to position [5544, 0]
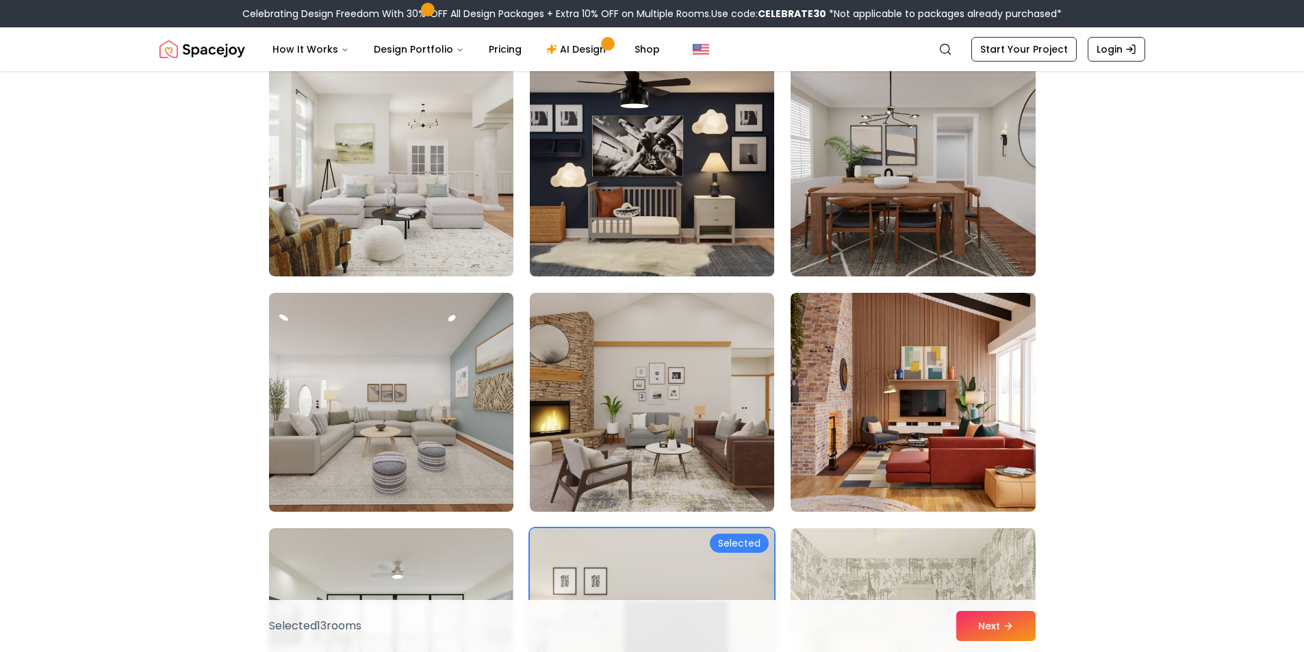
click at [675, 163] on img at bounding box center [652, 167] width 257 height 230
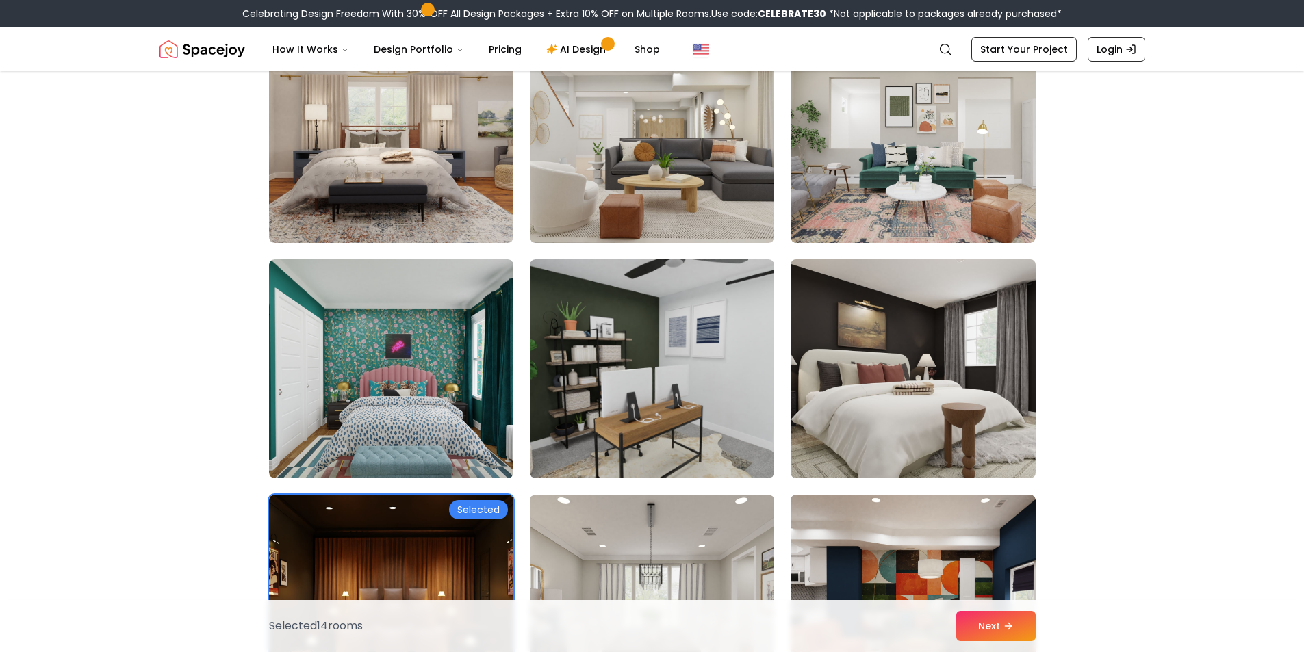
scroll to position [3901, 0]
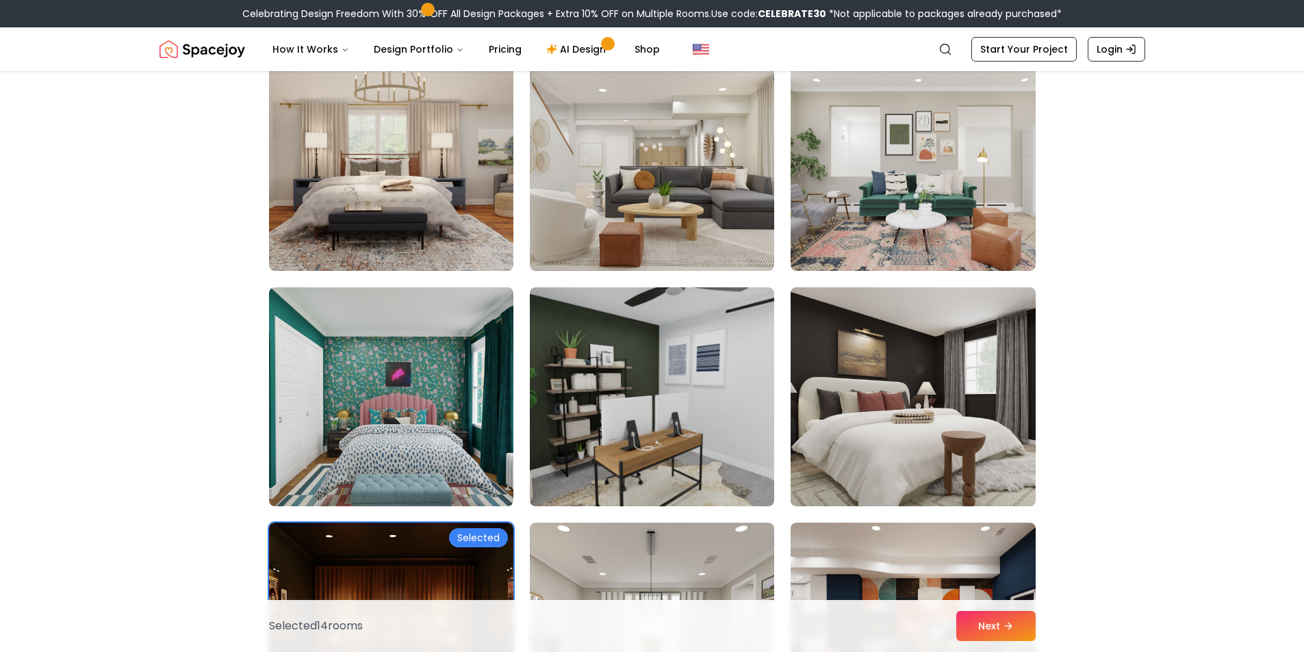
click at [872, 339] on img at bounding box center [912, 397] width 257 height 230
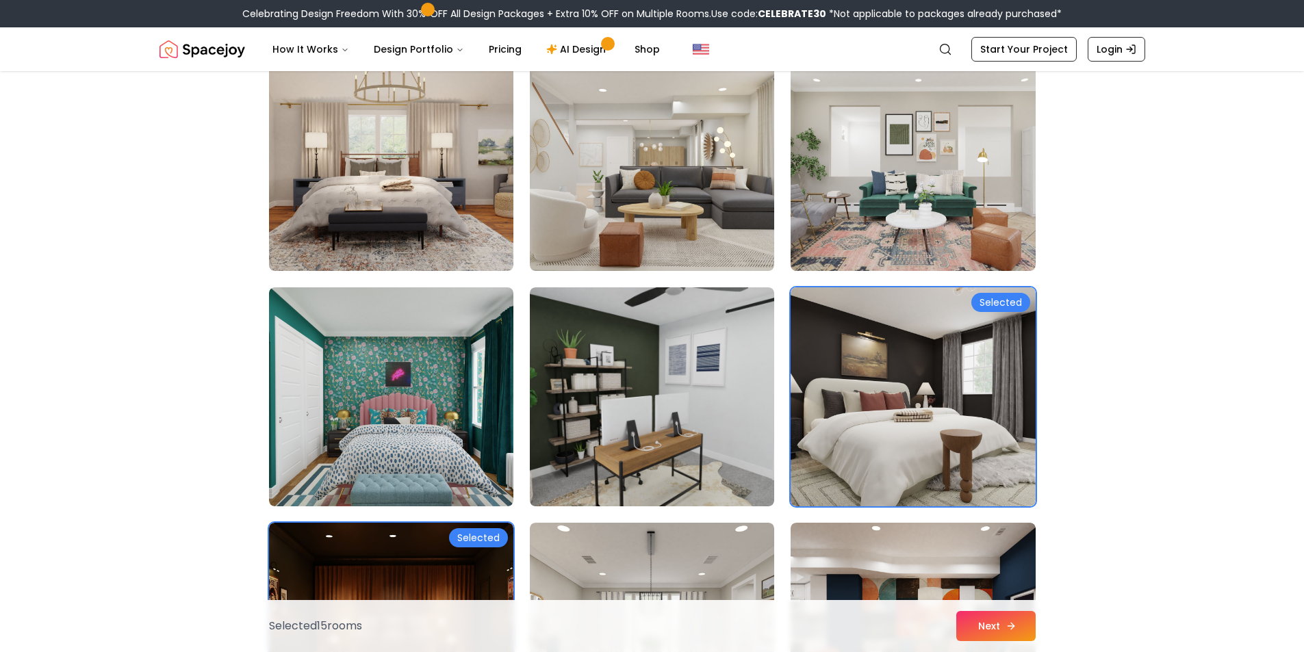
click at [1024, 621] on button "Next" at bounding box center [995, 626] width 79 height 30
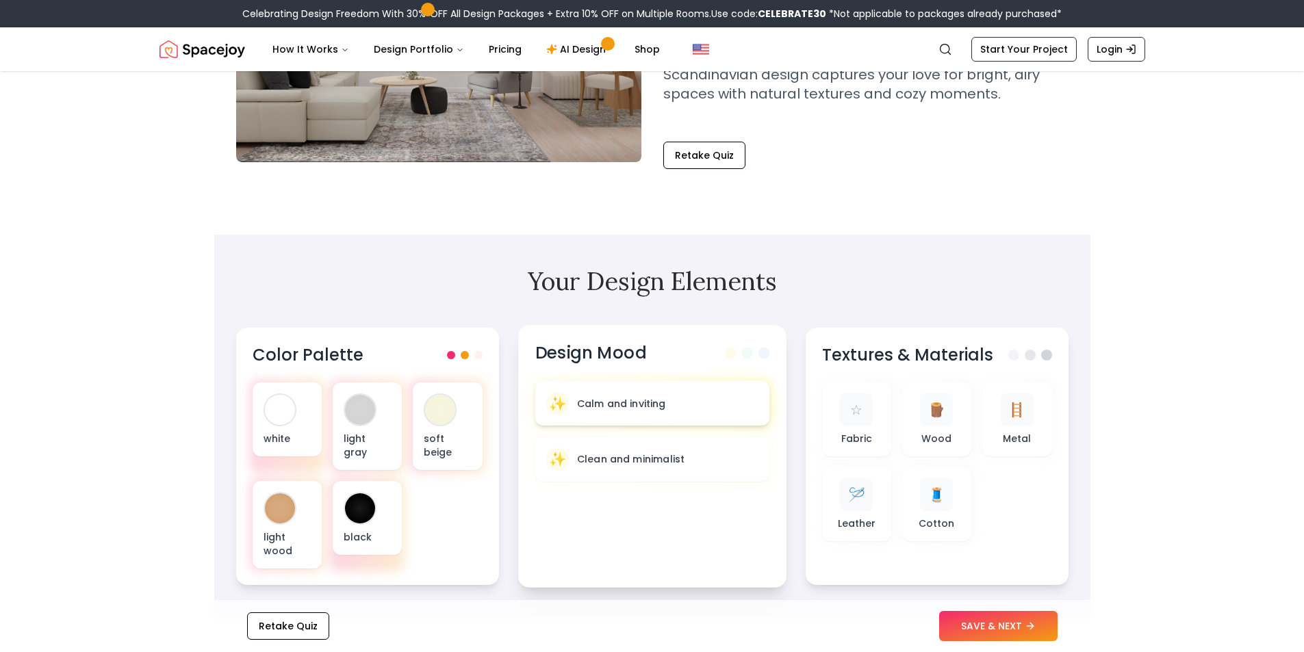
scroll to position [274, 0]
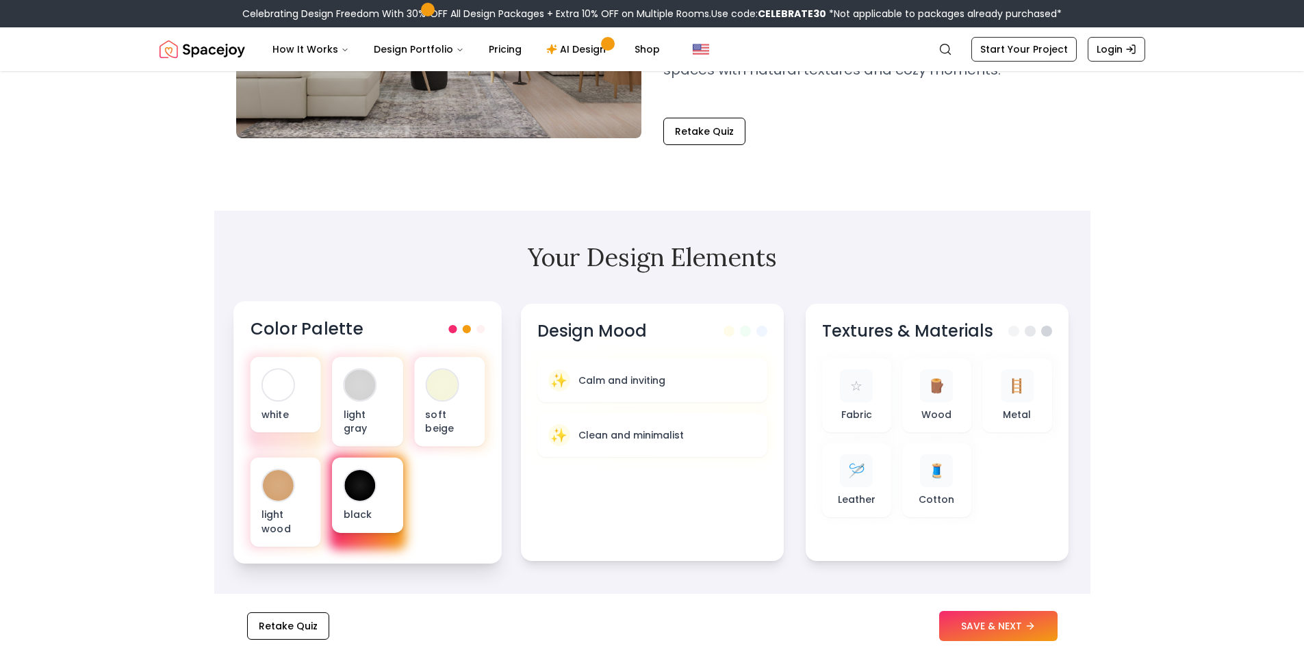
click at [344, 488] on div at bounding box center [359, 485] width 31 height 31
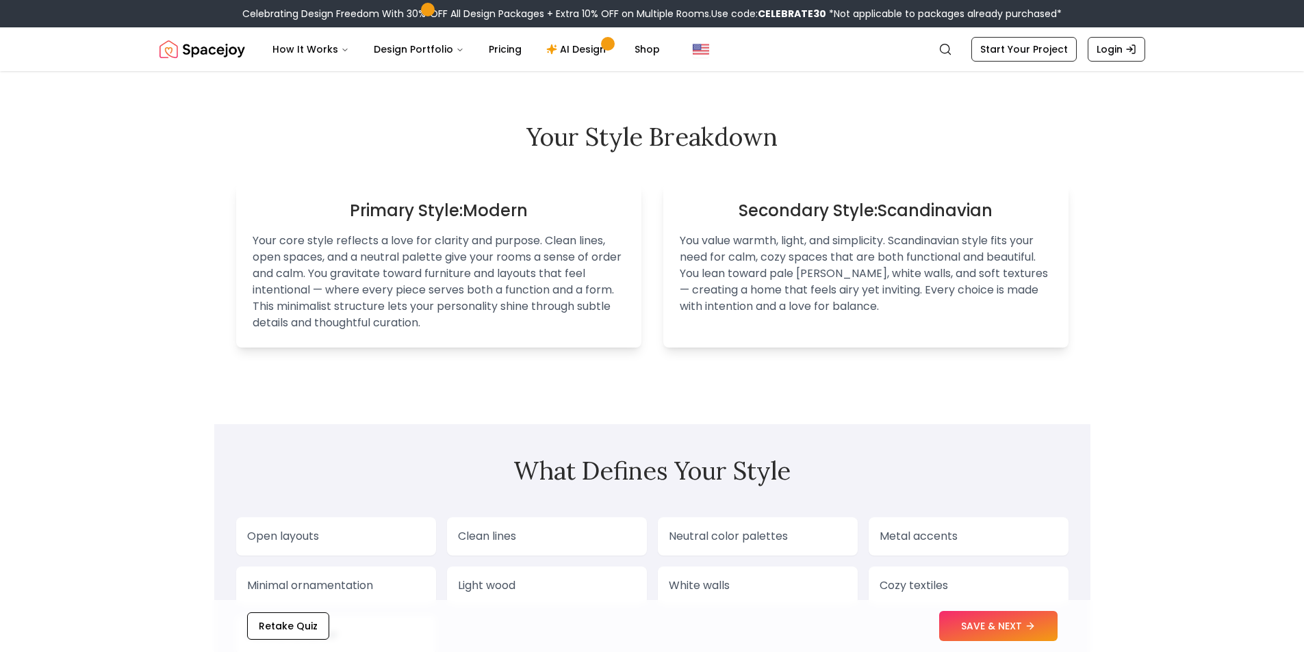
scroll to position [1027, 0]
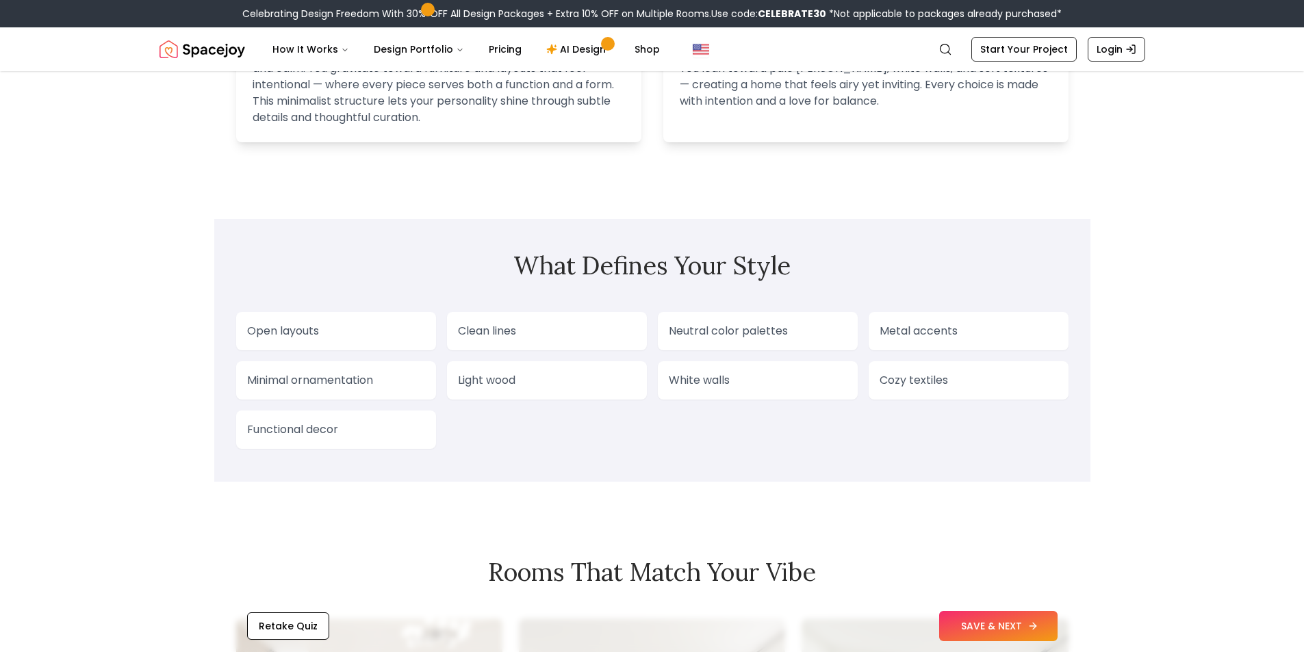
click at [986, 622] on button "SAVE & NEXT" at bounding box center [998, 626] width 118 height 30
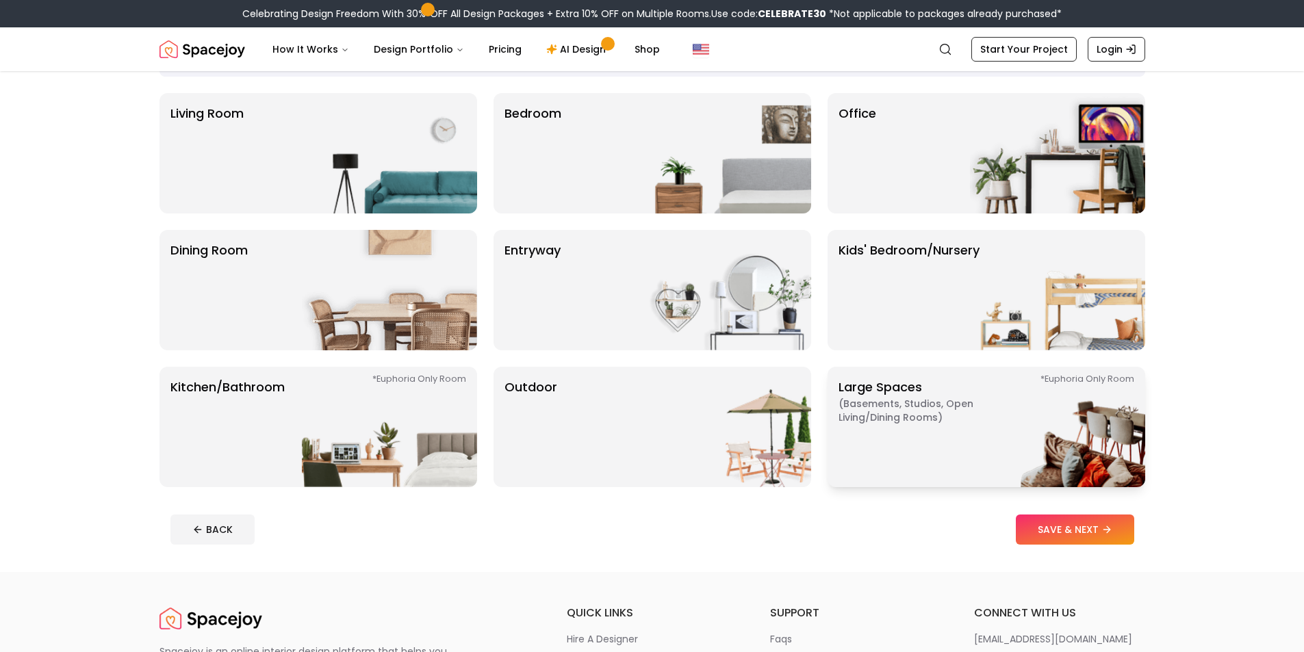
click at [966, 416] on span "( Basements, Studios, Open living/dining rooms )" at bounding box center [923, 410] width 171 height 27
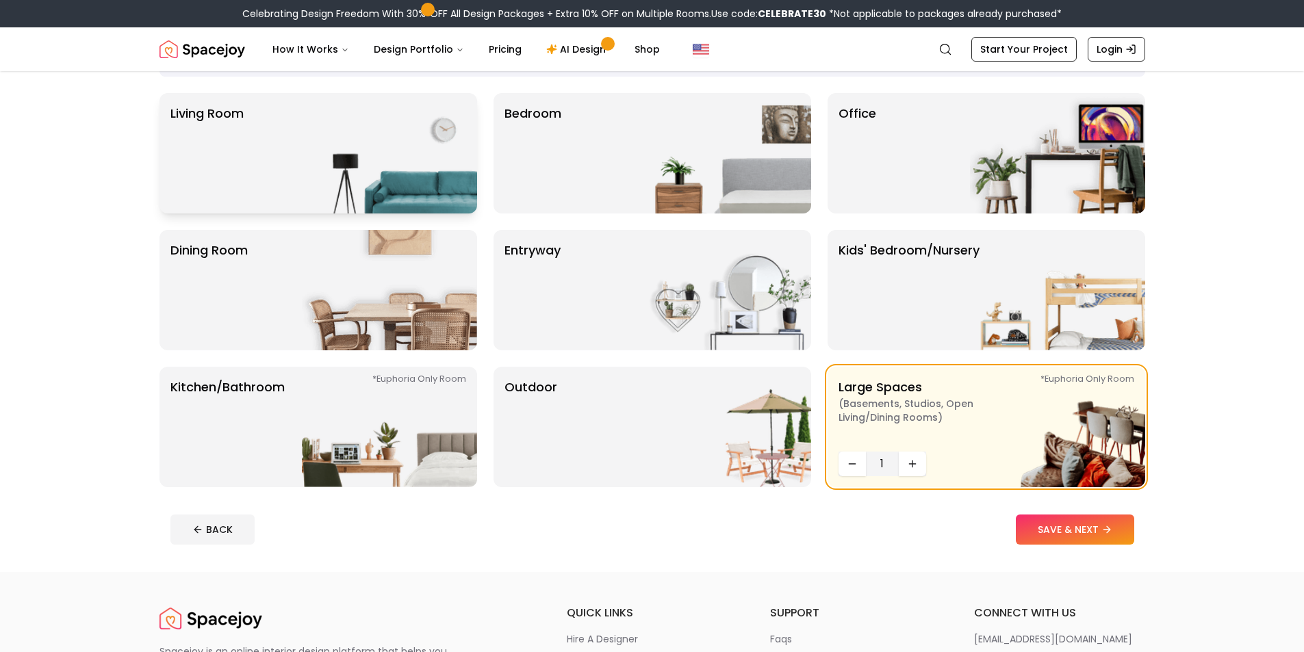
click at [345, 181] on img at bounding box center [389, 153] width 175 height 120
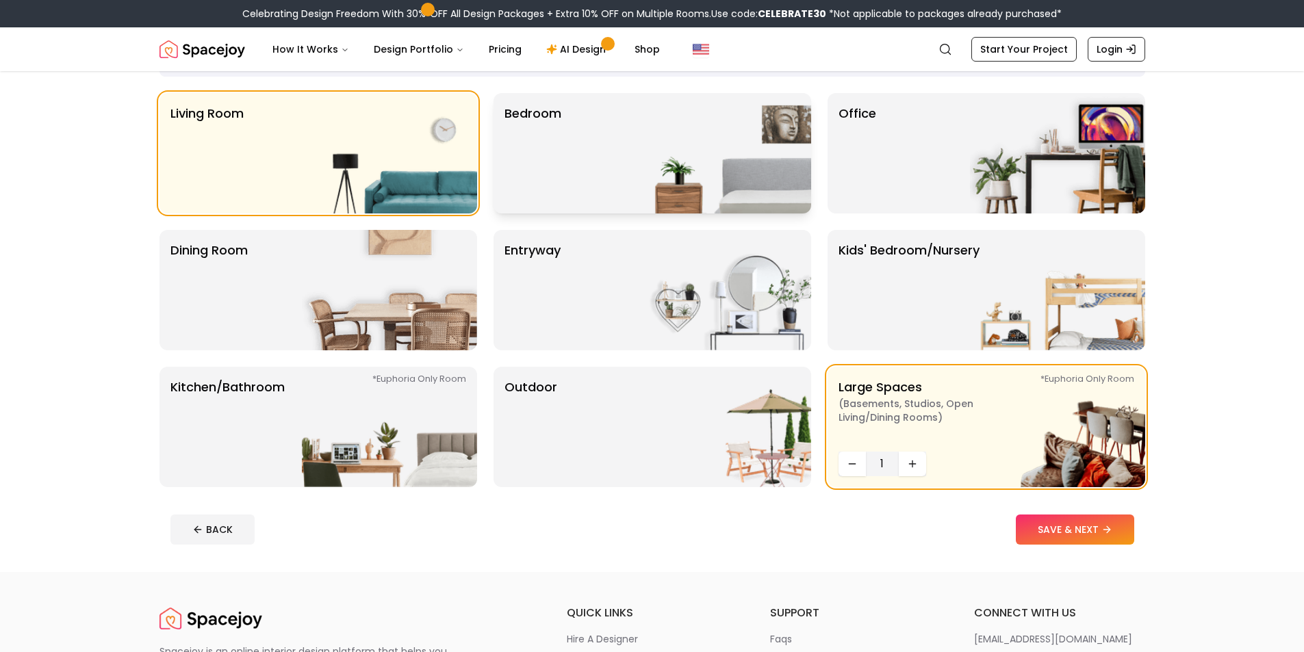
click at [602, 161] on div "Bedroom" at bounding box center [653, 153] width 318 height 120
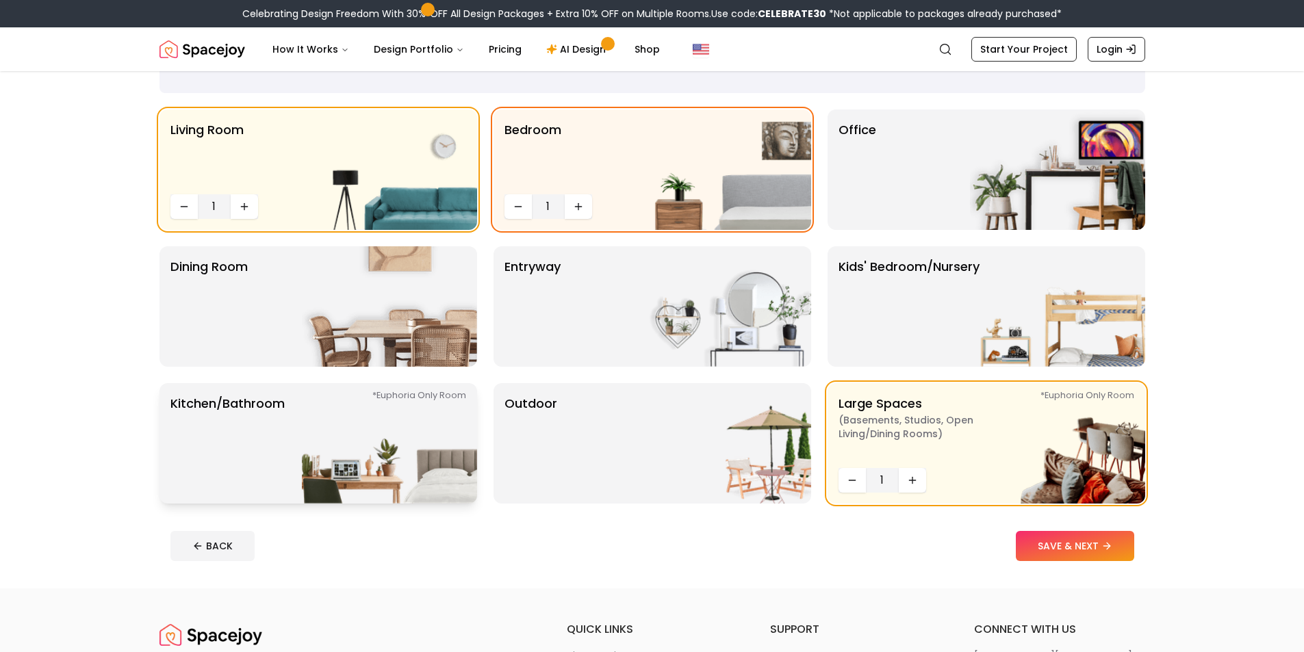
scroll to position [137, 0]
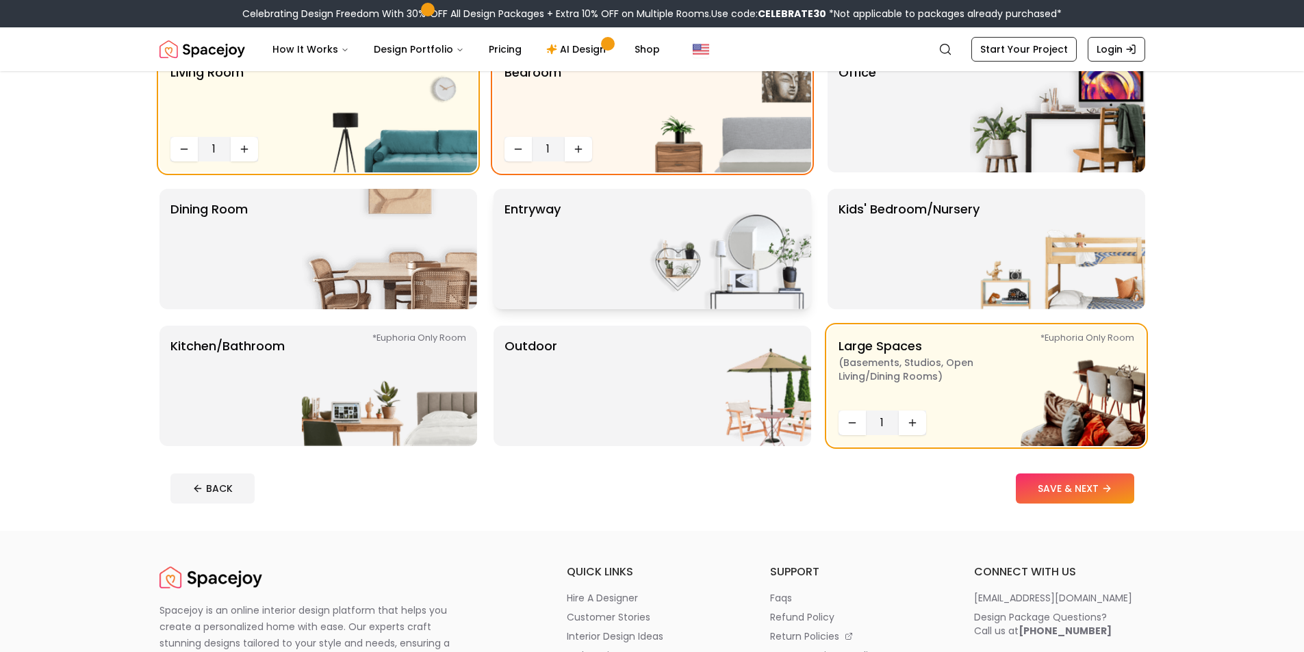
click at [598, 234] on div "entryway" at bounding box center [653, 249] width 318 height 120
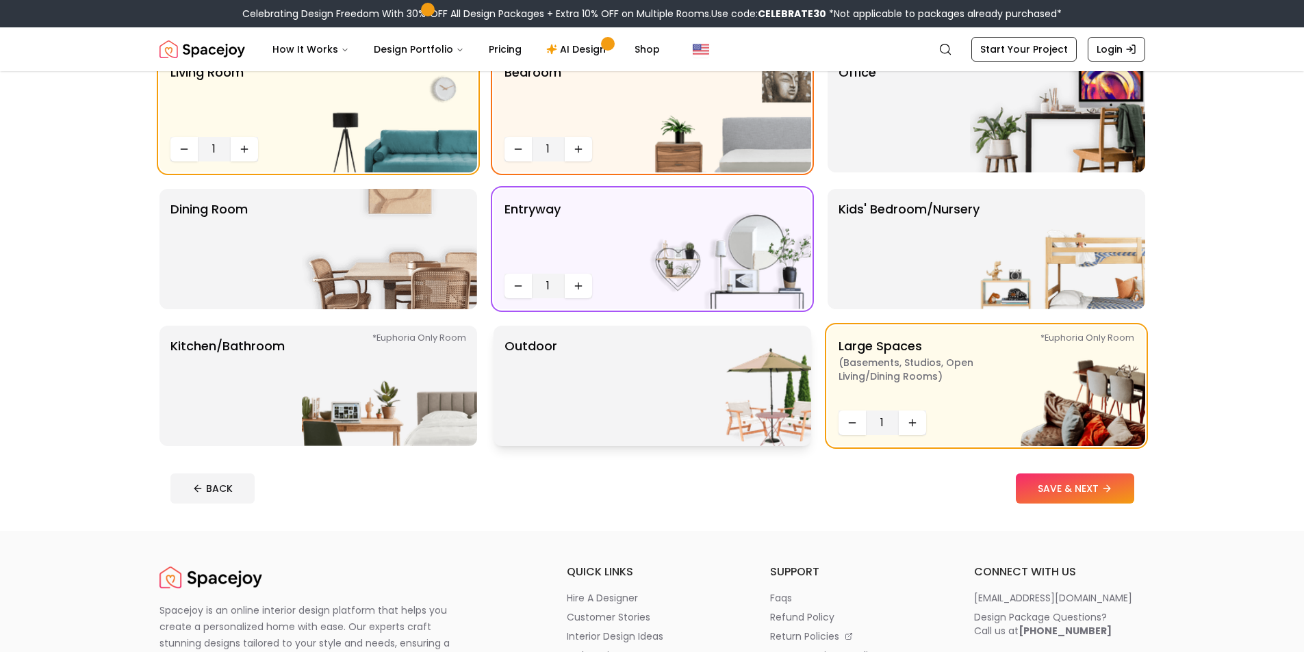
click at [606, 374] on div "Outdoor" at bounding box center [653, 386] width 318 height 120
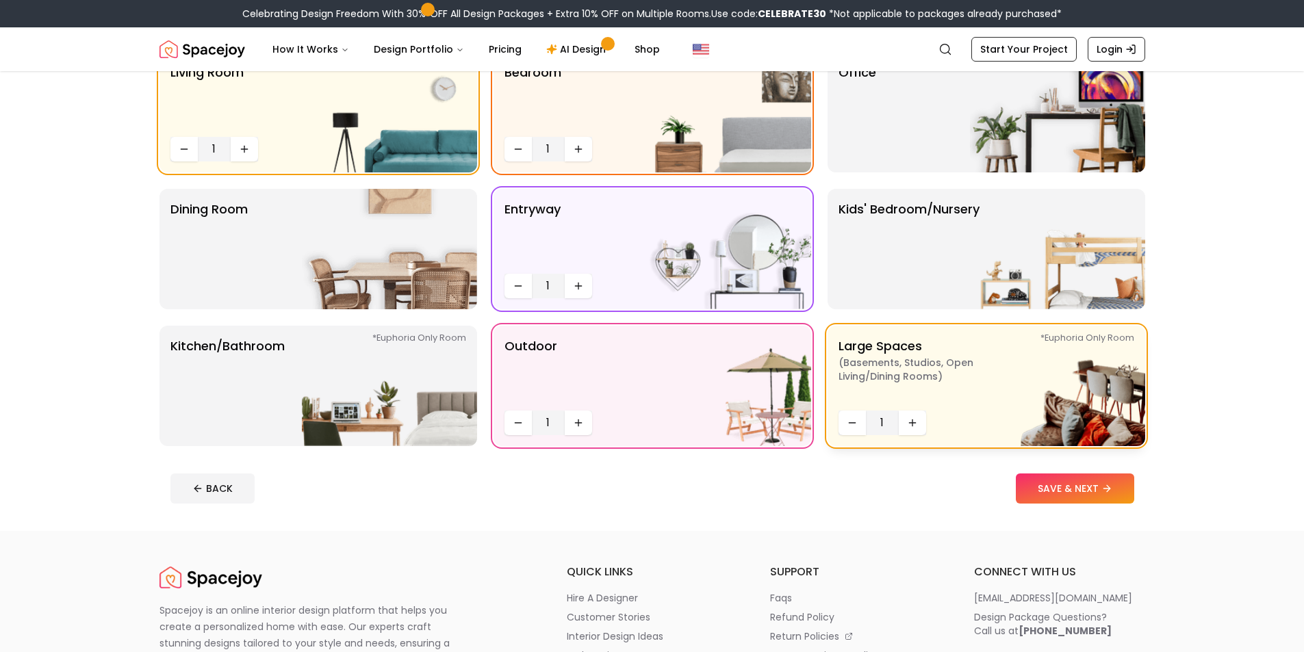
click at [984, 386] on img at bounding box center [1057, 386] width 175 height 120
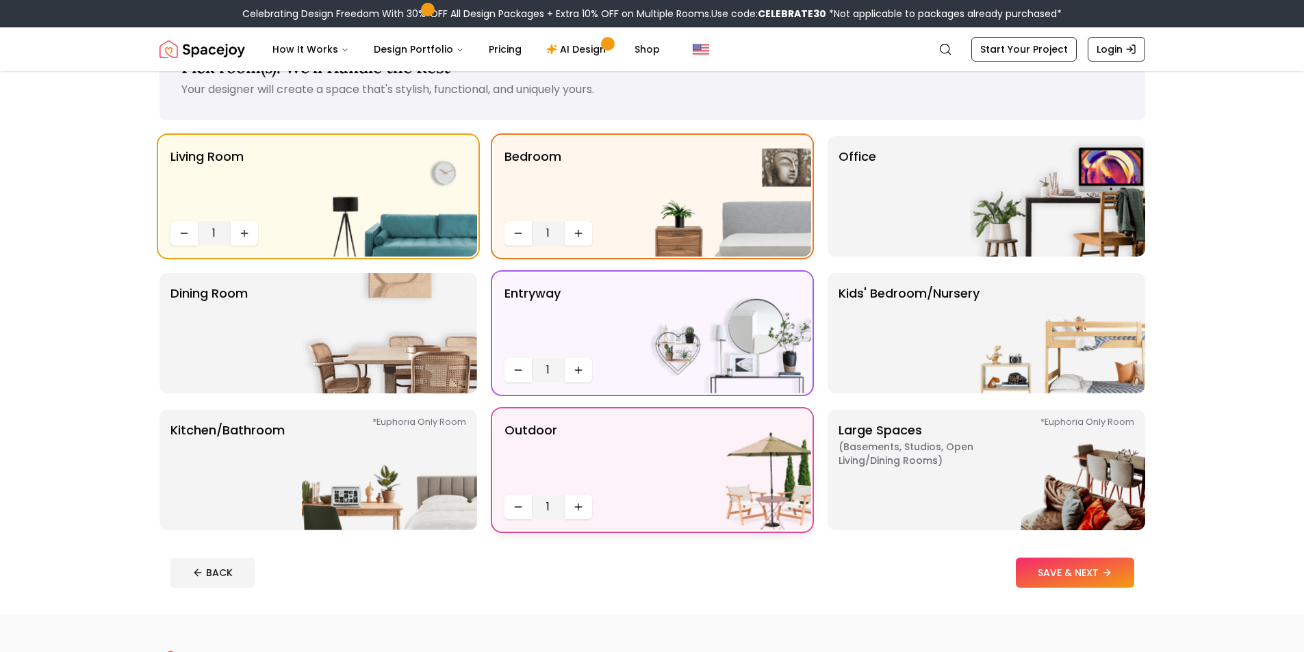
scroll to position [0, 0]
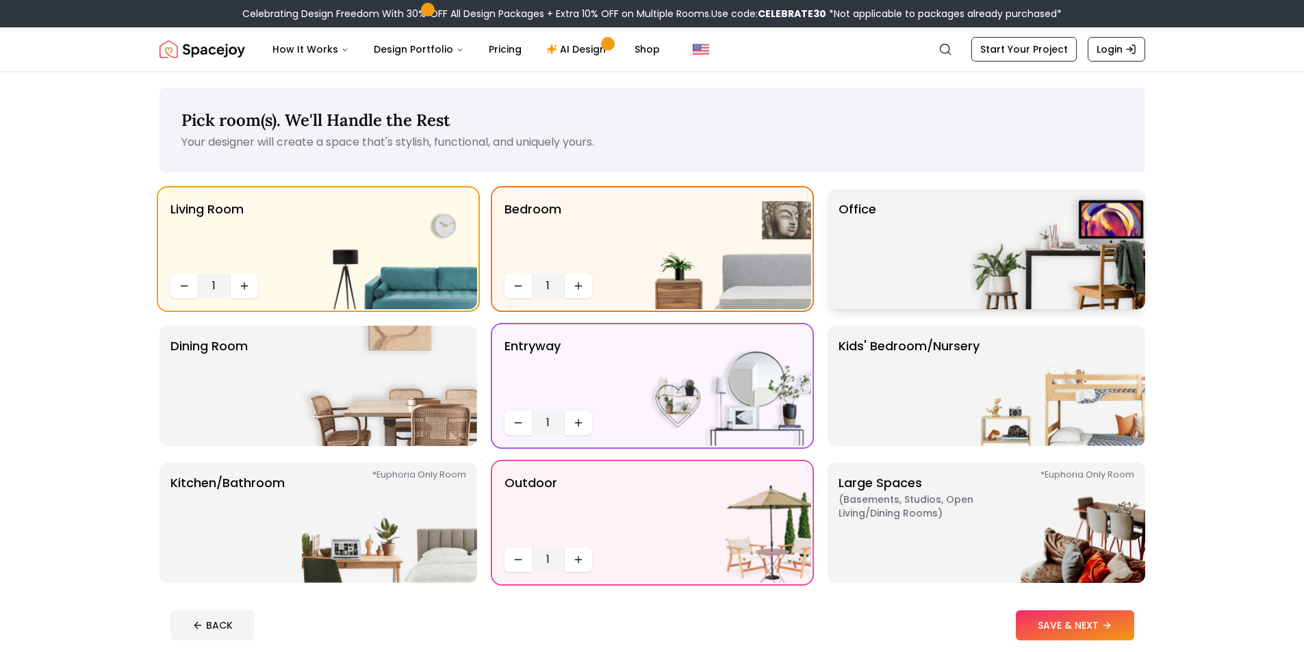
click at [916, 254] on div "Office" at bounding box center [987, 249] width 318 height 120
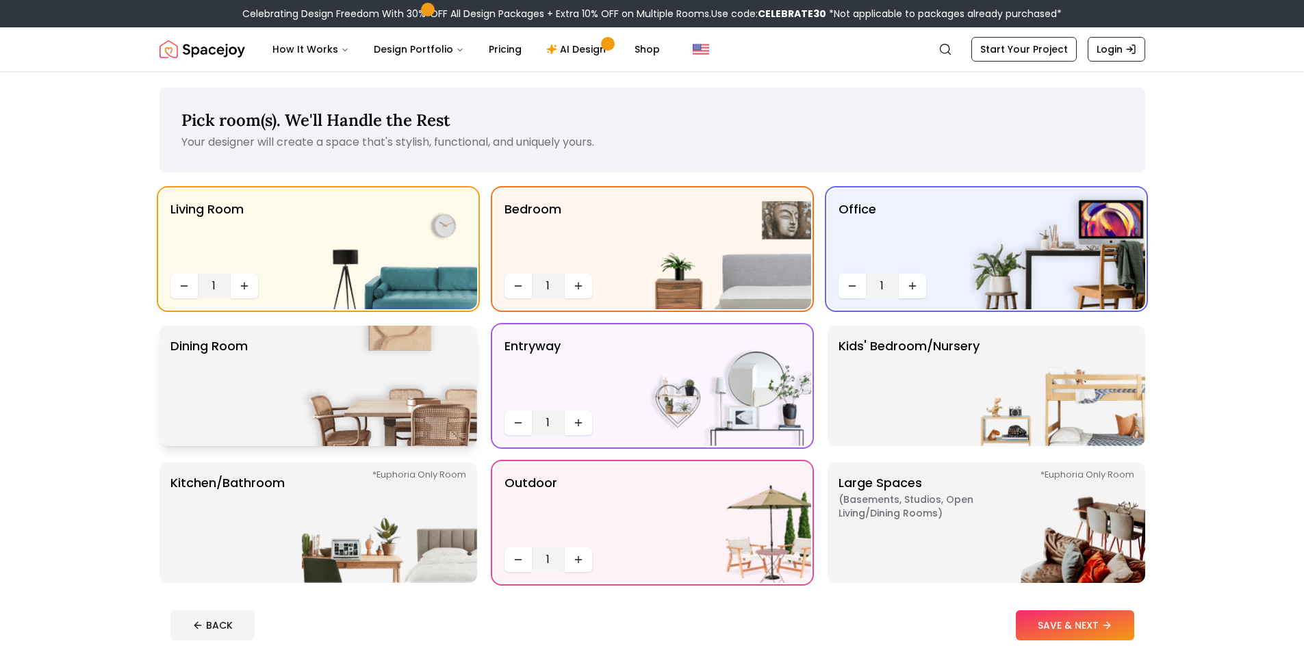
click at [413, 387] on img at bounding box center [389, 386] width 175 height 120
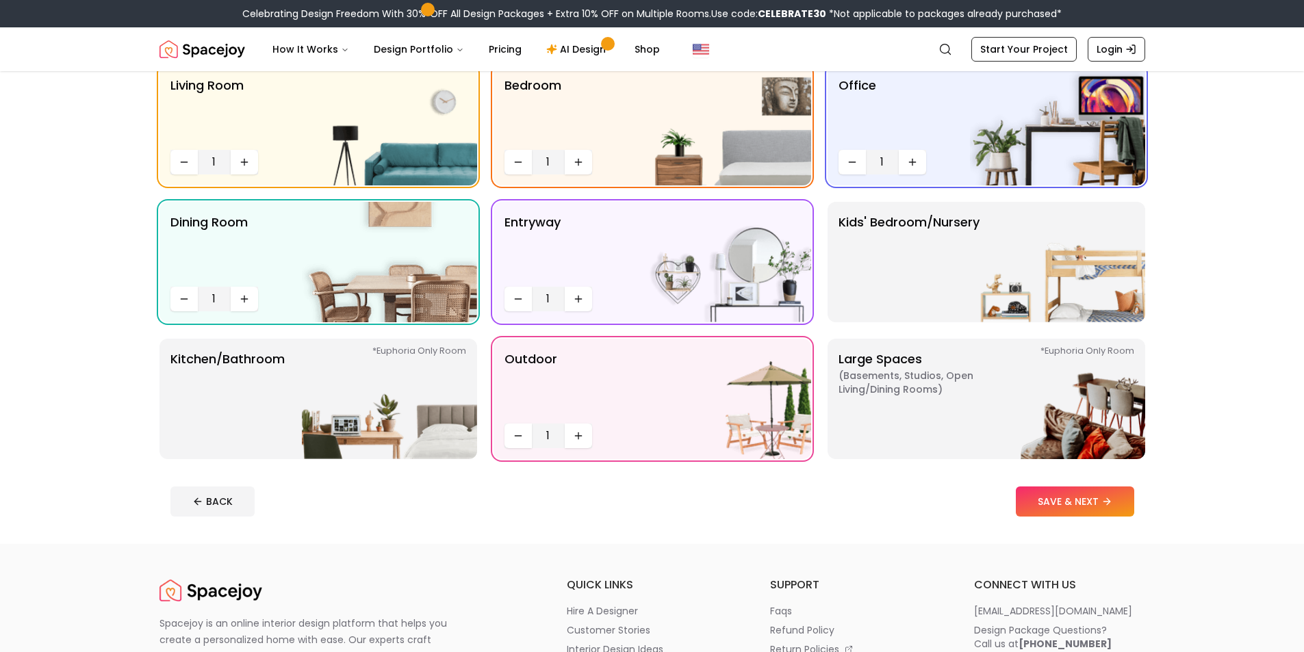
scroll to position [205, 0]
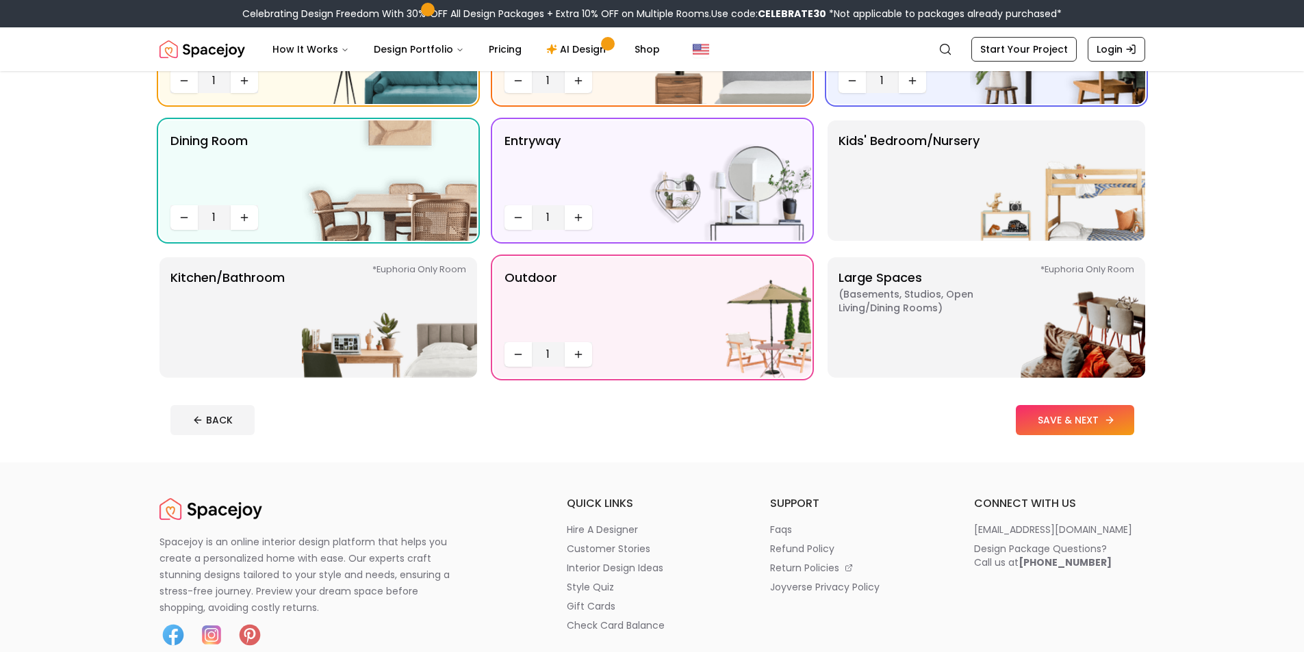
click at [1057, 418] on button "SAVE & NEXT" at bounding box center [1075, 420] width 118 height 30
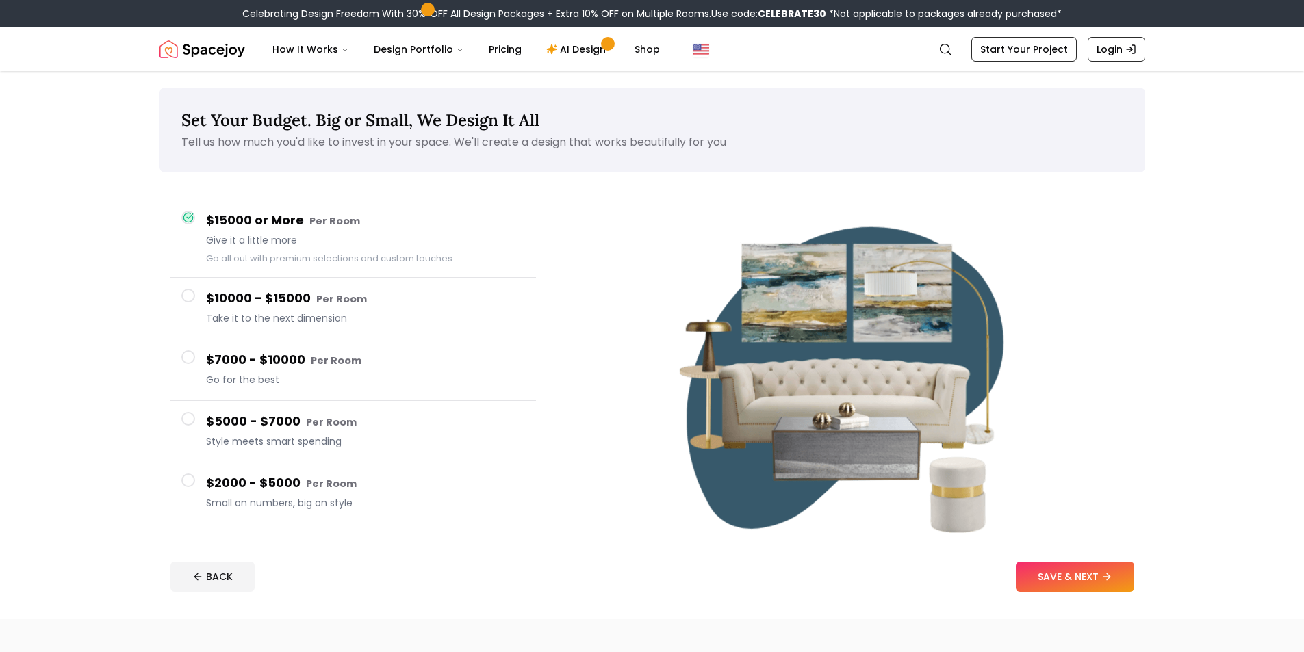
drag, startPoint x: 439, startPoint y: 358, endPoint x: 446, endPoint y: 334, distance: 24.9
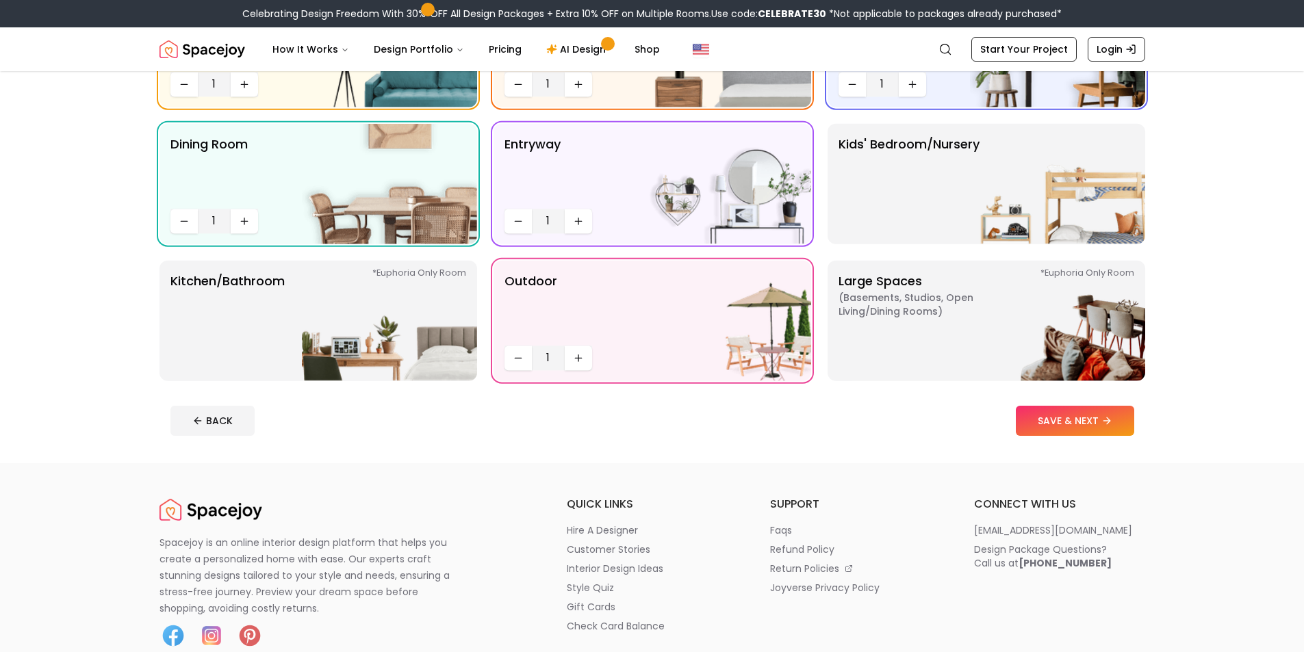
scroll to position [205, 0]
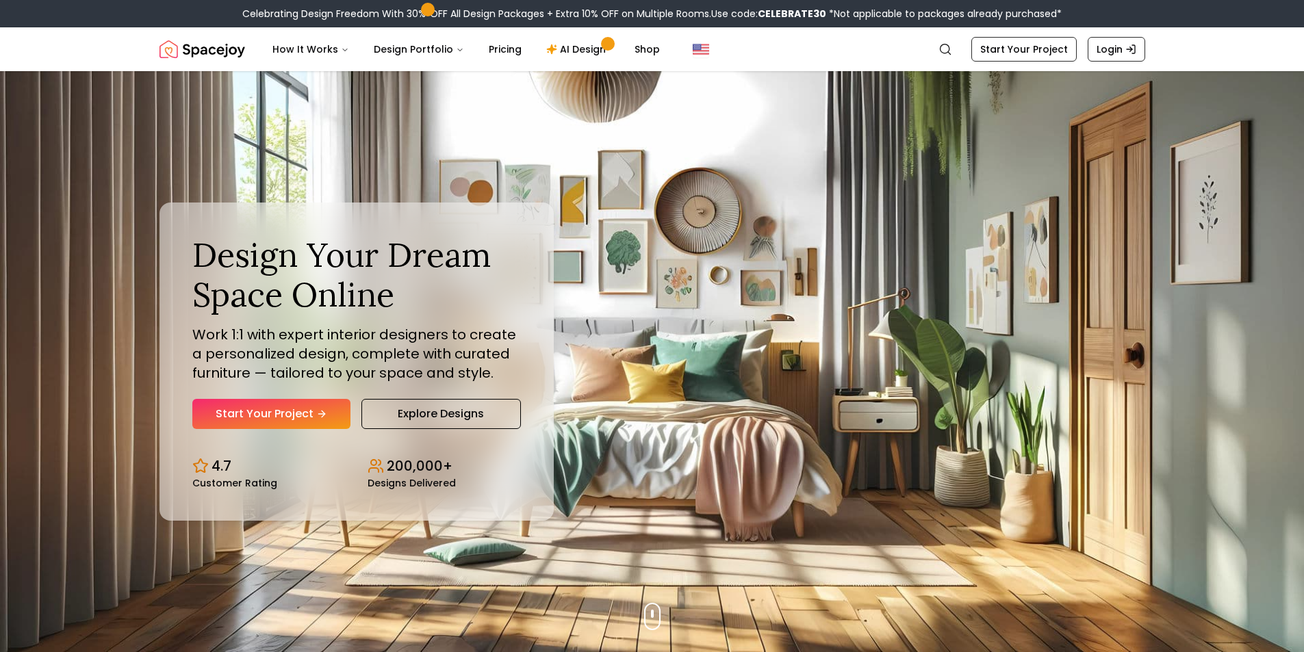
drag, startPoint x: 413, startPoint y: 79, endPoint x: 406, endPoint y: 82, distance: 7.4
